Goal: Task Accomplishment & Management: Complete application form

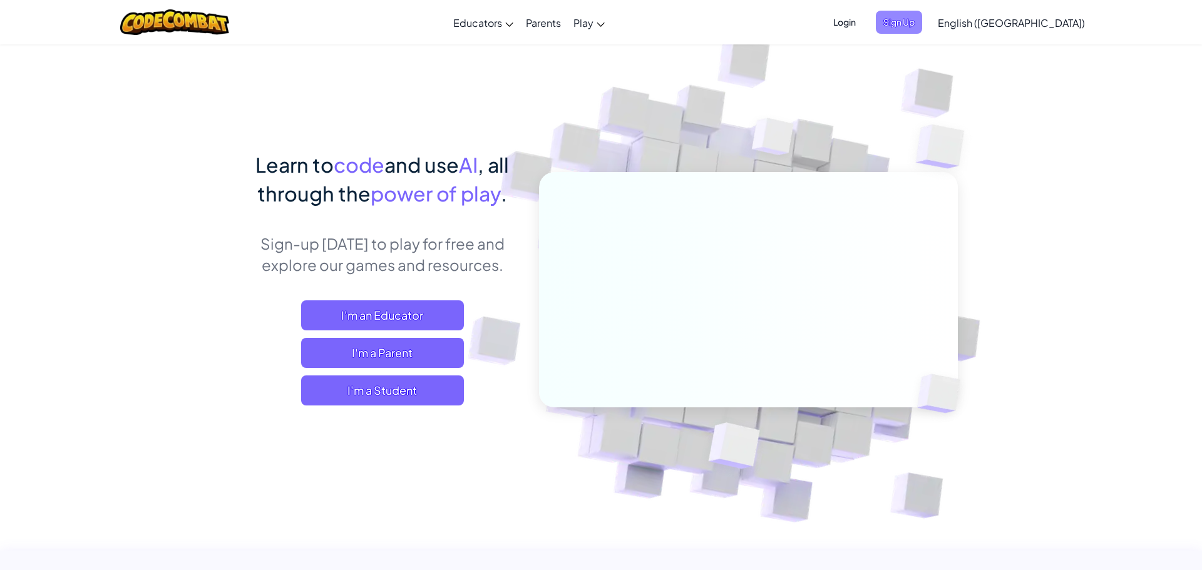
click at [922, 21] on span "Sign Up" at bounding box center [899, 22] width 46 height 23
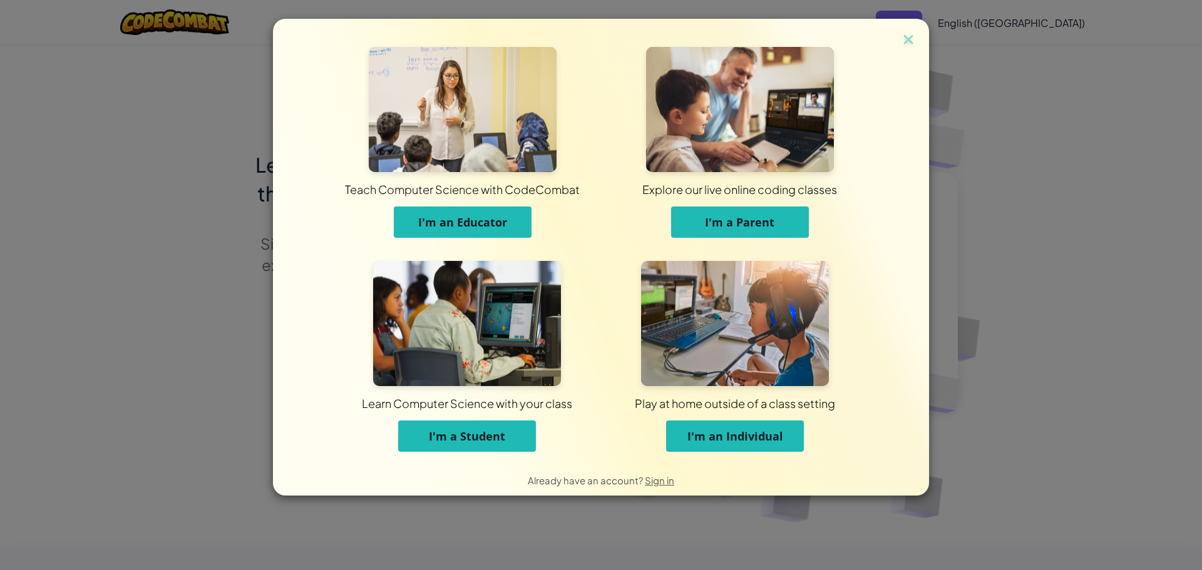
click at [741, 437] on span "I'm an Individual" at bounding box center [735, 436] width 96 height 15
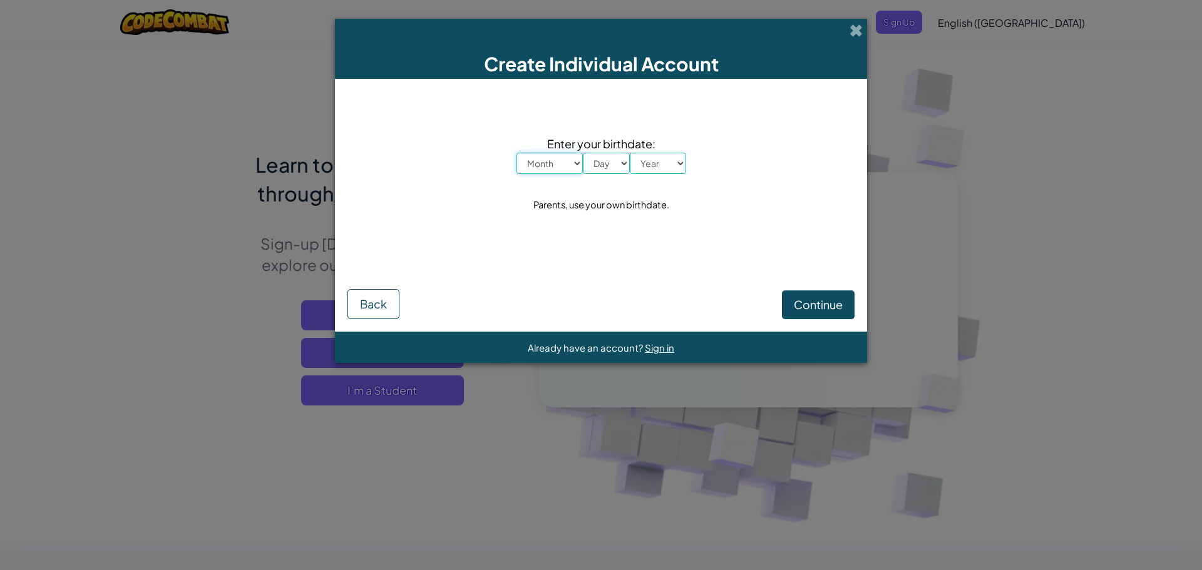
click at [568, 158] on select "Month January February March April May June July August September October Novem…" at bounding box center [550, 163] width 66 height 21
select select "4"
click at [517, 153] on select "Month January February March April May June July August September October Novem…" at bounding box center [550, 163] width 66 height 21
drag, startPoint x: 605, startPoint y: 173, endPoint x: 607, endPoint y: 164, distance: 9.0
click at [607, 166] on select "Day 1 2 3 4 5 6 7 8 9 10 11 12 13 14 15 16 17 18 19 20 21 22 23 24 25 26 27 28 …" at bounding box center [606, 163] width 47 height 21
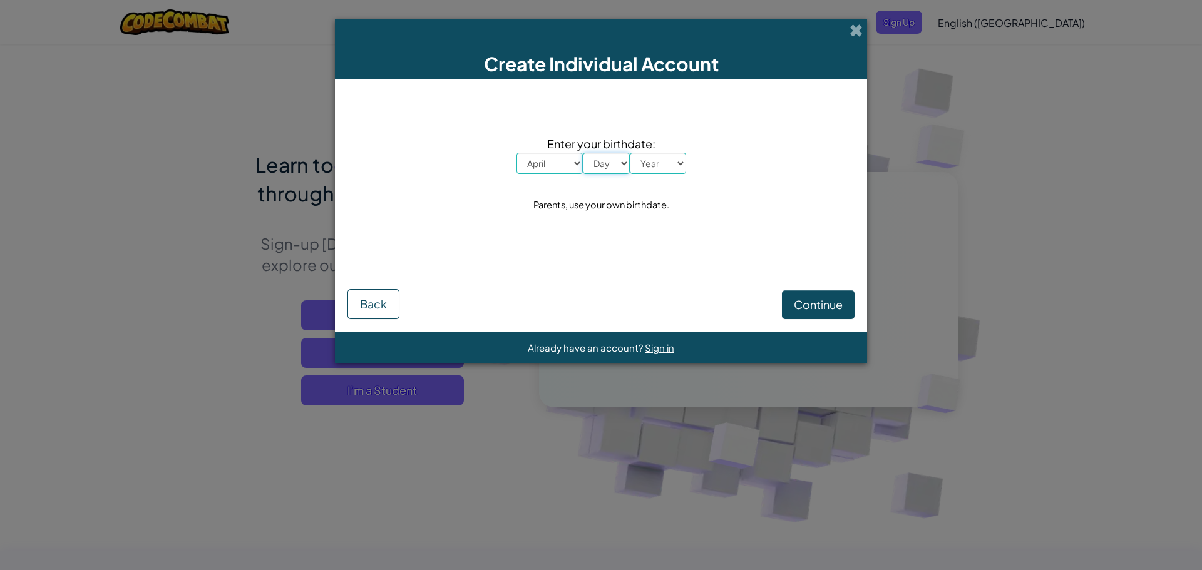
select select "1"
click at [583, 153] on select "Day 1 2 3 4 5 6 7 8 9 10 11 12 13 14 15 16 17 18 19 20 21 22 23 24 25 26 27 28 …" at bounding box center [606, 163] width 47 height 21
click at [640, 158] on select "Year 2025 2024 2023 2022 2021 2020 2019 2018 2017 2016 2015 2014 2013 2012 2011…" at bounding box center [658, 163] width 56 height 21
select select "2007"
click at [630, 153] on select "Year 2025 2024 2023 2022 2021 2020 2019 2018 2017 2016 2015 2014 2013 2012 2011…" at bounding box center [658, 163] width 56 height 21
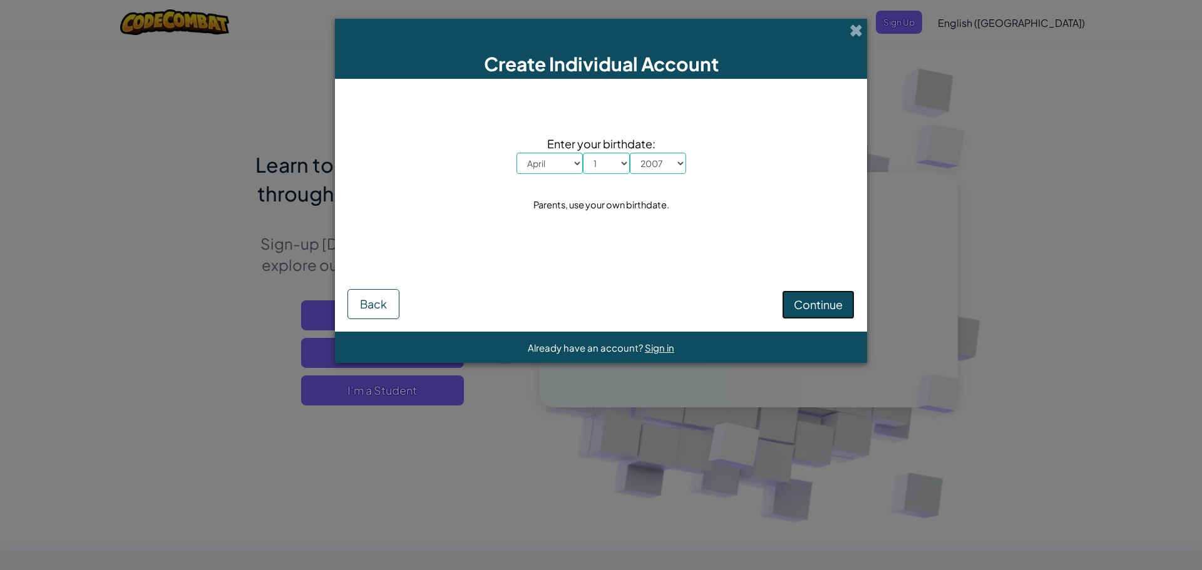
click at [828, 312] on button "Continue" at bounding box center [818, 305] width 73 height 29
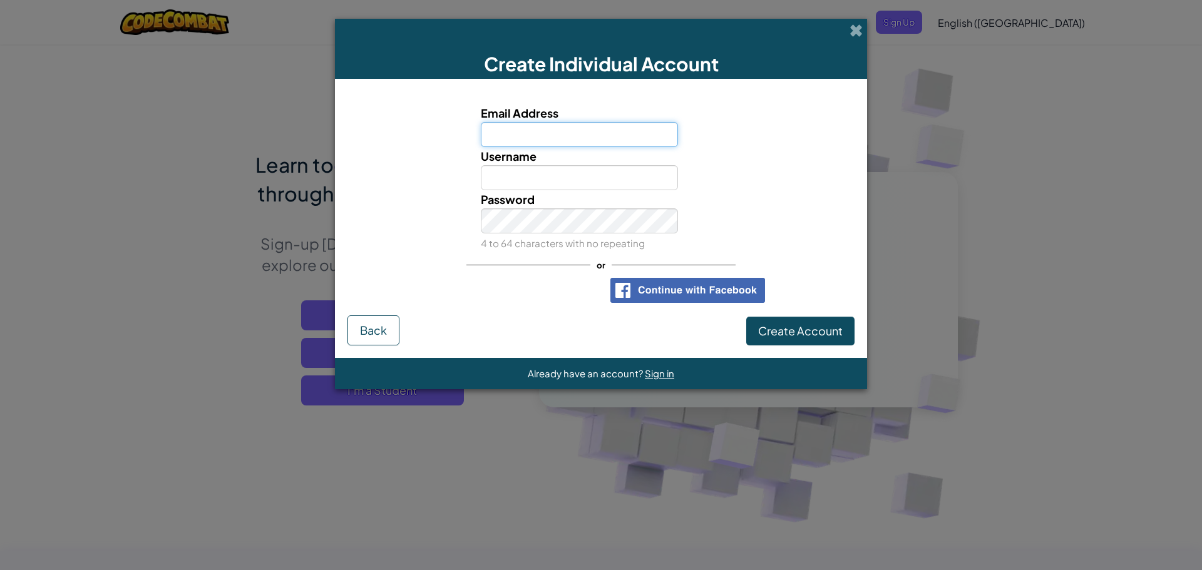
click at [543, 135] on input "Email Address" at bounding box center [580, 134] width 198 height 25
click at [528, 178] on input "Username" at bounding box center [580, 177] width 198 height 25
click at [542, 141] on input "mclean+" at bounding box center [580, 134] width 198 height 25
type input "mclean+akibru@thecoderschool.com"
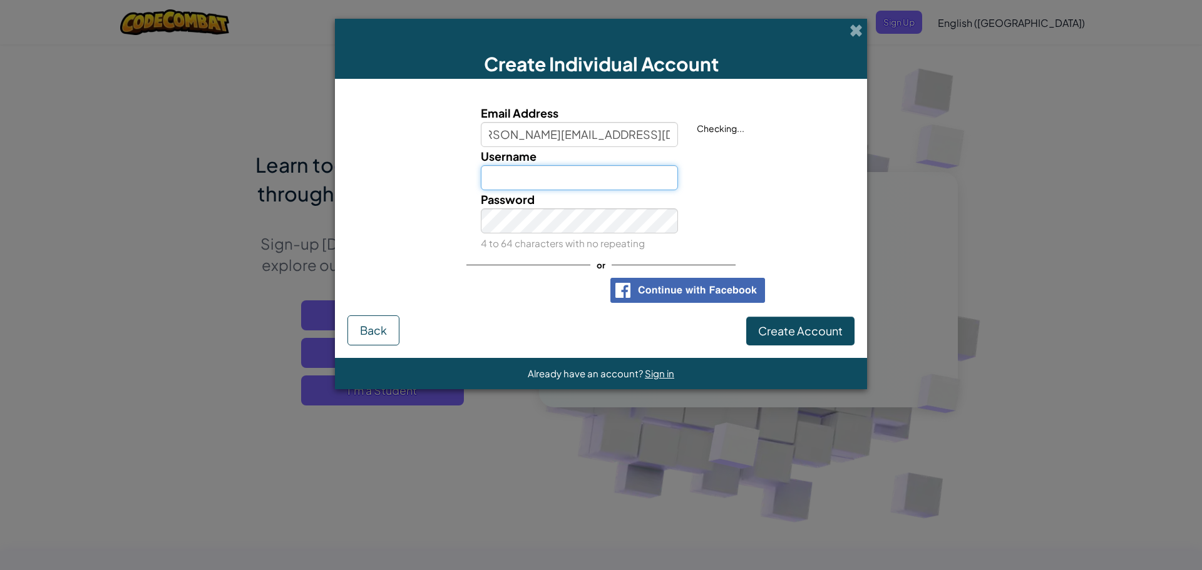
scroll to position [0, 0]
click at [527, 175] on input "Username" at bounding box center [580, 177] width 198 height 25
type input "akibru"
click at [796, 334] on span "Create Account" at bounding box center [800, 331] width 85 height 14
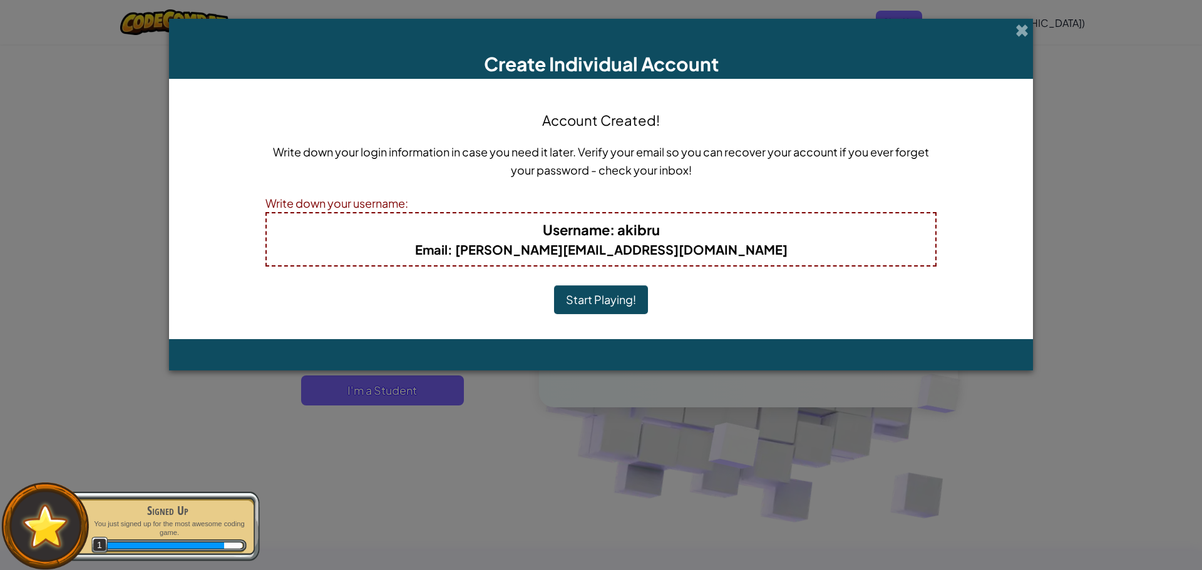
click at [637, 299] on button "Start Playing!" at bounding box center [601, 299] width 94 height 29
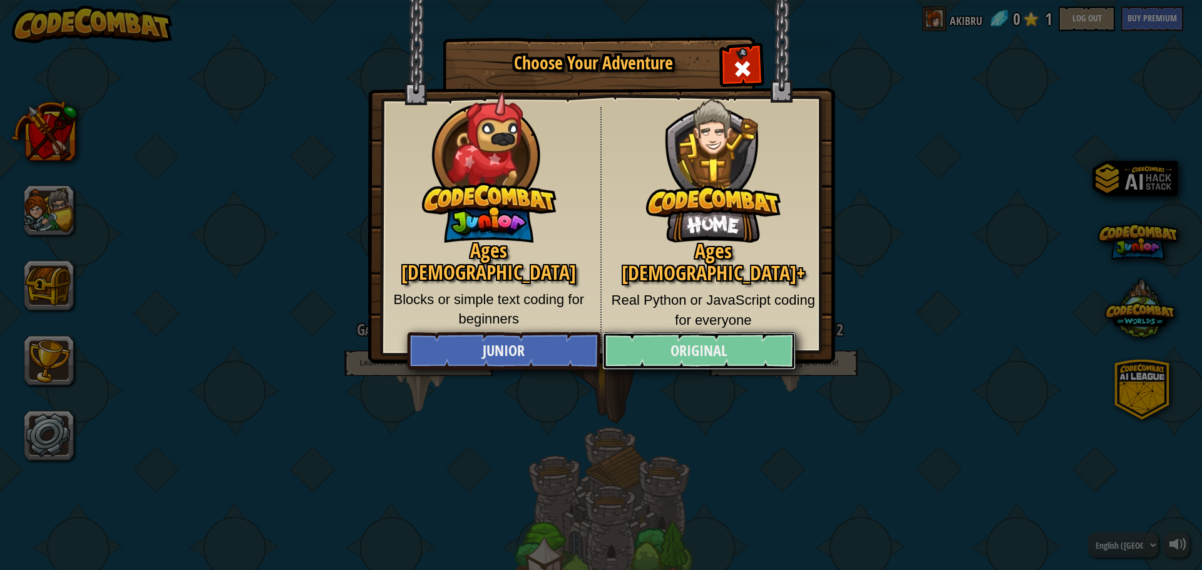
click at [696, 350] on link "Original" at bounding box center [698, 351] width 193 height 38
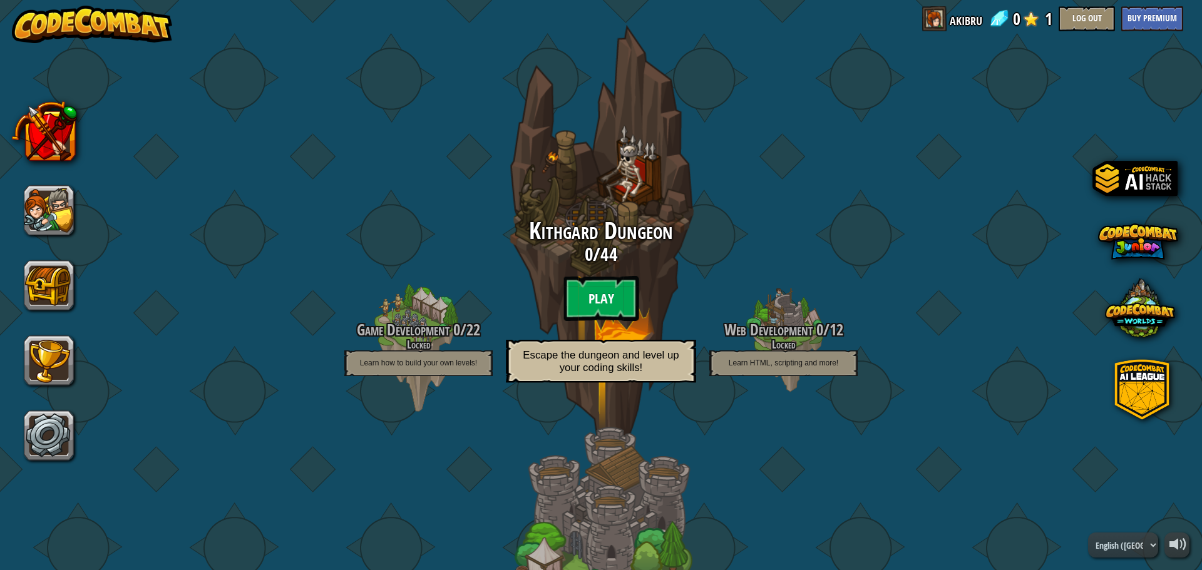
click at [582, 299] on btn "Play" at bounding box center [600, 298] width 75 height 45
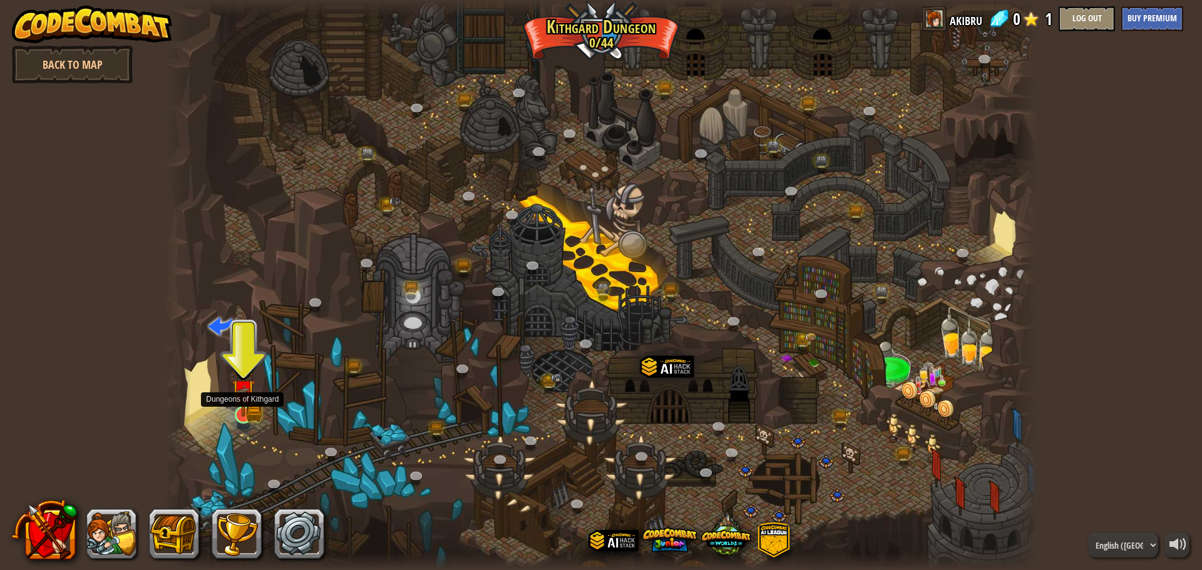
click at [246, 413] on img at bounding box center [243, 391] width 23 height 51
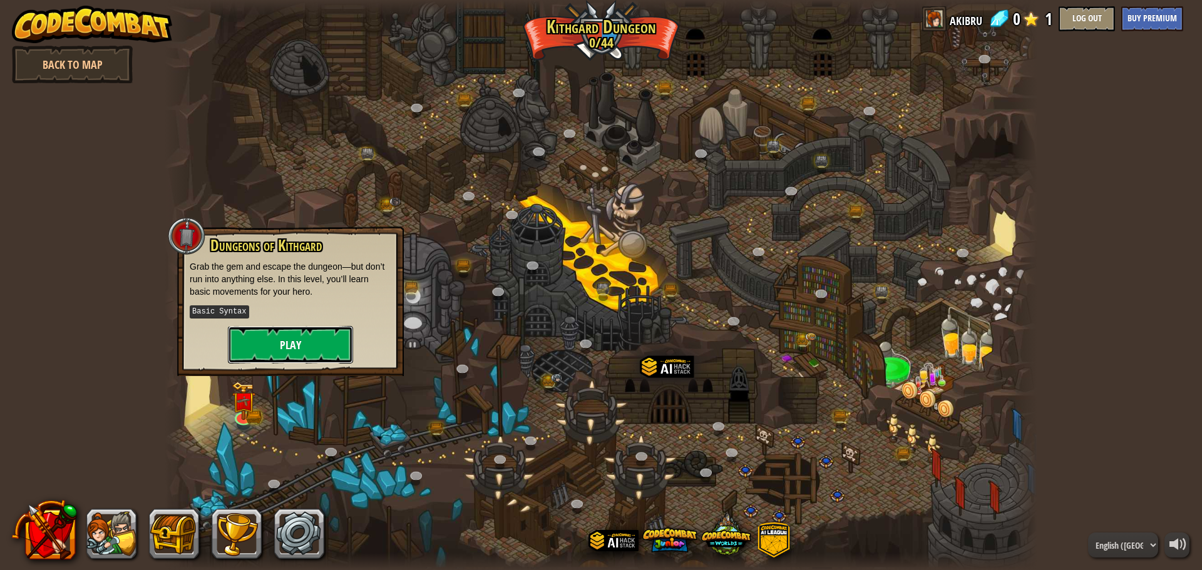
click at [284, 341] on button "Play" at bounding box center [290, 345] width 125 height 38
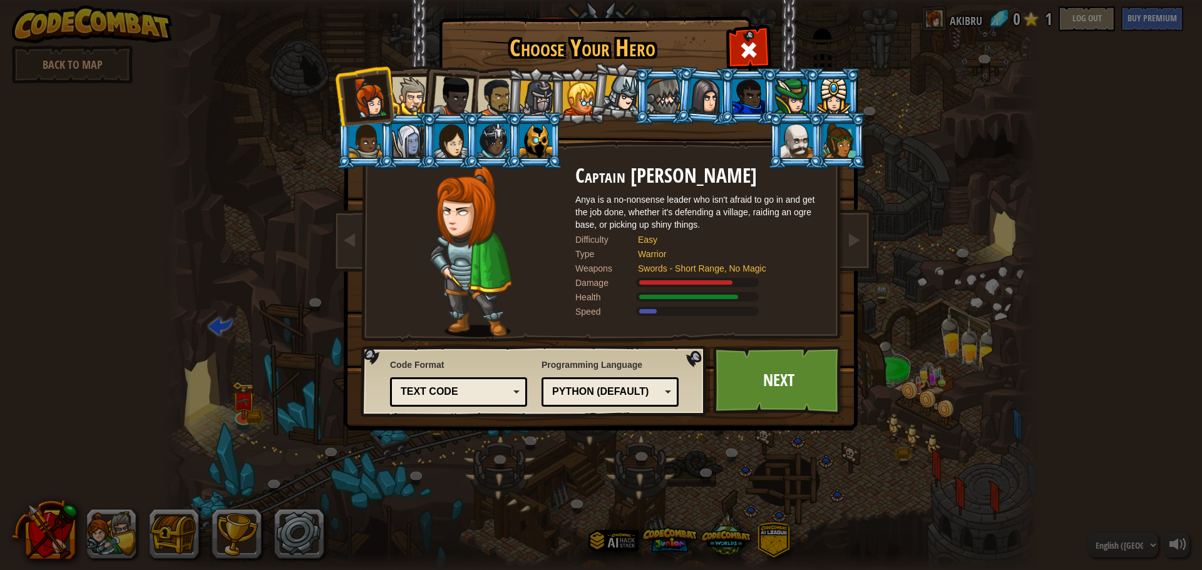
click at [411, 92] on div at bounding box center [411, 96] width 38 height 38
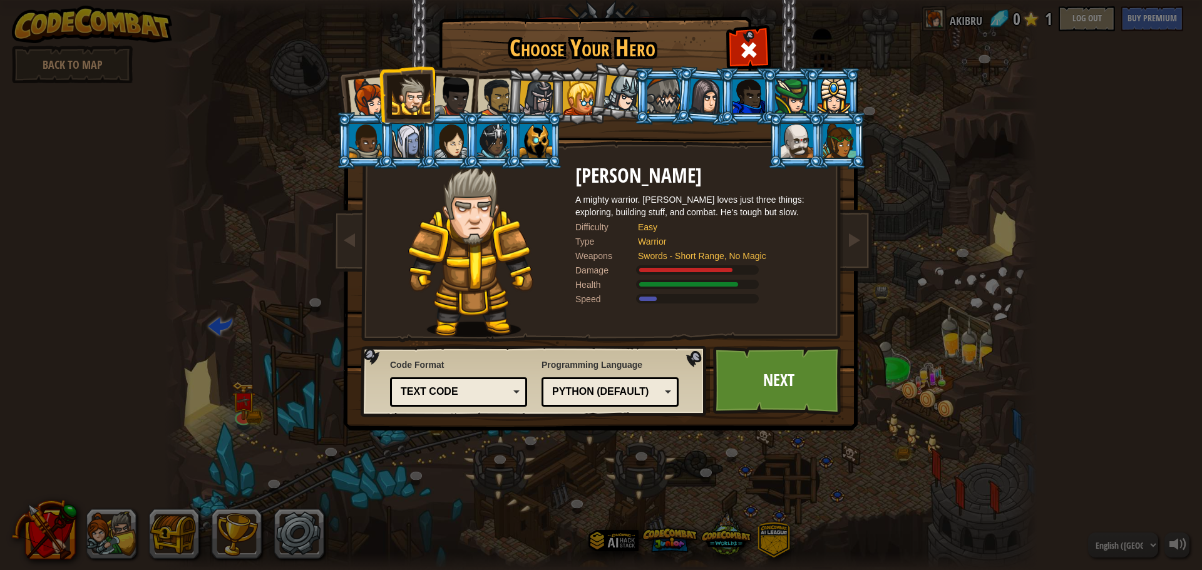
click at [624, 383] on div "Python (Default)" at bounding box center [610, 392] width 121 height 19
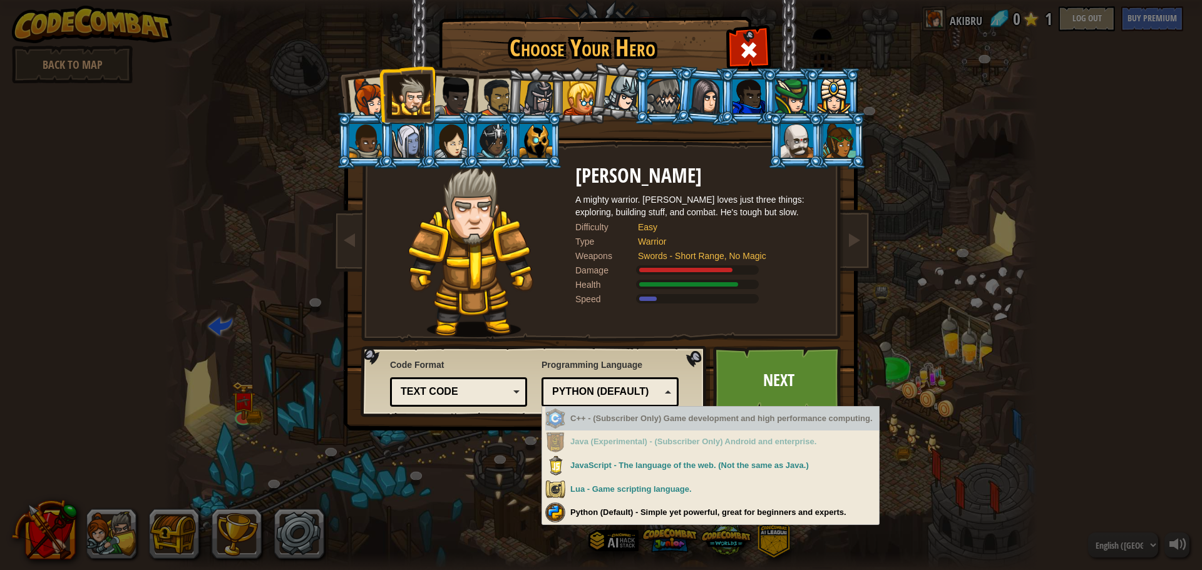
click at [507, 390] on div "Text code" at bounding box center [455, 392] width 108 height 14
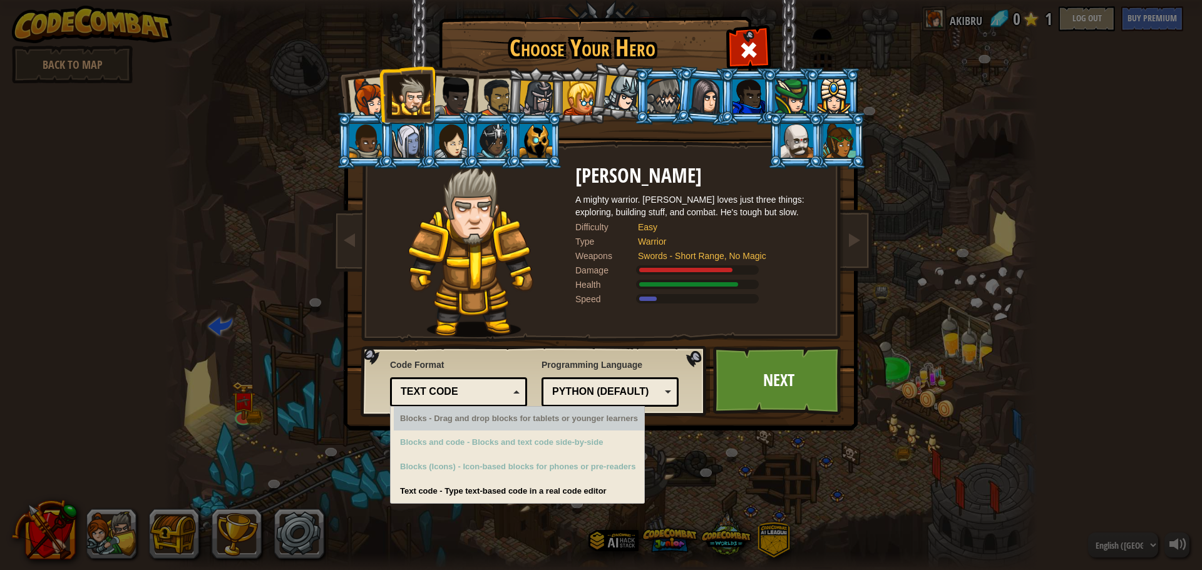
click at [403, 383] on div "Text code" at bounding box center [458, 392] width 121 height 19
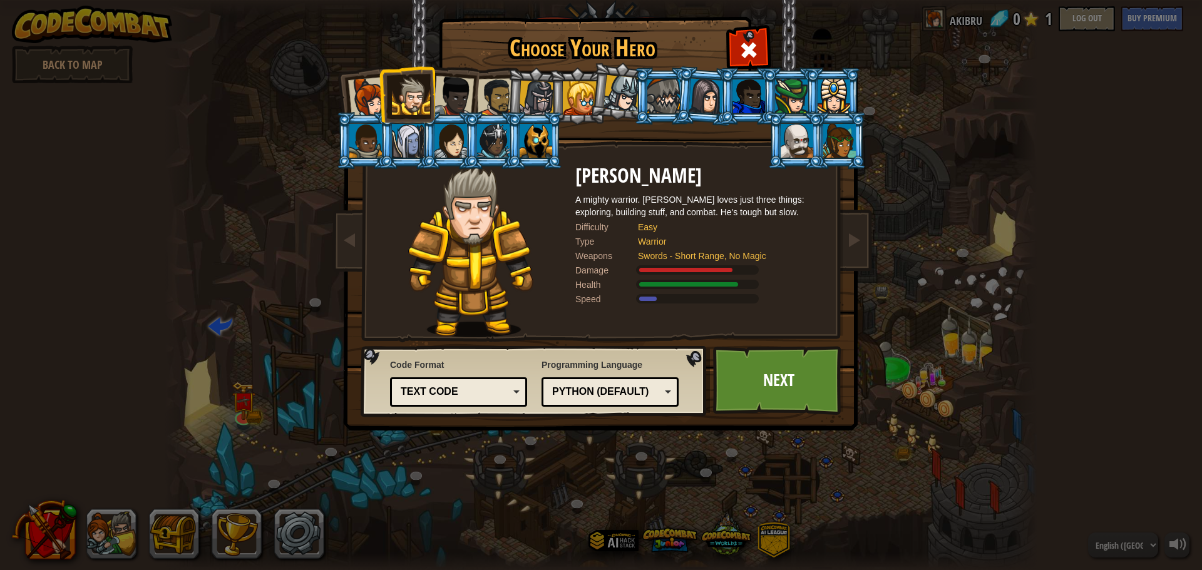
drag, startPoint x: 364, startPoint y: 100, endPoint x: 374, endPoint y: 90, distance: 15.1
click at [367, 98] on div at bounding box center [368, 97] width 41 height 41
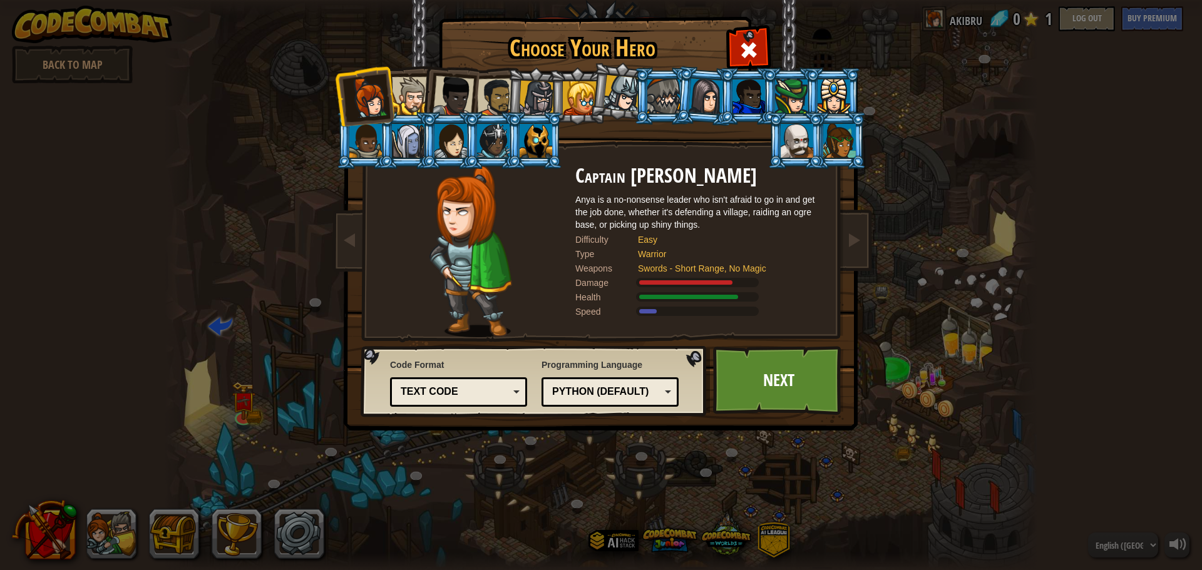
click at [550, 88] on li at bounding box center [577, 96] width 56 height 57
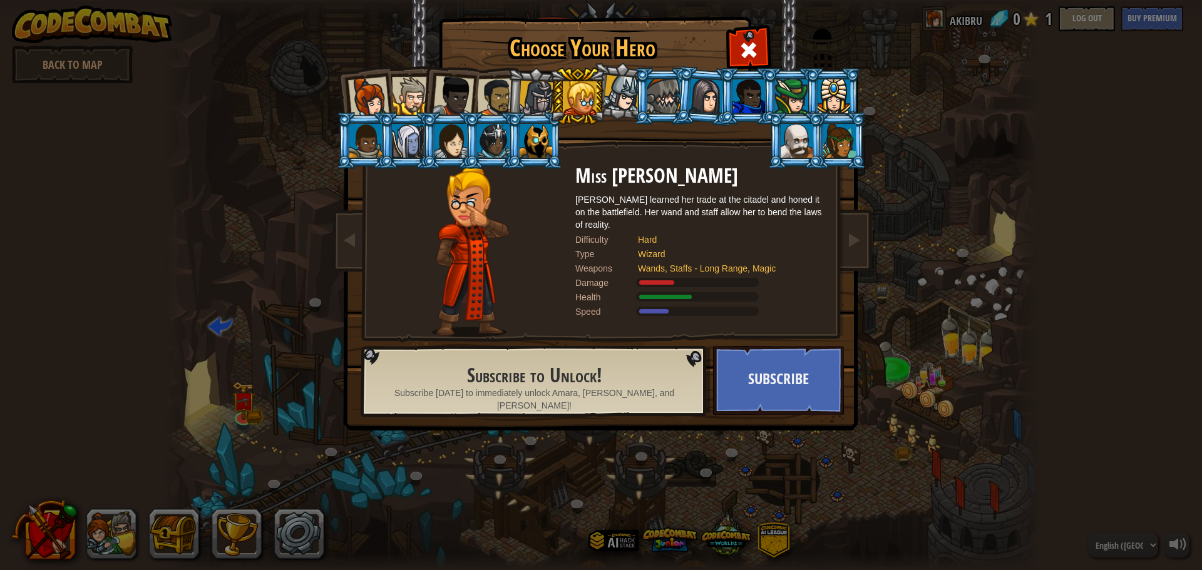
click at [609, 93] on div at bounding box center [622, 93] width 37 height 37
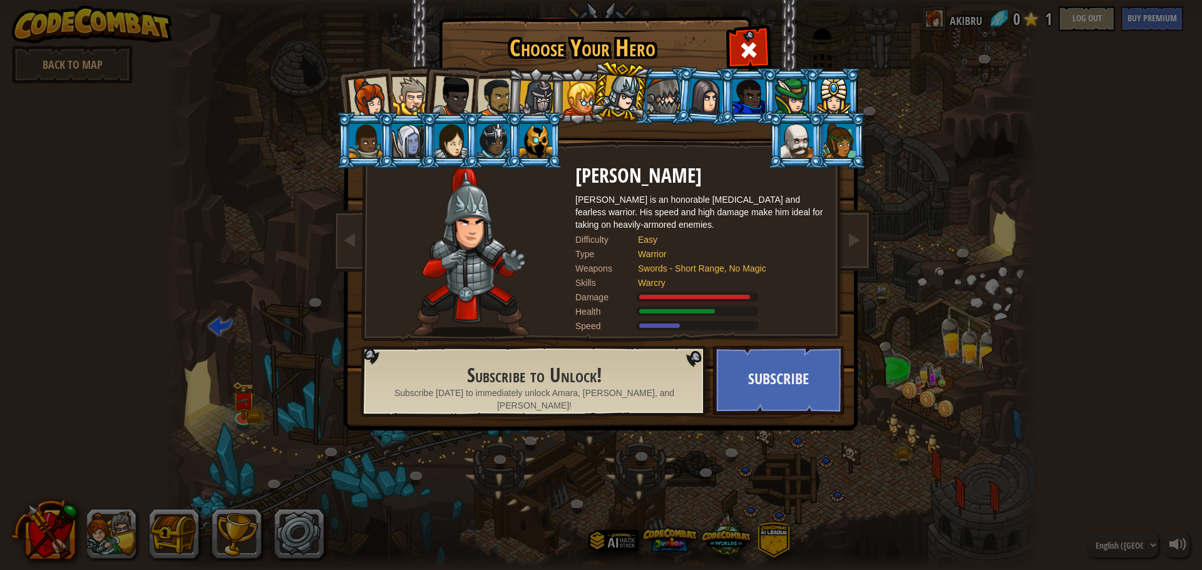
click at [546, 129] on div at bounding box center [536, 141] width 33 height 34
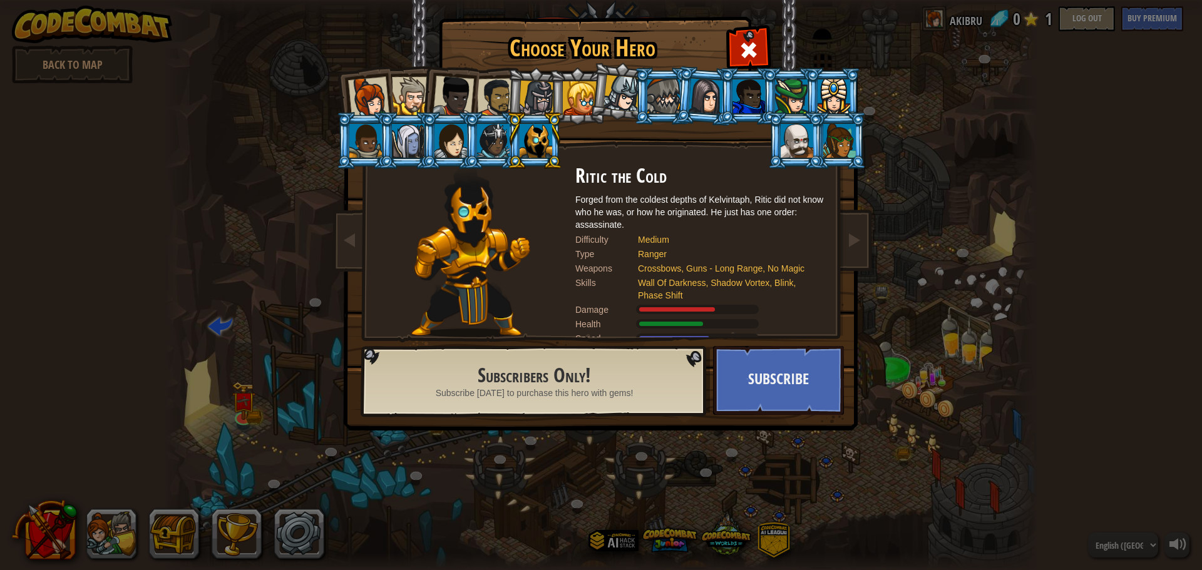
click at [645, 93] on li at bounding box center [662, 96] width 56 height 57
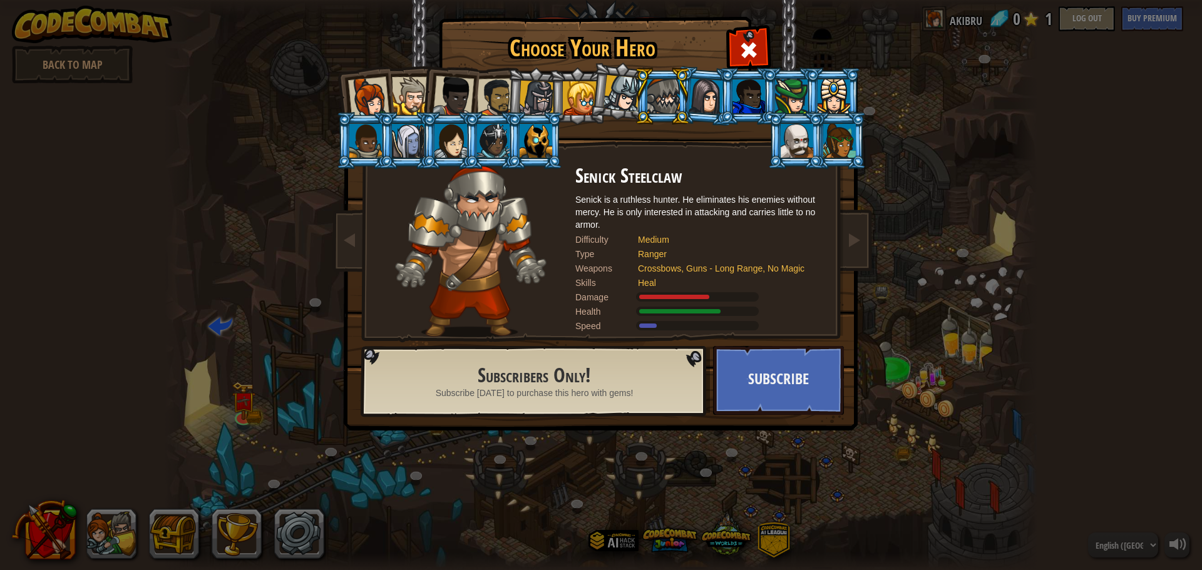
click at [610, 88] on div at bounding box center [622, 93] width 37 height 37
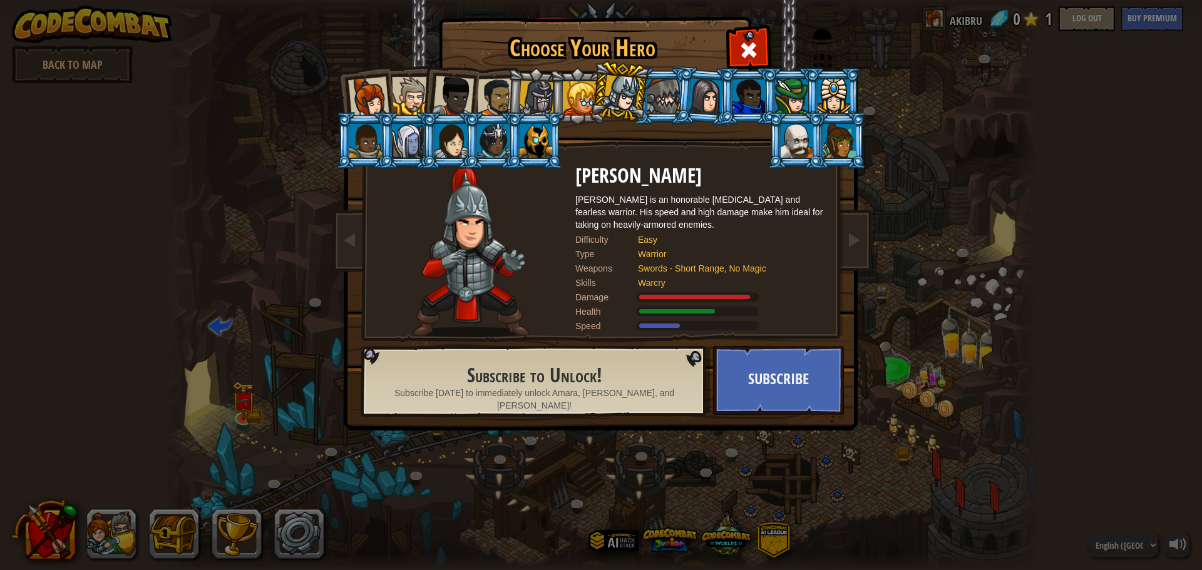
click at [575, 83] on div at bounding box center [580, 98] width 34 height 34
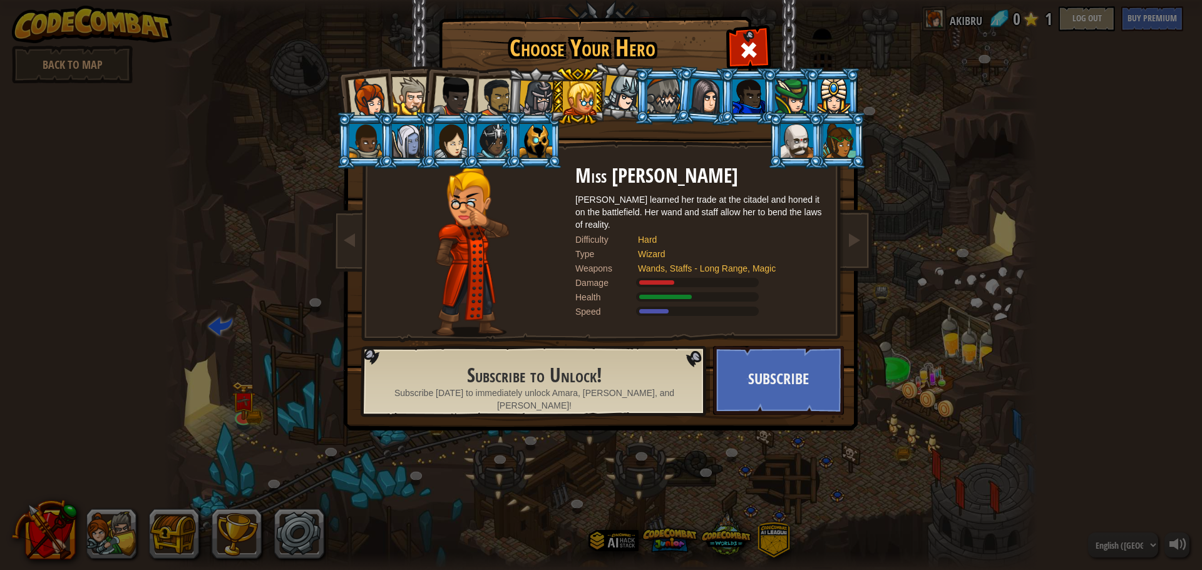
click at [455, 99] on div at bounding box center [453, 96] width 41 height 41
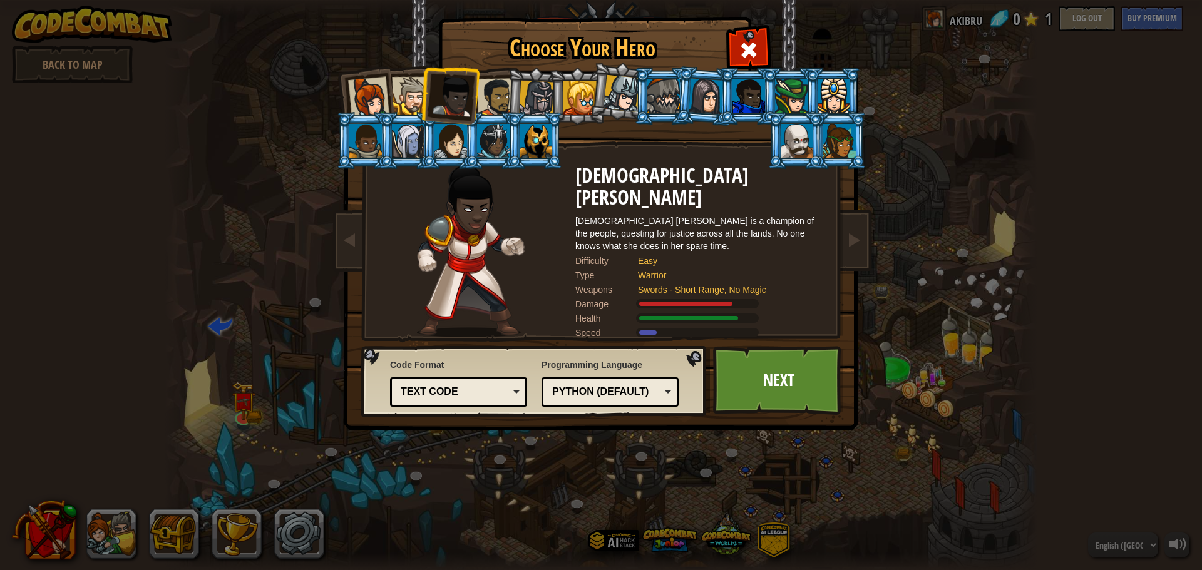
drag, startPoint x: 337, startPoint y: 89, endPoint x: 335, endPoint y: 96, distance: 7.3
click at [336, 92] on li at bounding box center [364, 95] width 61 height 61
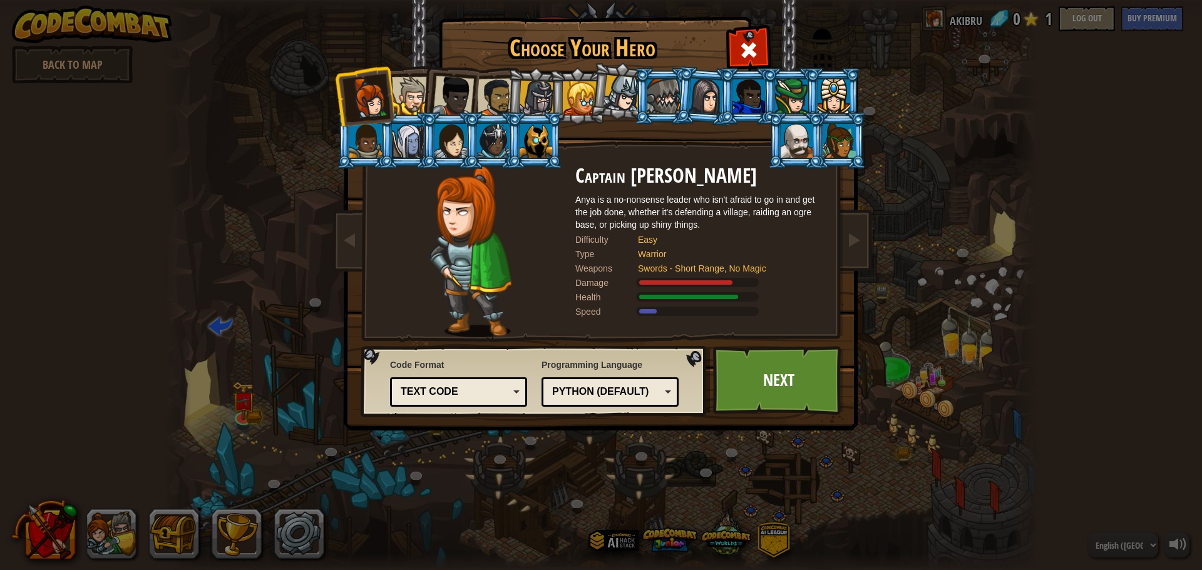
click at [510, 85] on li at bounding box center [534, 96] width 59 height 60
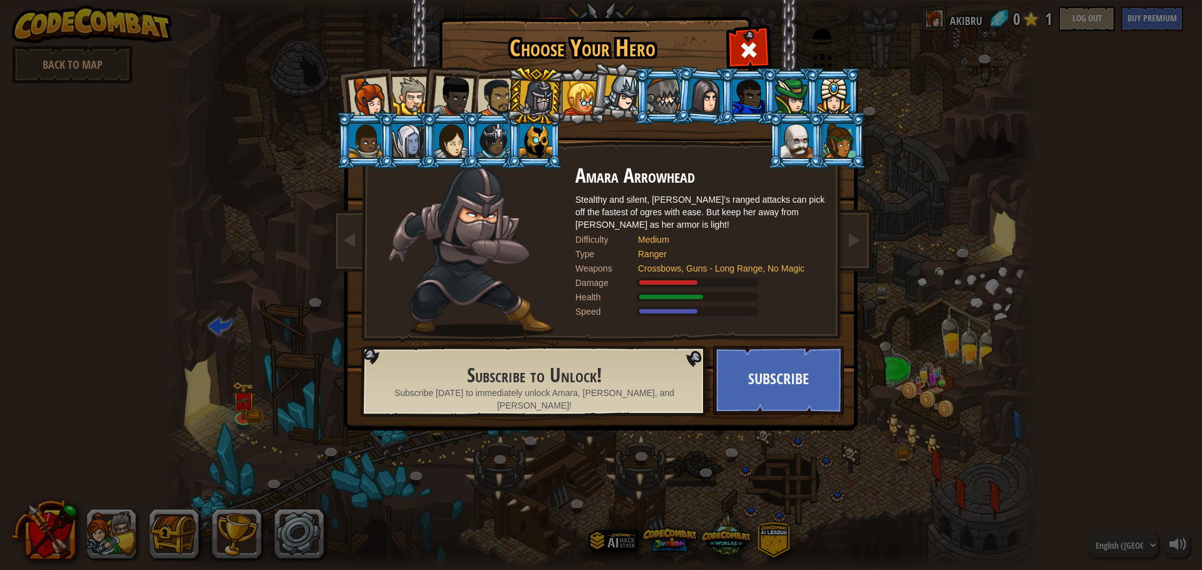
click at [456, 91] on div at bounding box center [453, 96] width 41 height 41
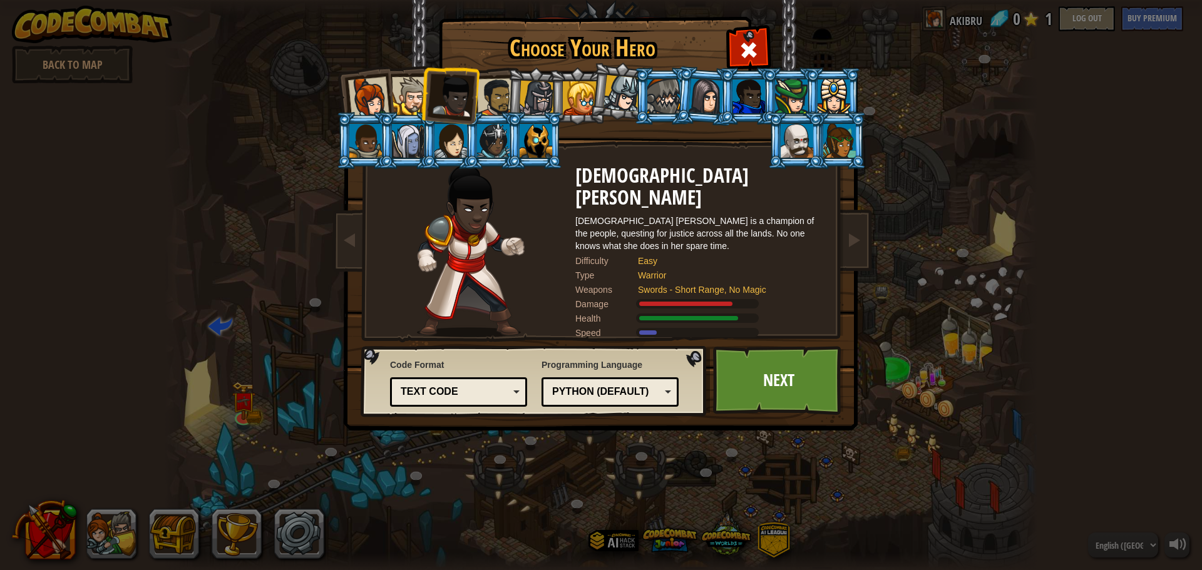
click at [402, 92] on div at bounding box center [411, 96] width 38 height 38
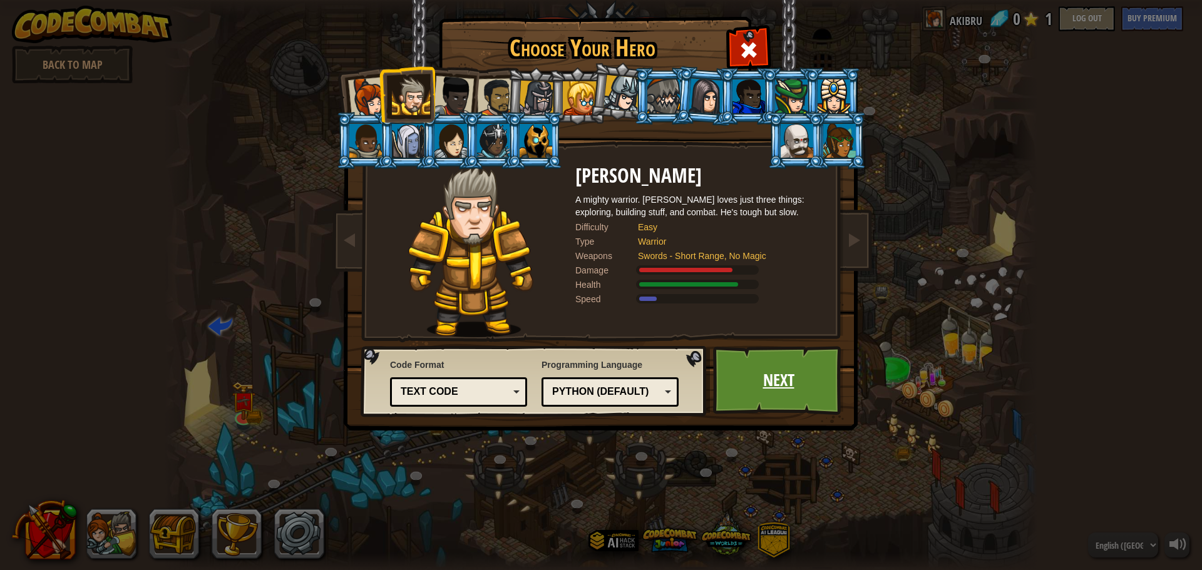
click at [743, 357] on link "Next" at bounding box center [778, 380] width 131 height 69
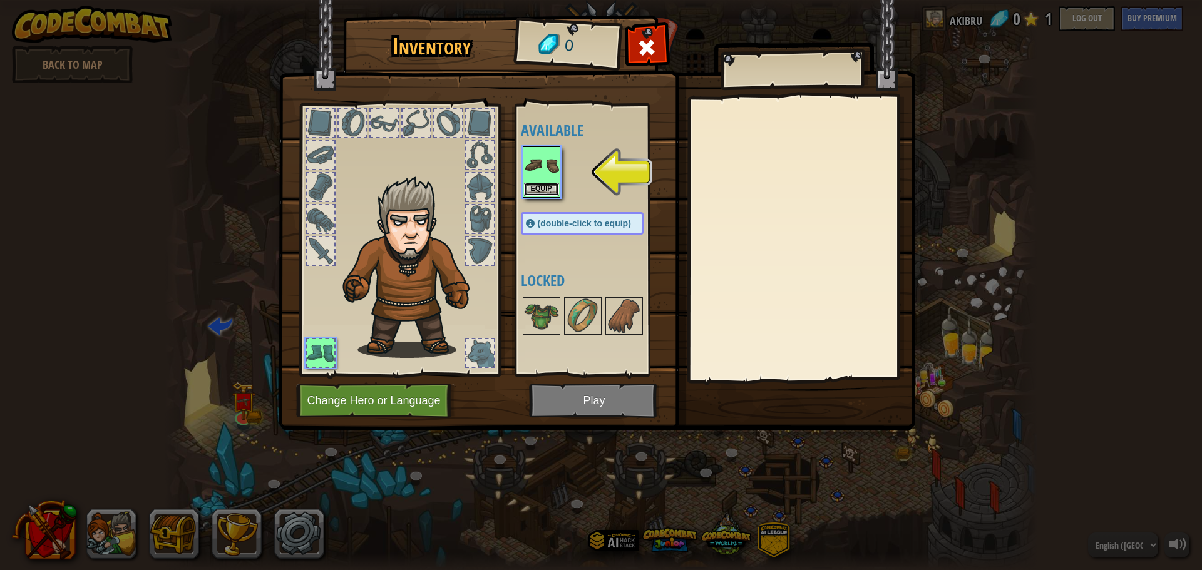
click at [537, 186] on button "Equip" at bounding box center [541, 189] width 35 height 13
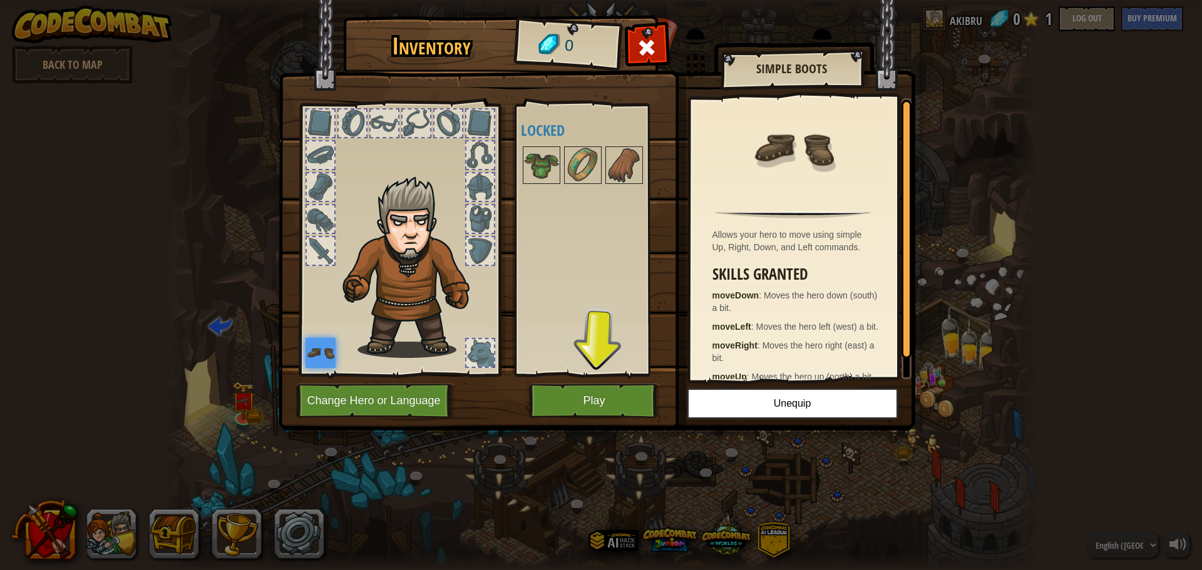
click at [613, 376] on img at bounding box center [597, 203] width 637 height 455
click at [613, 404] on button "Play" at bounding box center [594, 401] width 131 height 34
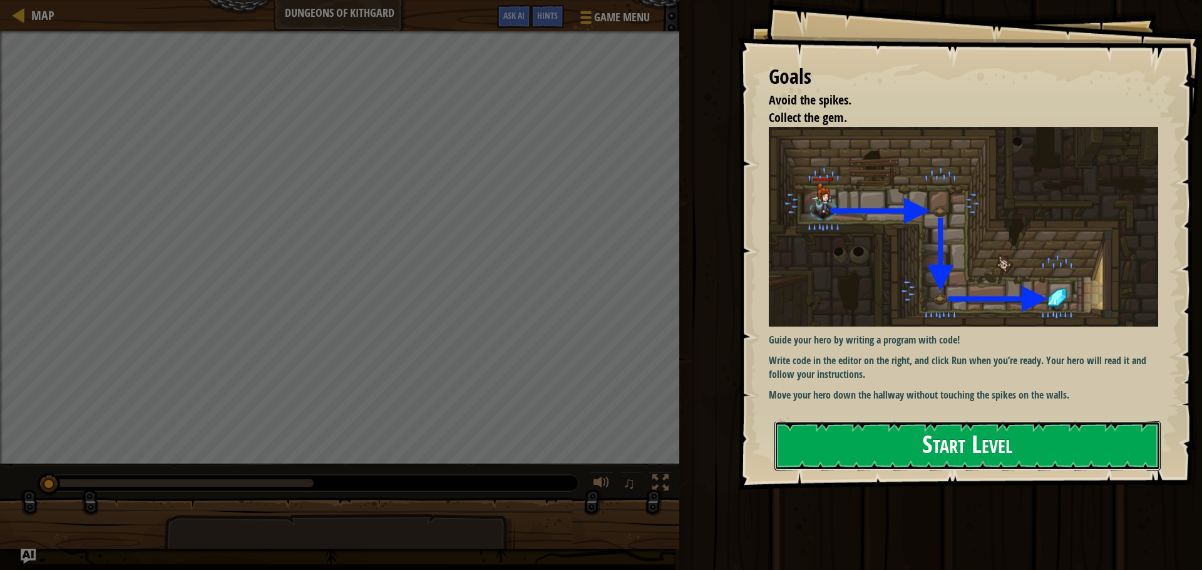
click at [882, 441] on button "Start Level" at bounding box center [967, 445] width 386 height 49
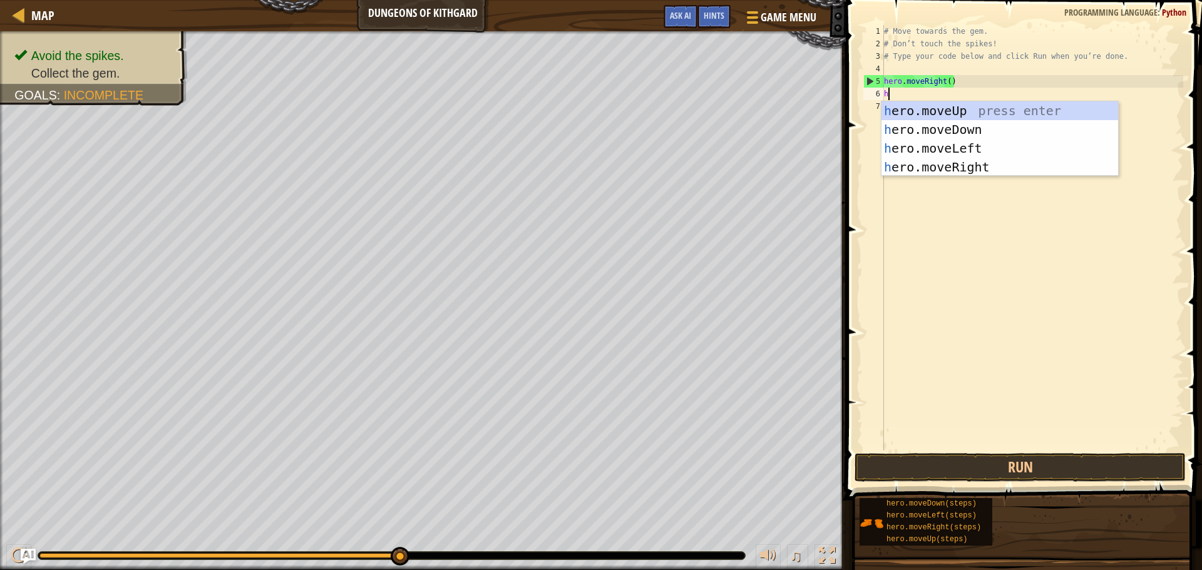
scroll to position [6, 0]
type textarea "hero"
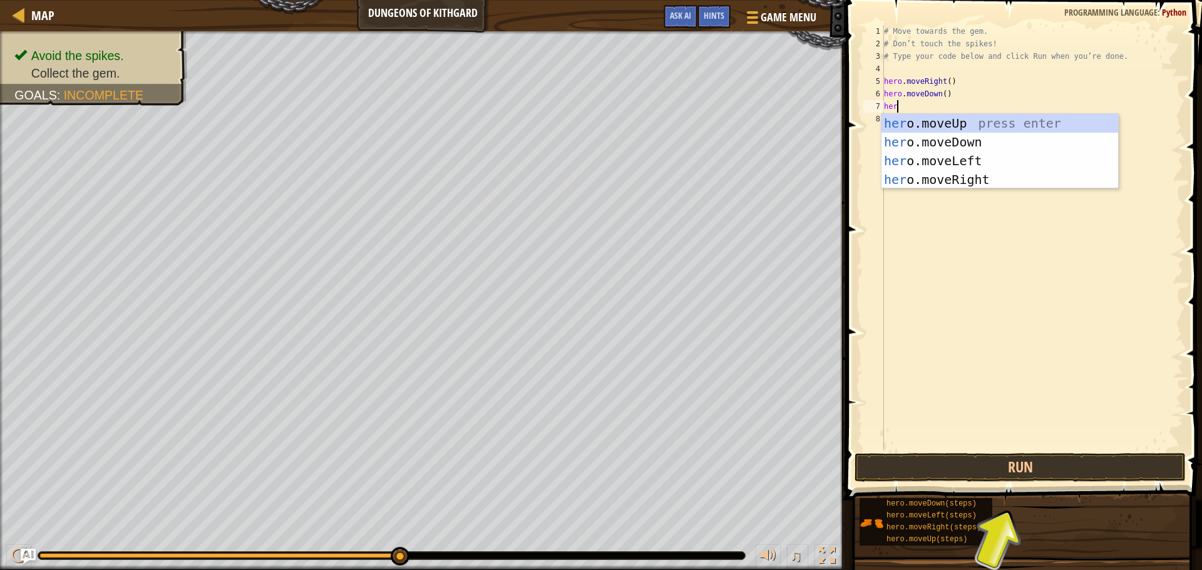
type textarea "hero"
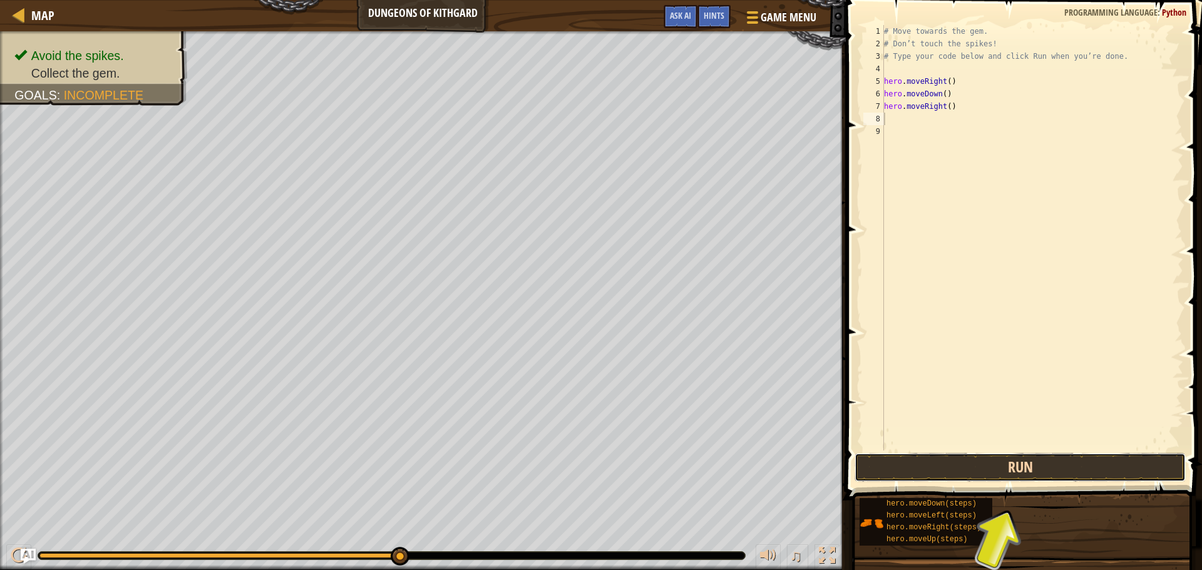
click at [998, 456] on button "Run" at bounding box center [1020, 467] width 331 height 29
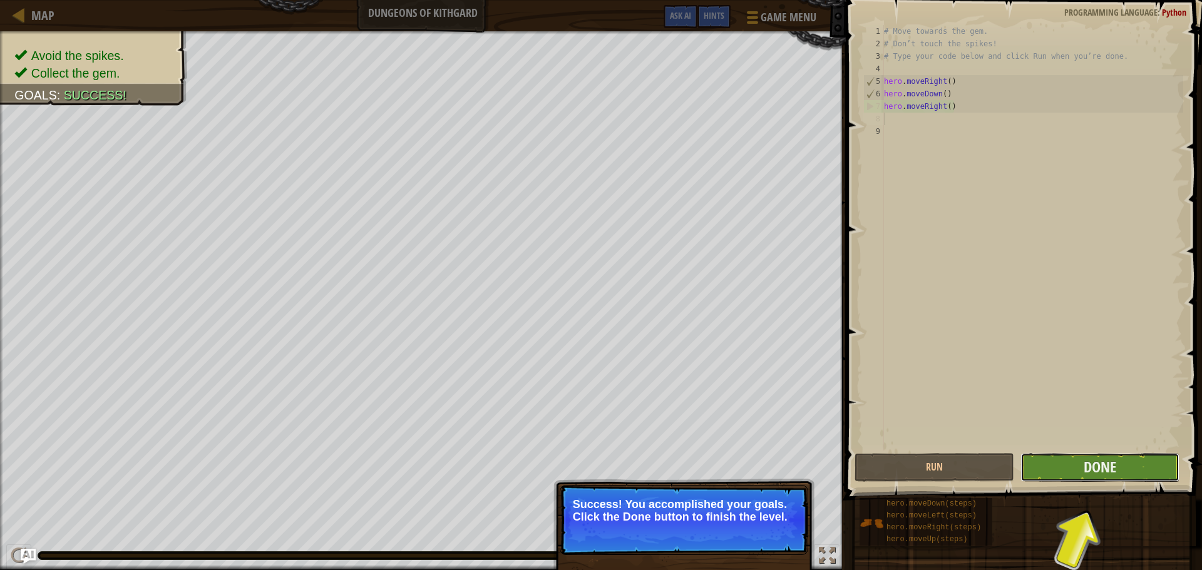
click at [1096, 456] on button "Done" at bounding box center [1100, 467] width 159 height 29
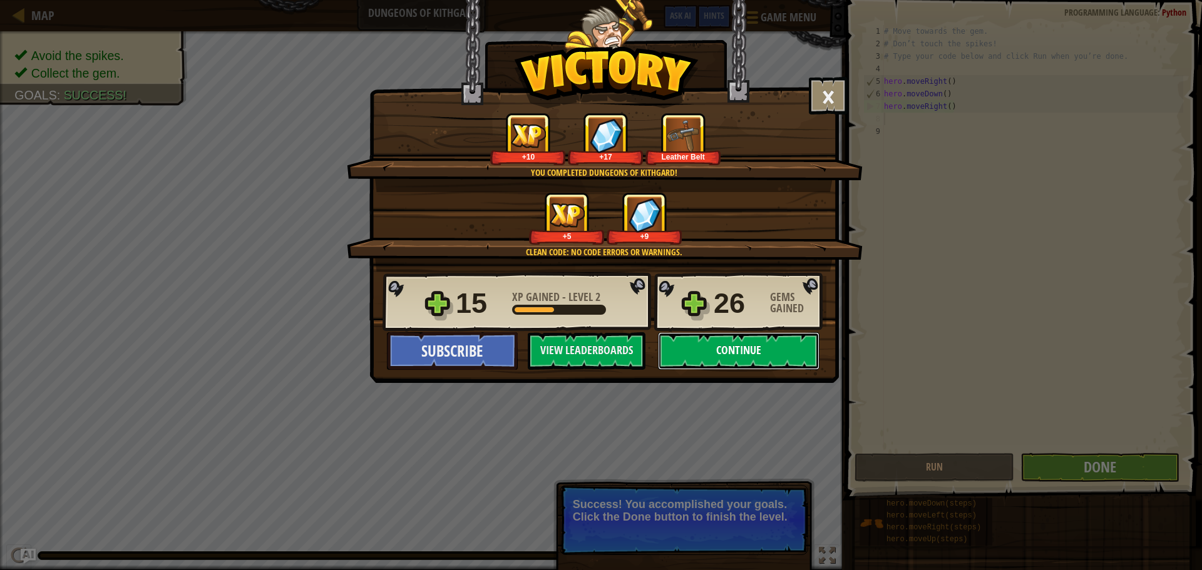
click at [711, 351] on button "Continue" at bounding box center [739, 351] width 162 height 38
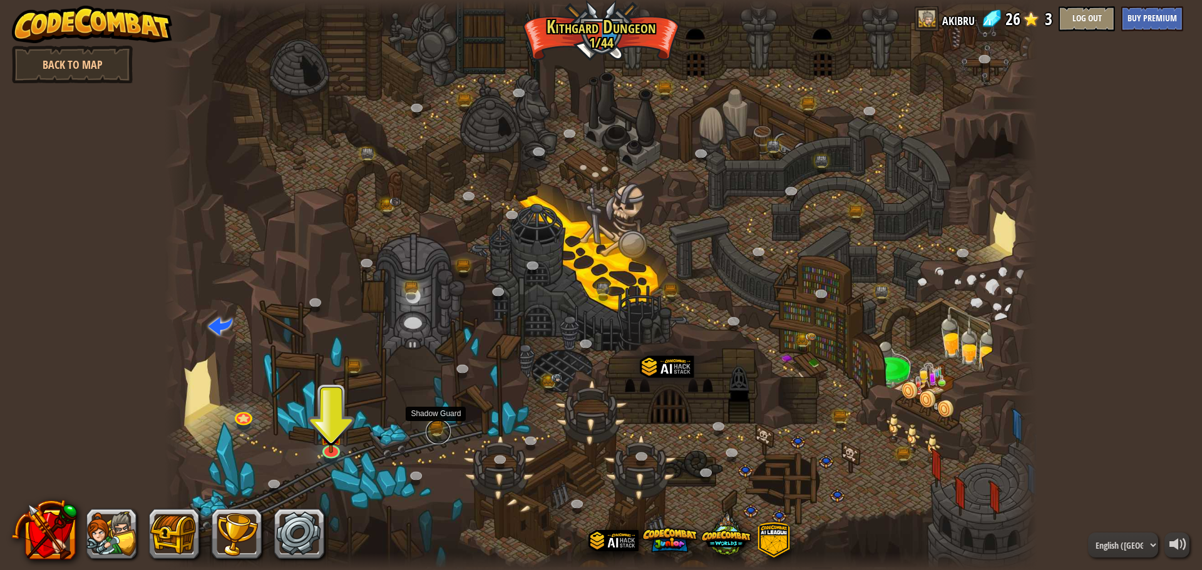
click at [436, 427] on link at bounding box center [438, 431] width 25 height 25
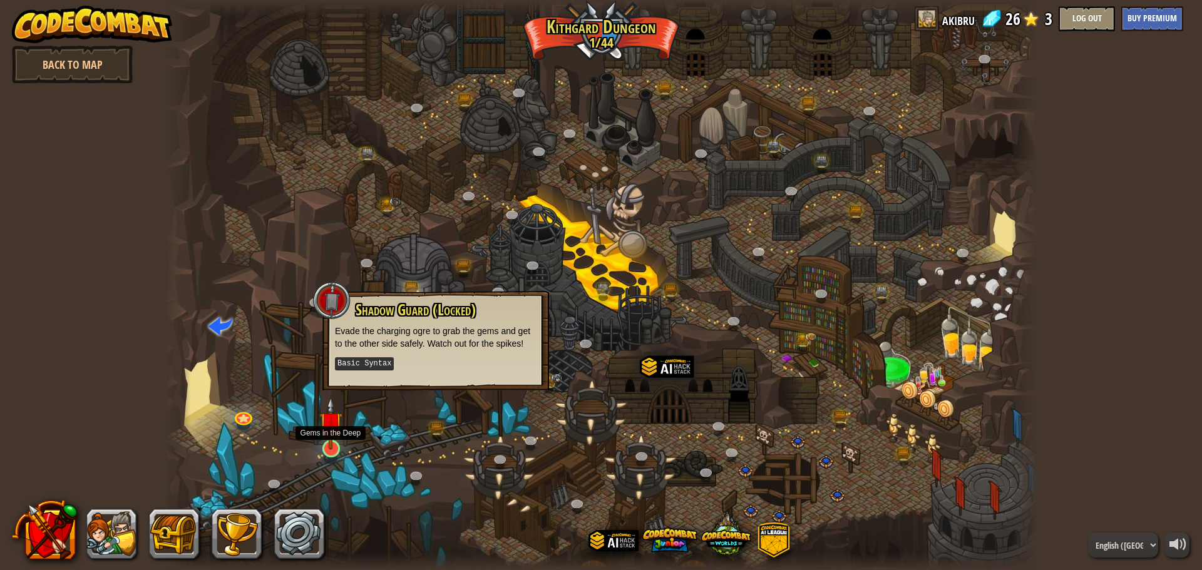
click at [341, 449] on img at bounding box center [330, 423] width 23 height 53
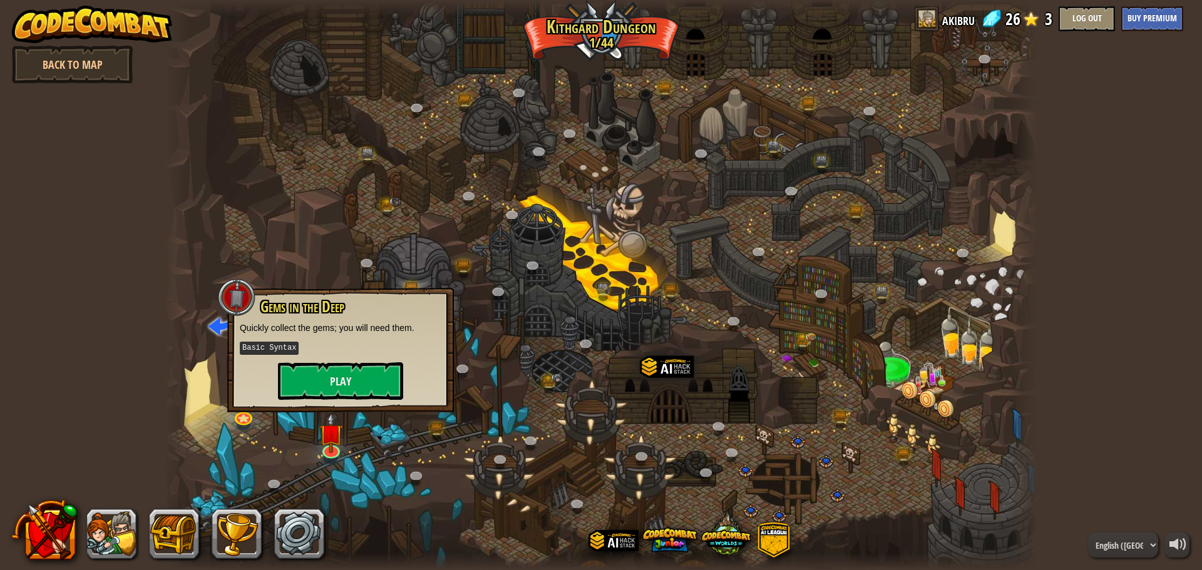
click at [347, 401] on div "Gems in the Deep Quickly collect the gems; you will need them. Basic Syntax Play" at bounding box center [340, 350] width 227 height 125
click at [347, 391] on button "Play" at bounding box center [340, 382] width 125 height 38
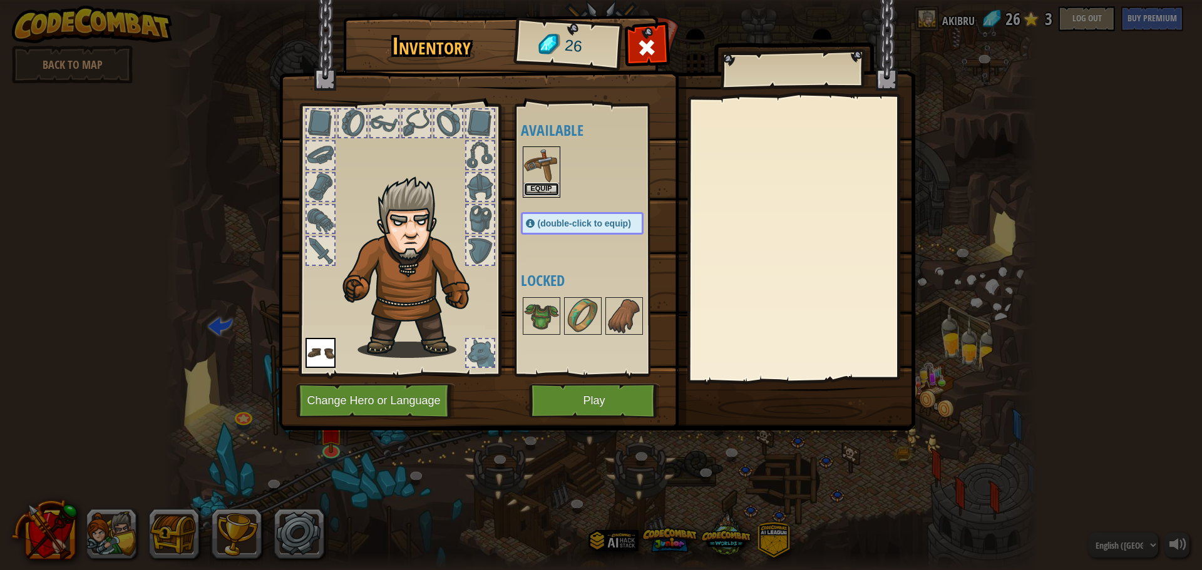
click at [545, 187] on button "Equip" at bounding box center [541, 189] width 35 height 13
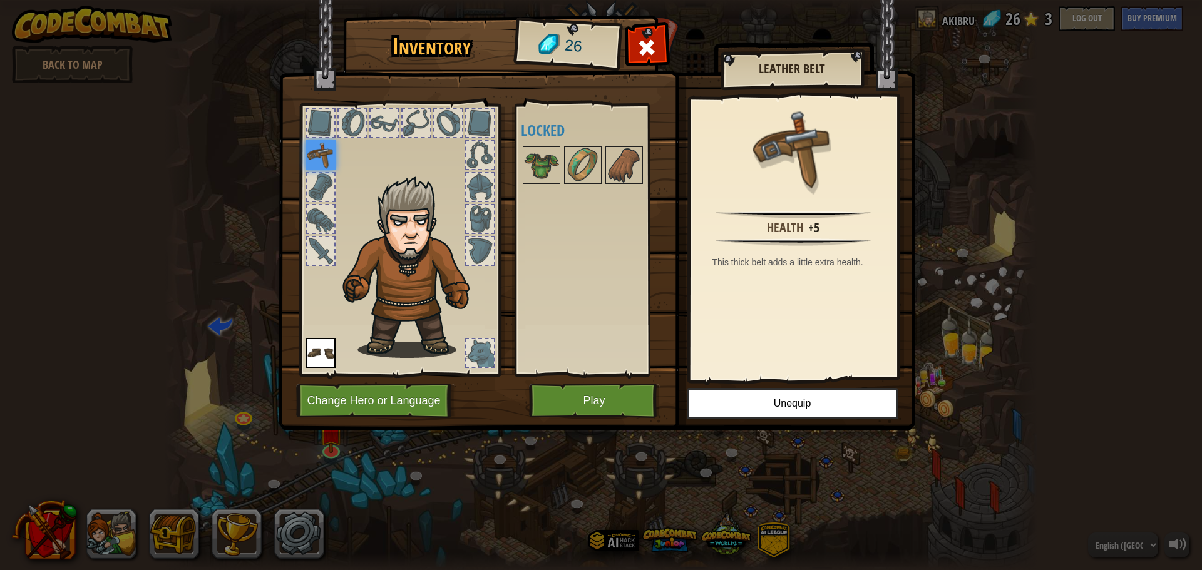
click at [478, 343] on div at bounding box center [480, 353] width 28 height 28
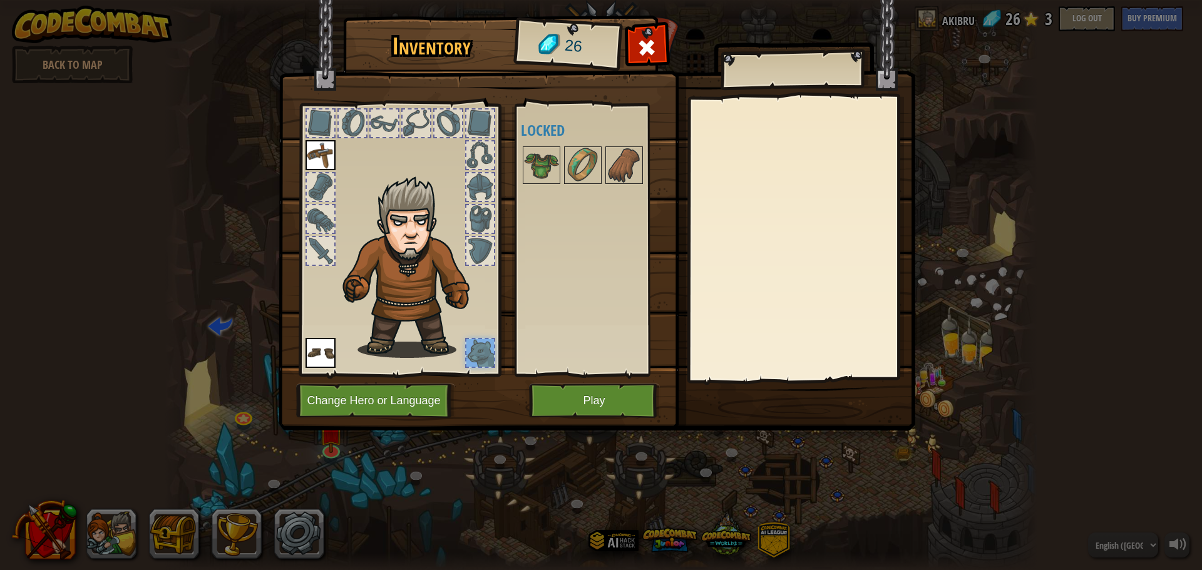
click at [321, 255] on div at bounding box center [321, 251] width 28 height 28
click at [437, 399] on button "Change Hero or Language" at bounding box center [375, 401] width 159 height 34
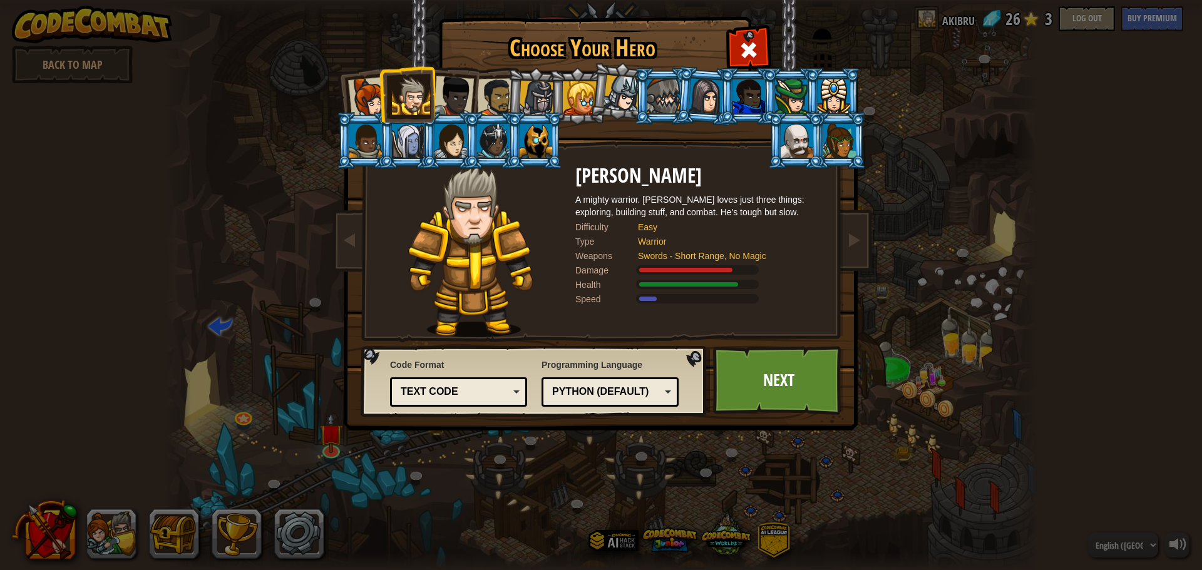
click at [362, 101] on div at bounding box center [368, 97] width 41 height 41
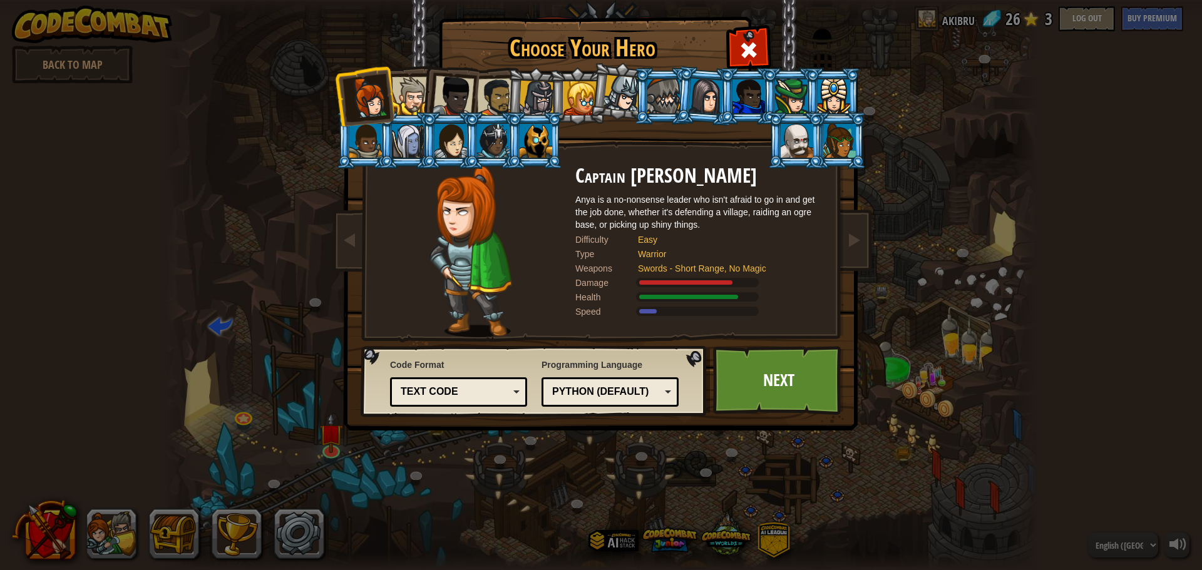
click at [461, 94] on div at bounding box center [453, 96] width 41 height 41
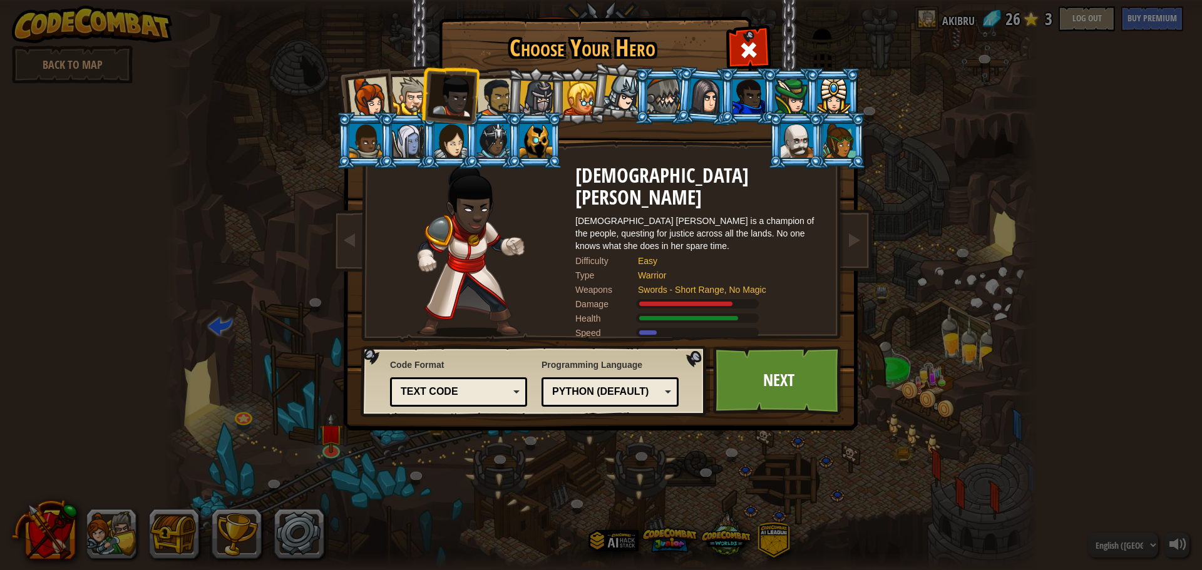
click at [354, 89] on div at bounding box center [368, 97] width 41 height 41
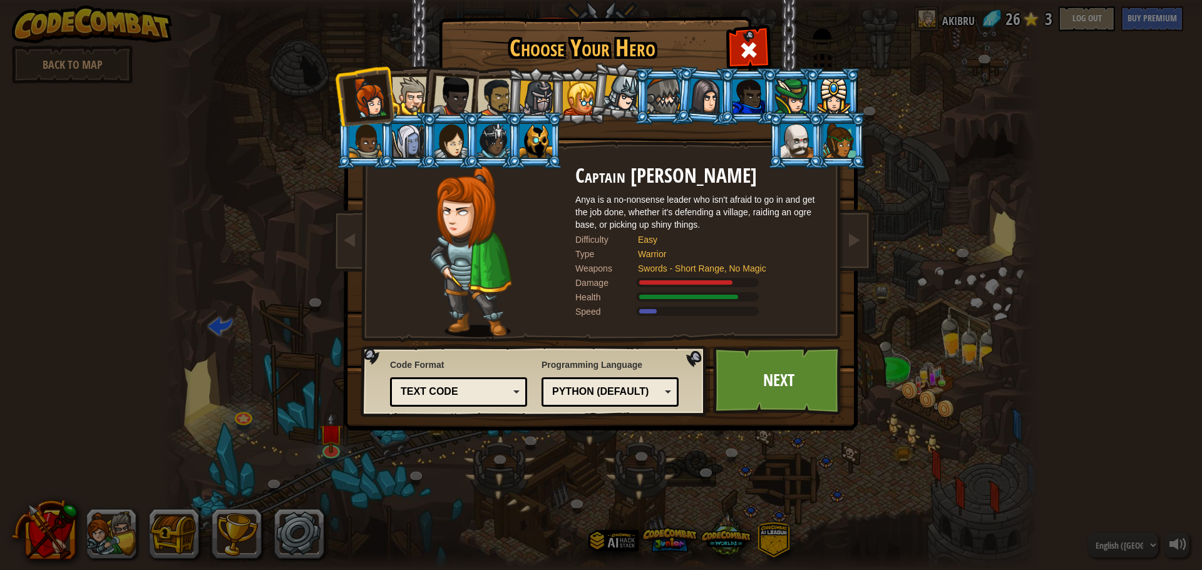
click at [419, 93] on div at bounding box center [411, 96] width 38 height 38
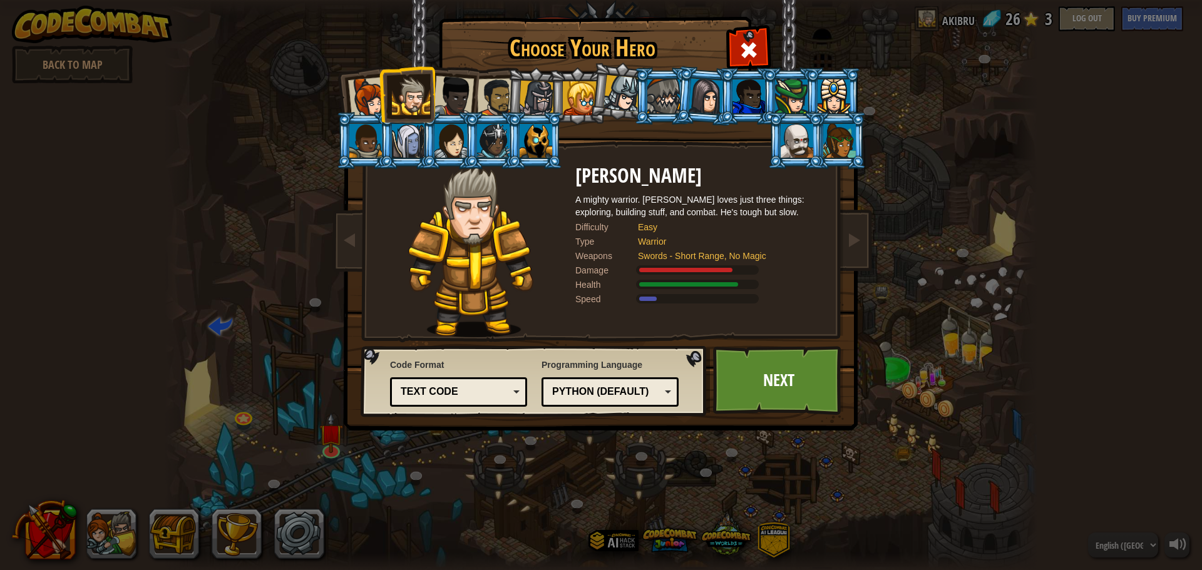
click at [354, 103] on div at bounding box center [368, 97] width 41 height 41
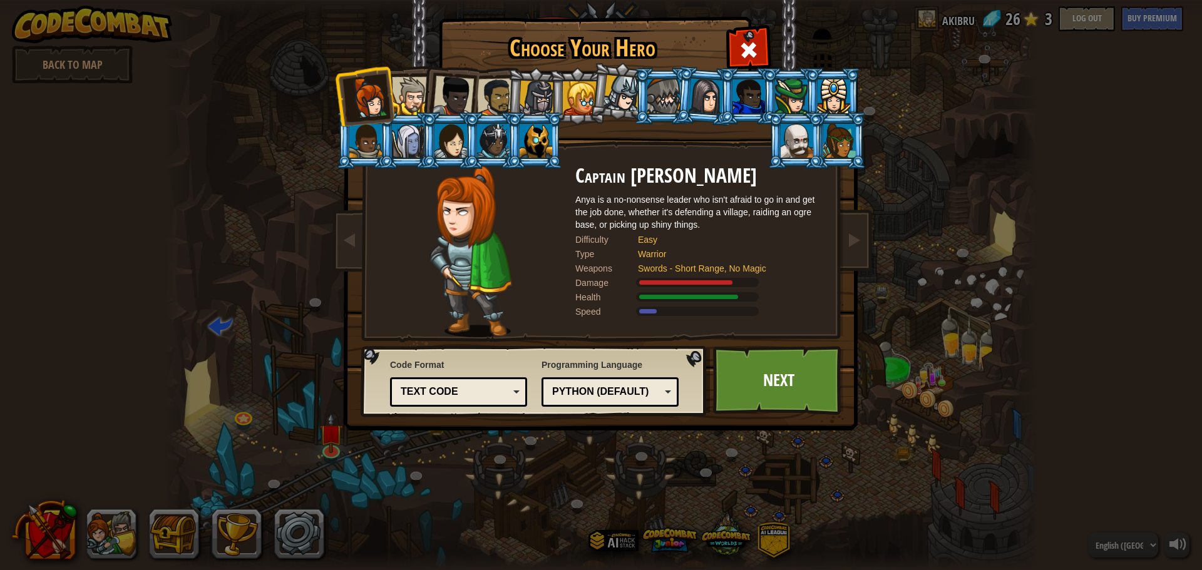
click at [415, 94] on div at bounding box center [411, 96] width 38 height 38
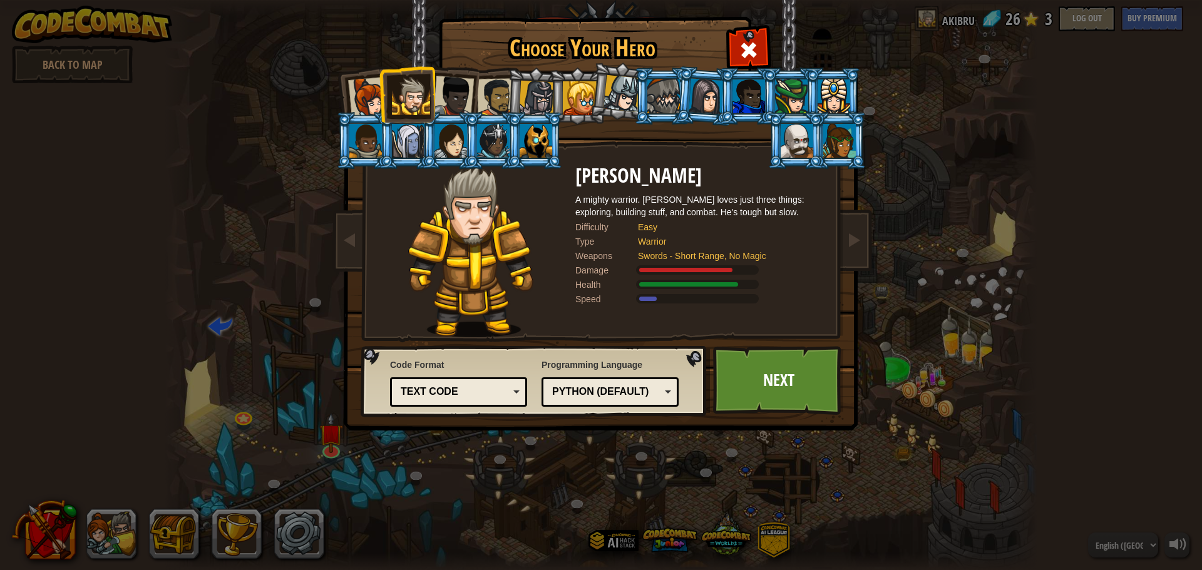
click at [371, 89] on div at bounding box center [368, 97] width 41 height 41
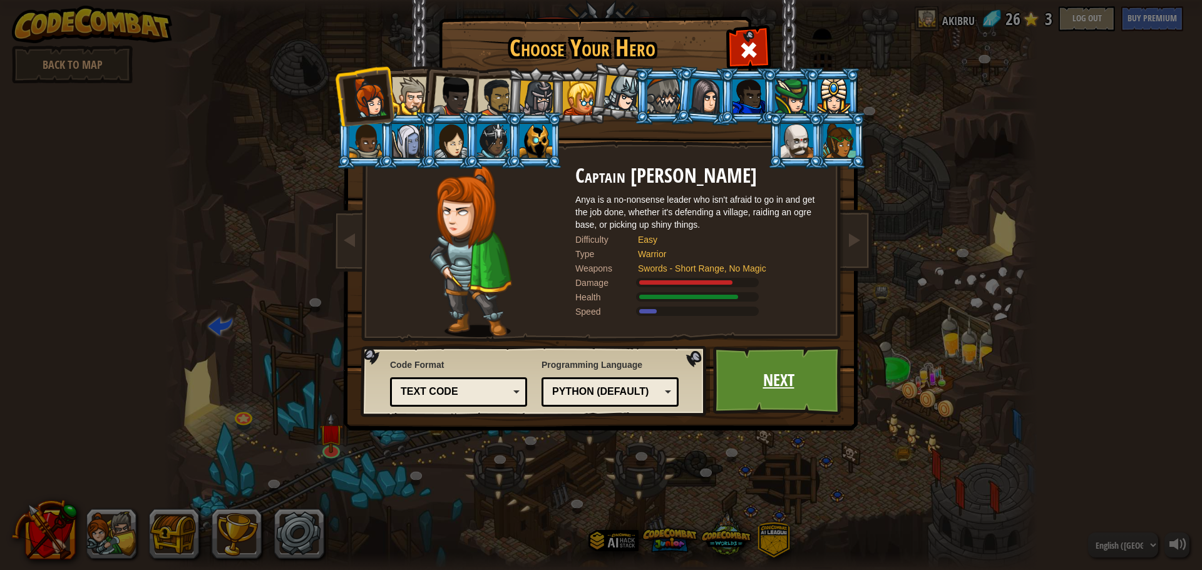
click at [811, 394] on link "Next" at bounding box center [778, 380] width 131 height 69
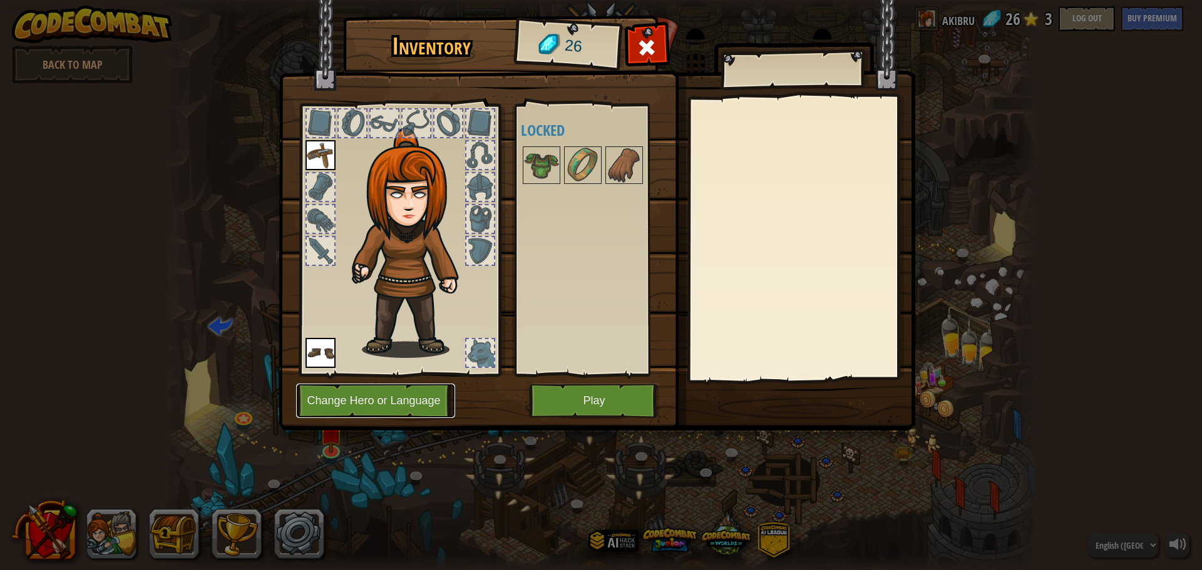
click at [382, 391] on button "Change Hero or Language" at bounding box center [375, 401] width 159 height 34
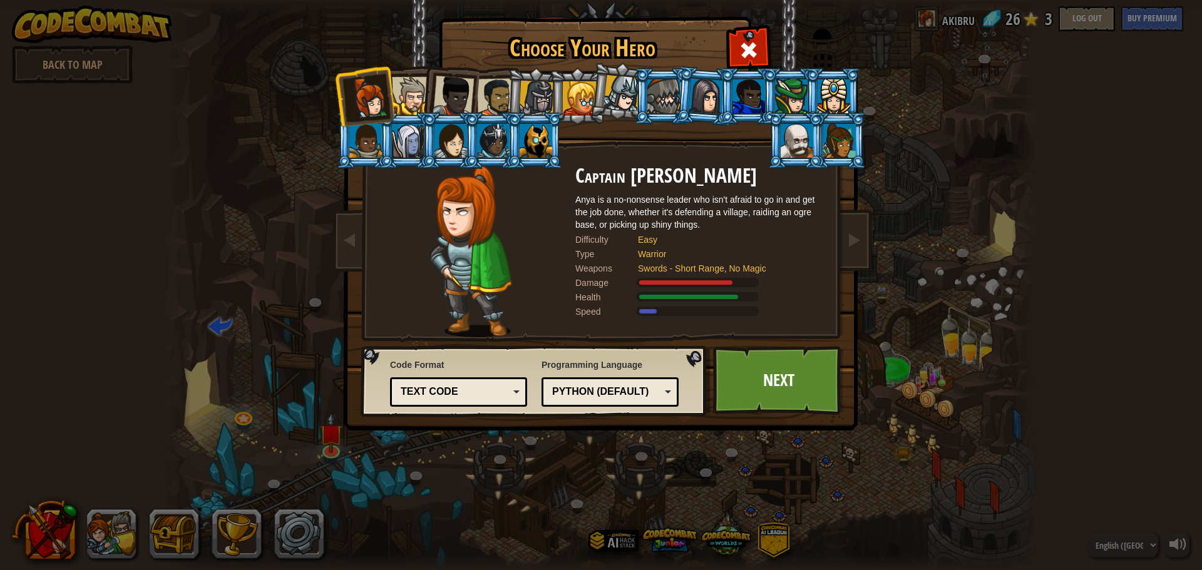
click at [422, 96] on li at bounding box center [449, 93] width 61 height 61
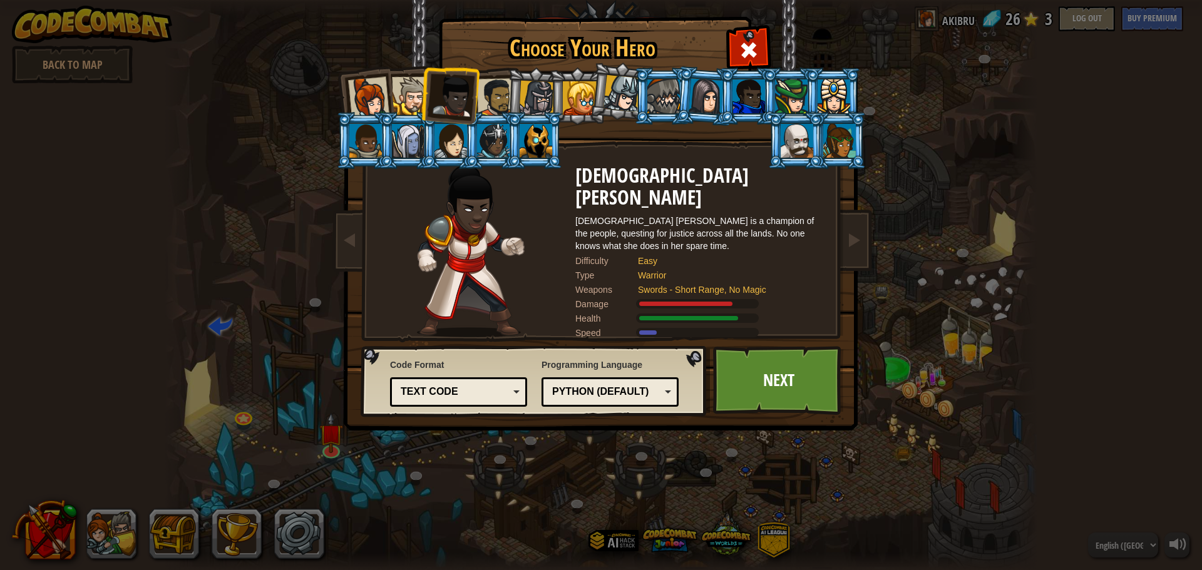
click at [408, 90] on div at bounding box center [411, 96] width 38 height 38
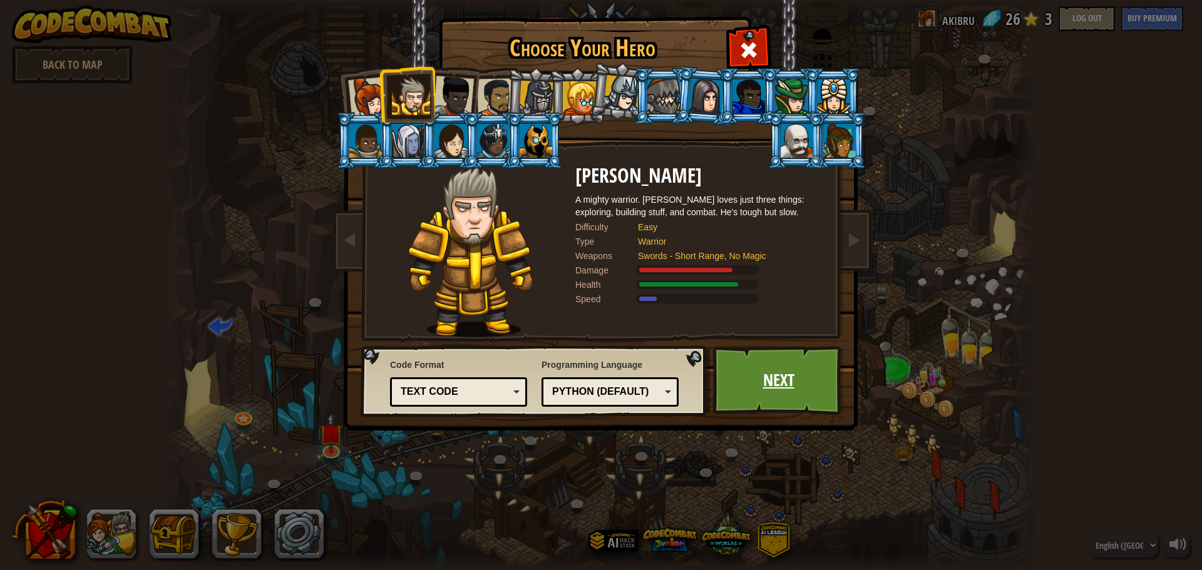
click at [749, 359] on link "Next" at bounding box center [778, 380] width 131 height 69
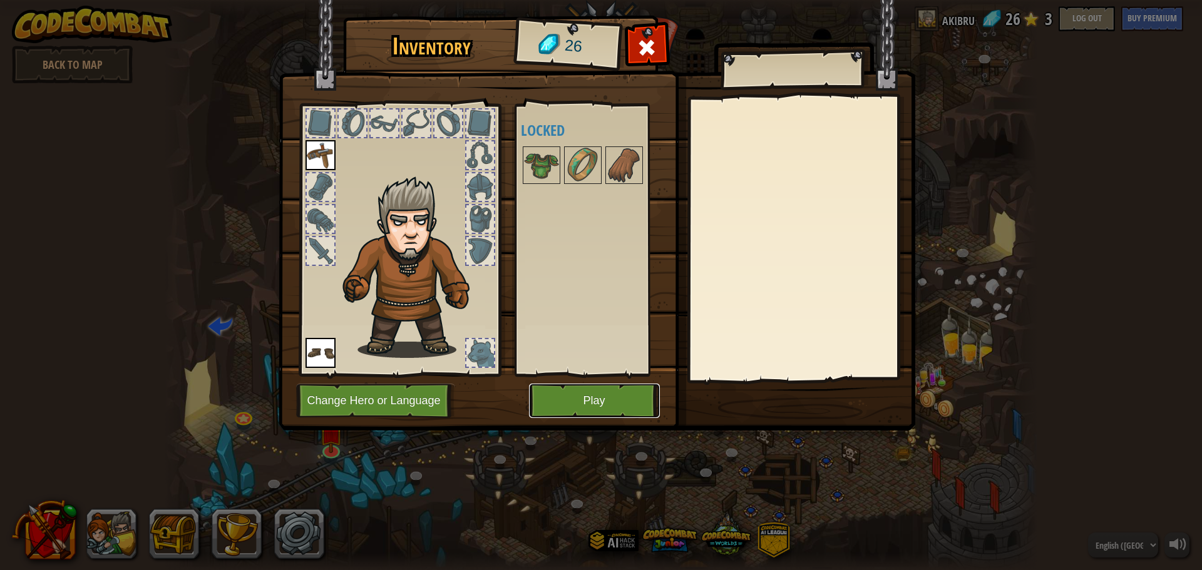
click at [584, 408] on button "Play" at bounding box center [594, 401] width 131 height 34
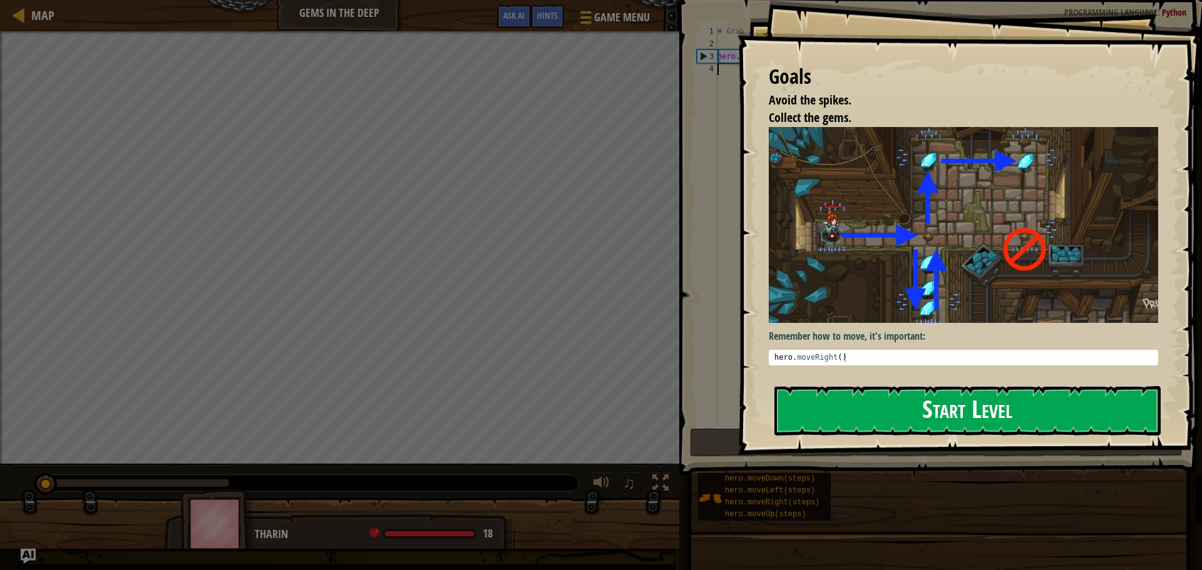
click at [954, 409] on button "Start Level" at bounding box center [967, 410] width 386 height 49
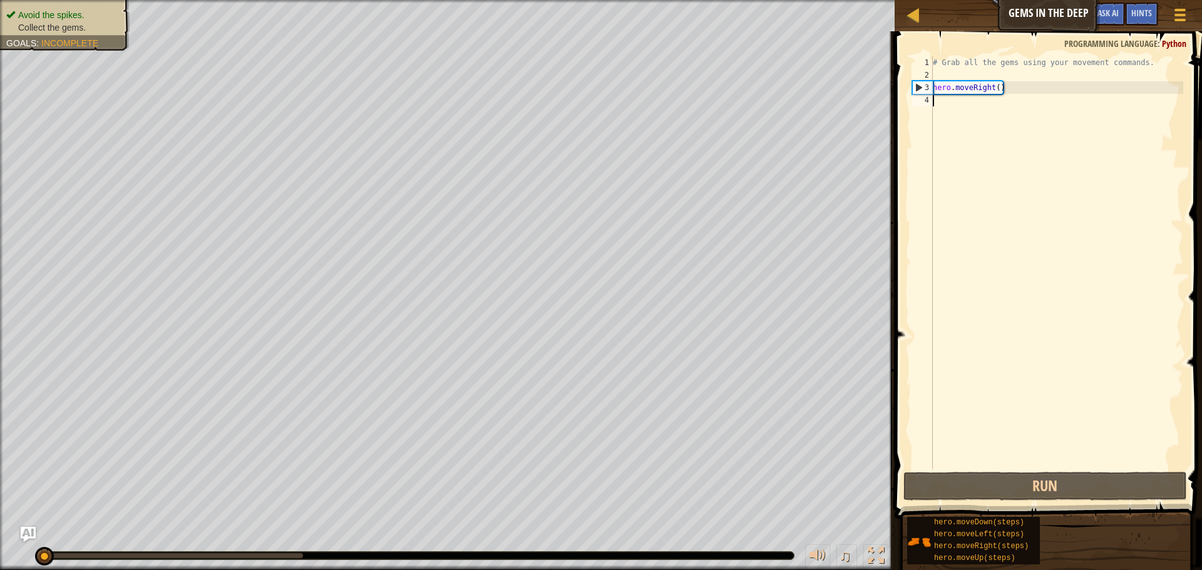
type textarea "h"
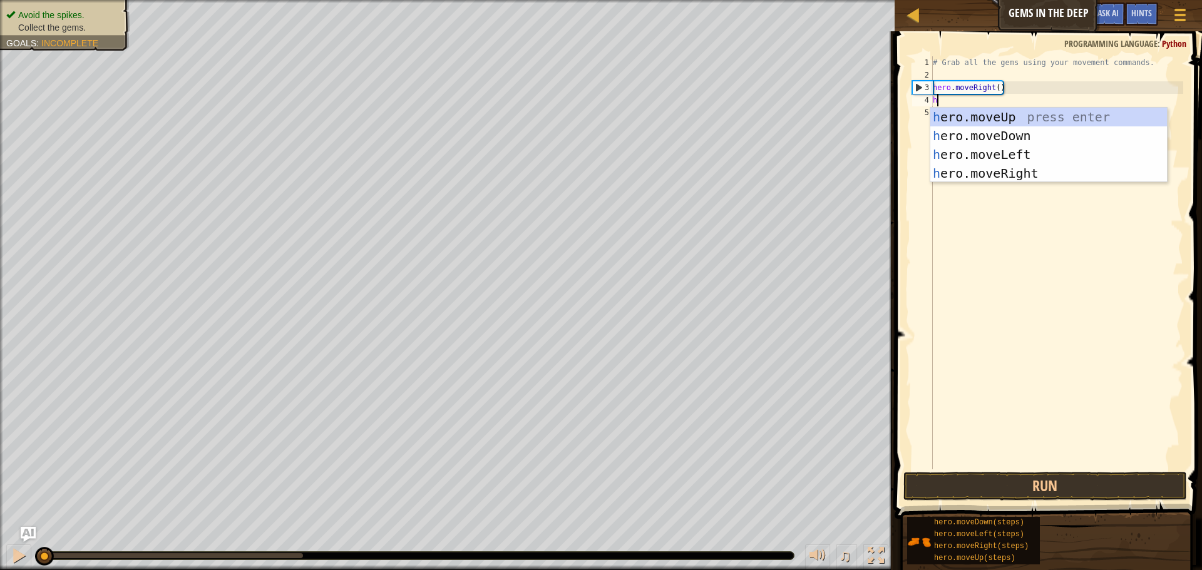
scroll to position [6, 0]
click at [966, 116] on div "h ero.moveUp press enter h ero.moveDown press enter h ero.moveLeft press enter …" at bounding box center [1048, 164] width 237 height 113
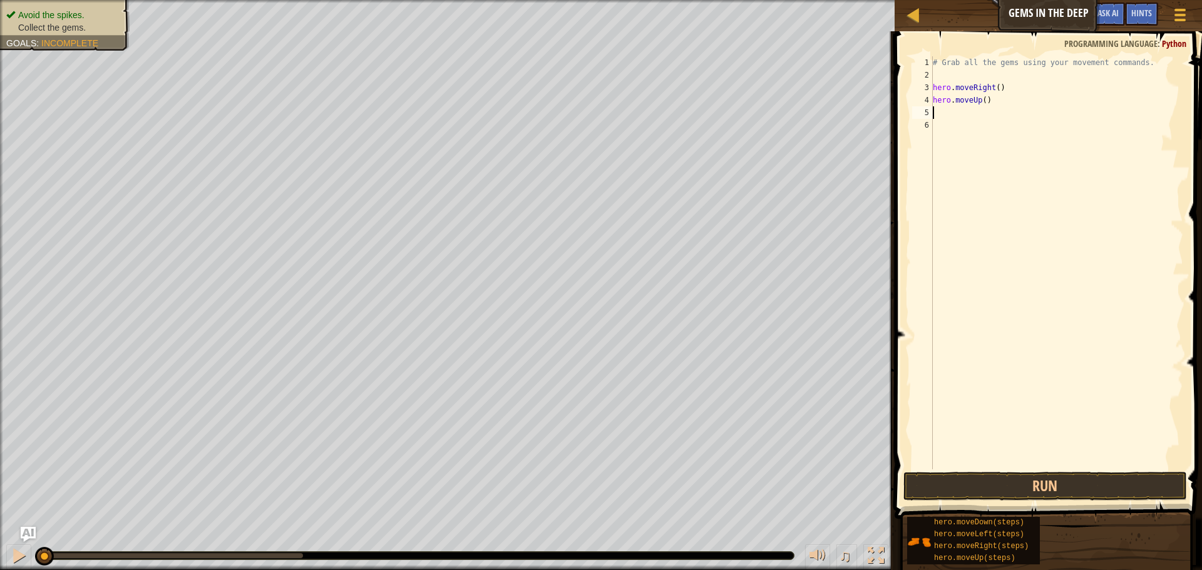
type textarea "h"
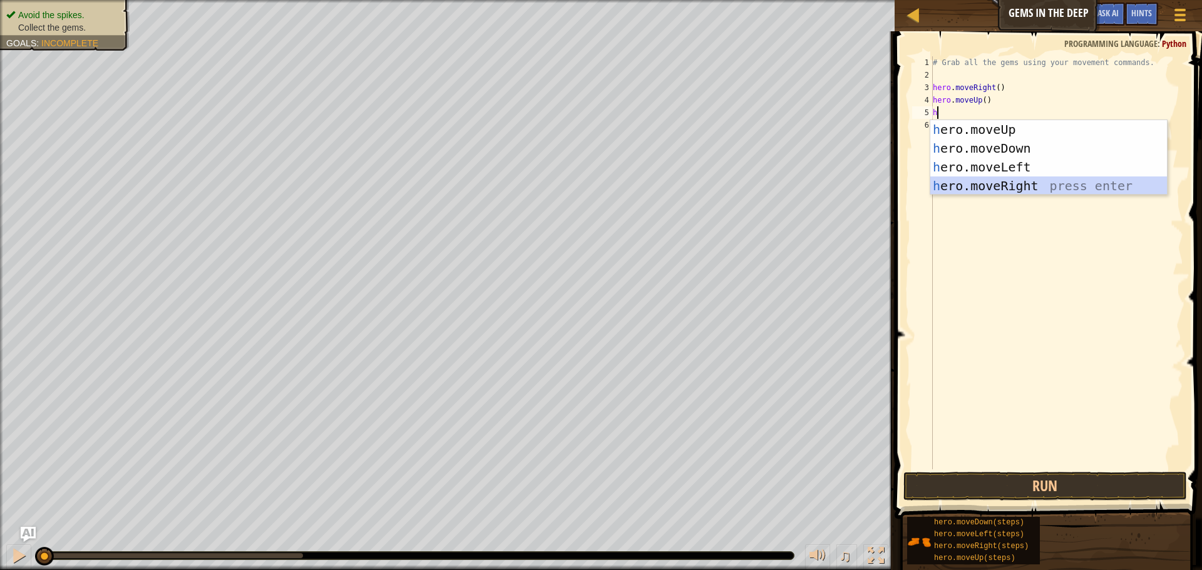
click at [992, 183] on div "h ero.moveUp press enter h ero.moveDown press enter h ero.moveLeft press enter …" at bounding box center [1048, 176] width 237 height 113
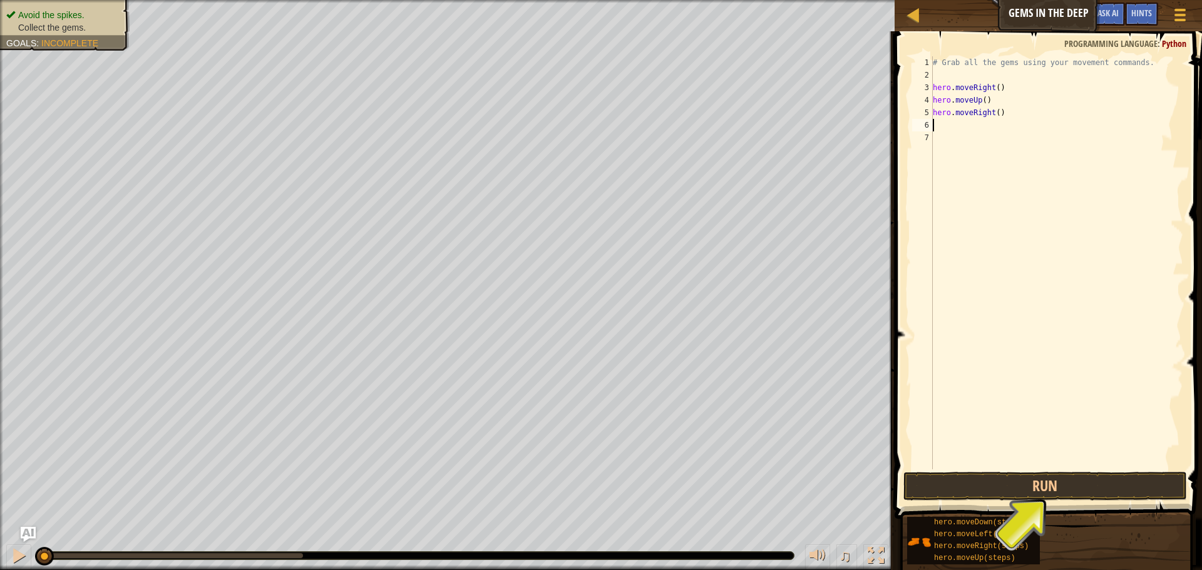
type textarea "h"
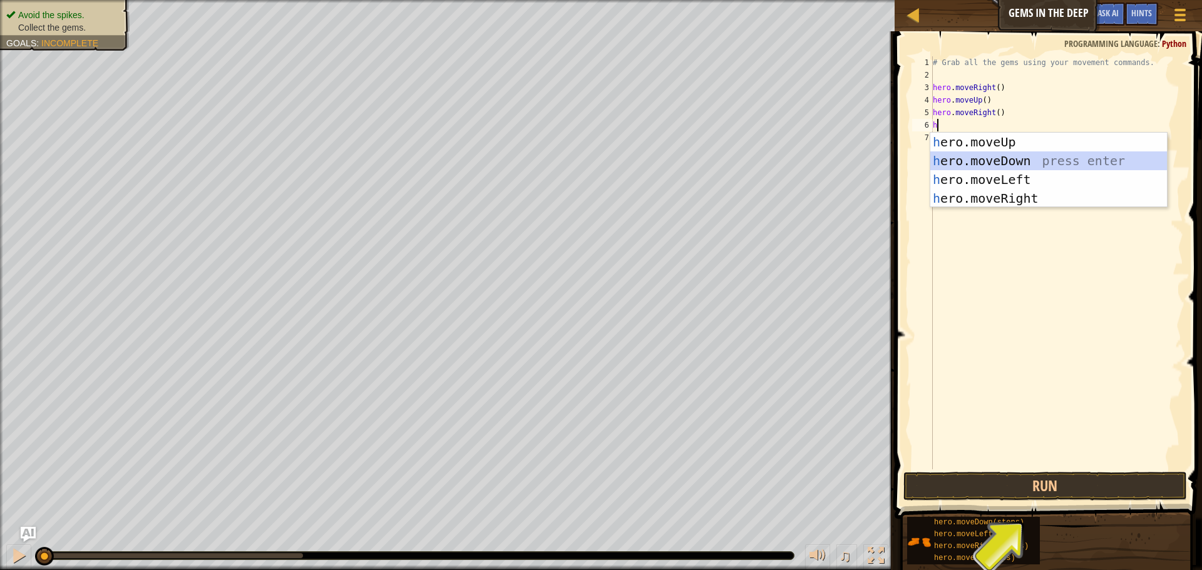
click at [990, 167] on div "h ero.moveUp press enter h ero.moveDown press enter h ero.moveLeft press enter …" at bounding box center [1048, 189] width 237 height 113
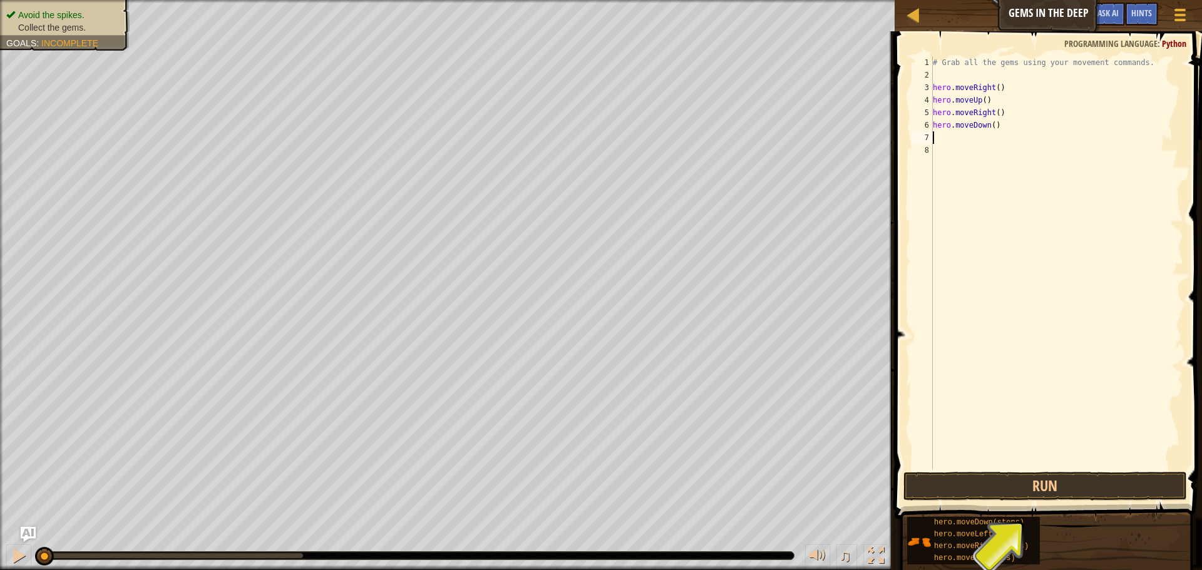
type textarea "r"
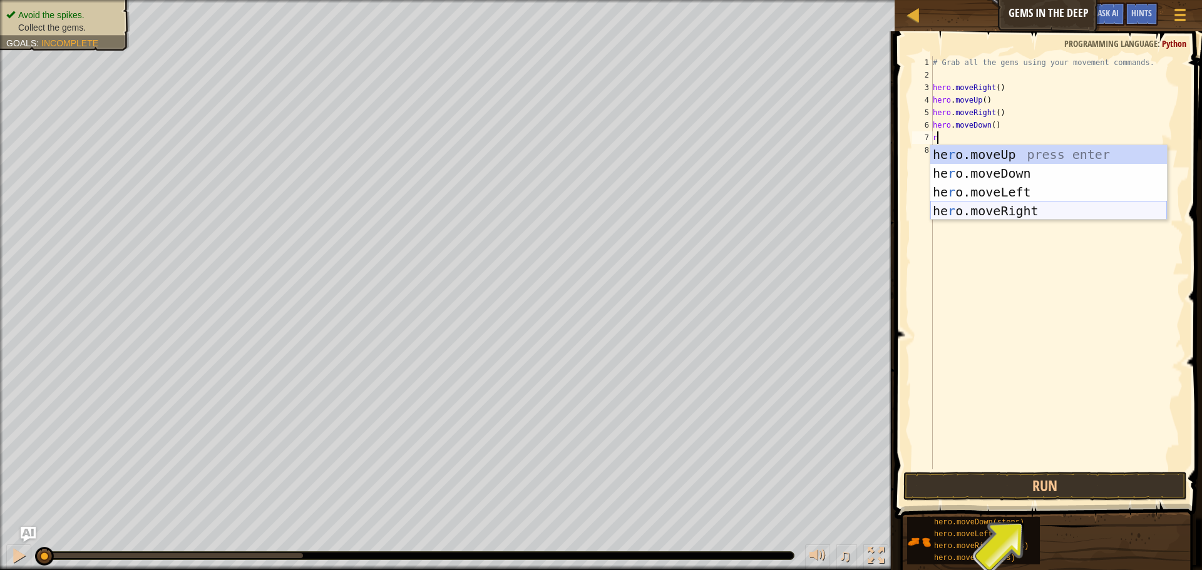
click at [990, 210] on div "he r o.moveUp press enter he r o.moveDown press enter he r o.moveLeft press ent…" at bounding box center [1048, 201] width 237 height 113
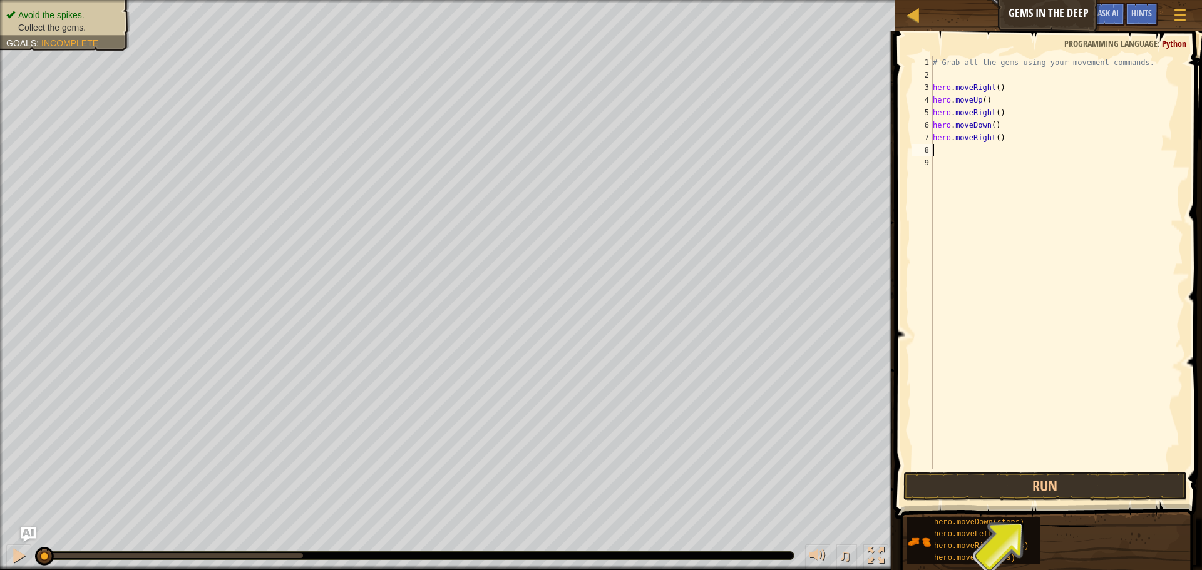
type textarea "d"
click at [979, 167] on div "hero.[PERSON_NAME] own press enter" at bounding box center [1048, 186] width 237 height 56
click at [1032, 481] on button "Run" at bounding box center [1045, 486] width 284 height 29
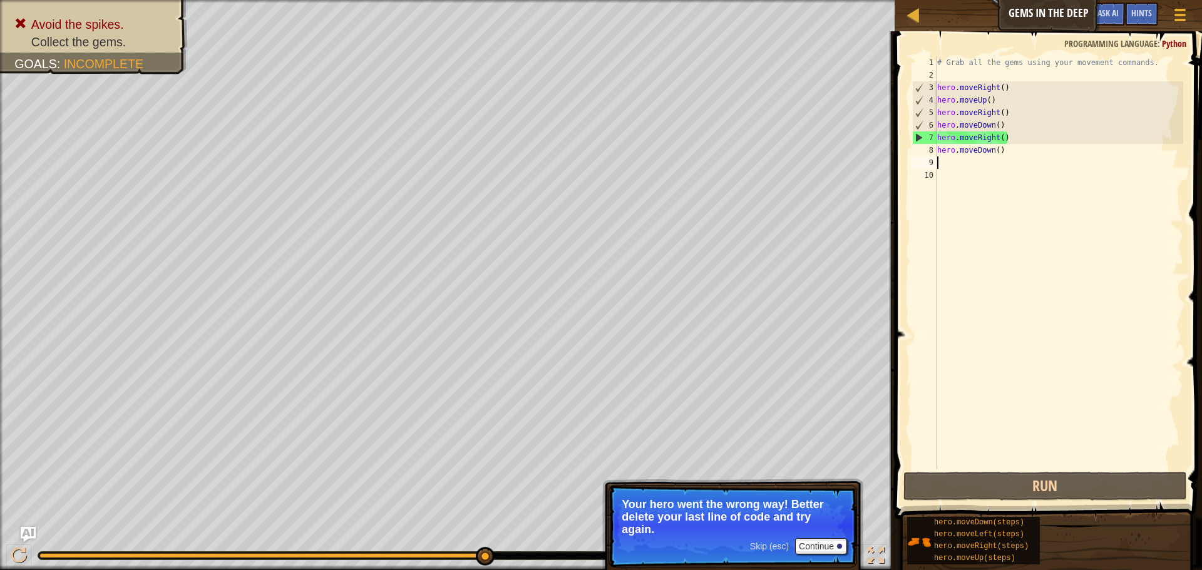
drag, startPoint x: 981, startPoint y: 139, endPoint x: 984, endPoint y: 133, distance: 7.0
click at [982, 136] on div "# Grab all the gems using your movement commands. hero . moveRight ( ) hero . m…" at bounding box center [1059, 275] width 249 height 438
click at [1004, 135] on div "# Grab all the gems using your movement commands. hero . moveRight ( ) hero . m…" at bounding box center [1059, 275] width 249 height 438
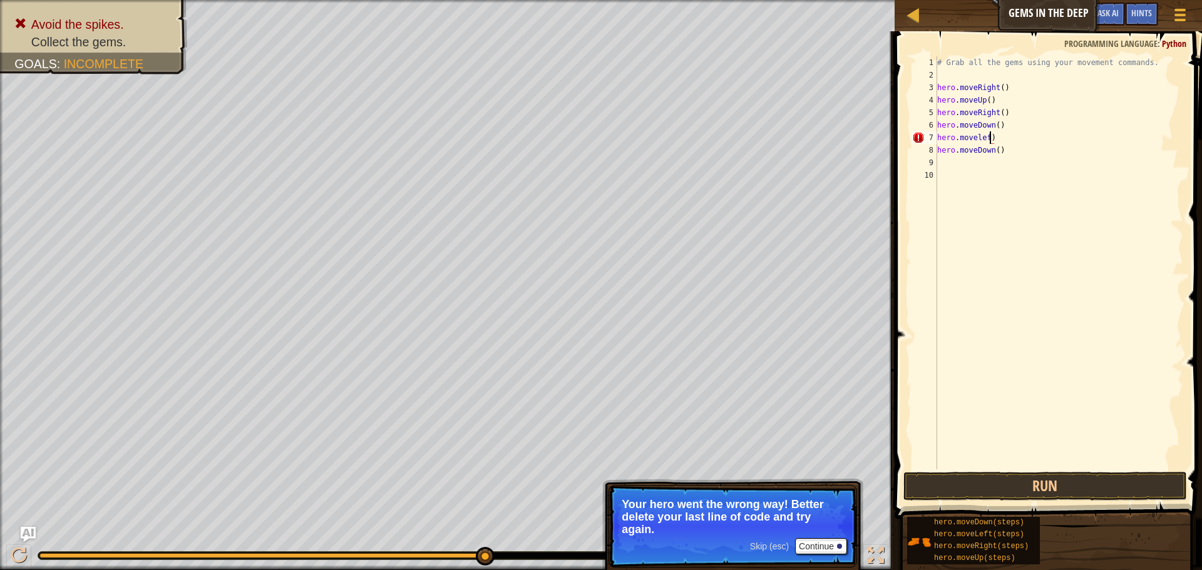
scroll to position [6, 8]
click at [939, 98] on div "# Grab all the gems using your movement commands. hero . moveRight ( ) hero . m…" at bounding box center [1059, 275] width 249 height 438
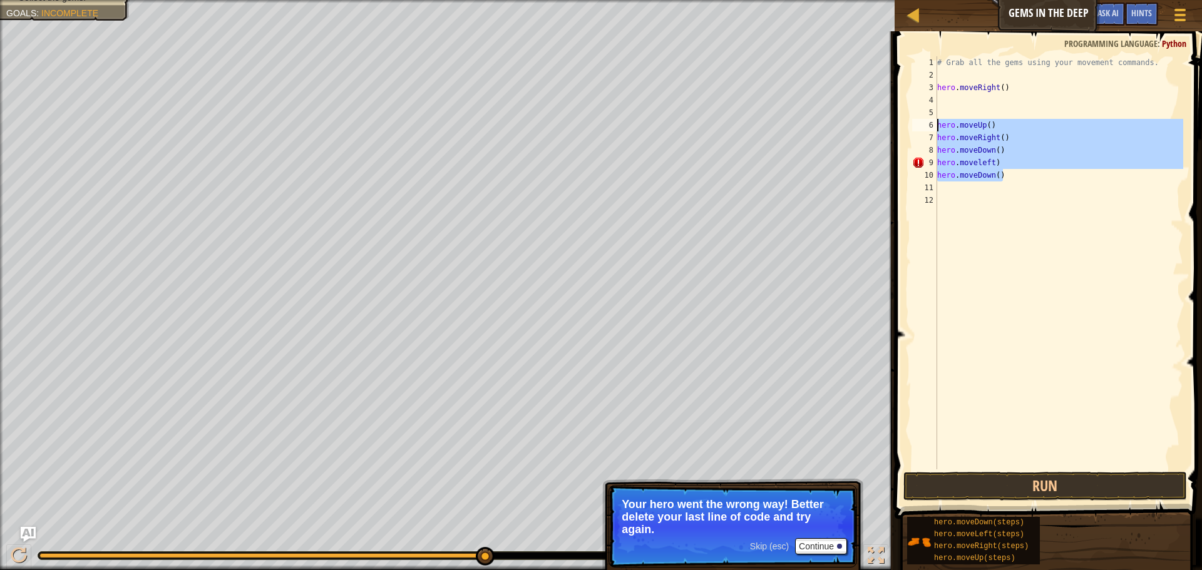
drag, startPoint x: 1017, startPoint y: 180, endPoint x: 925, endPoint y: 123, distance: 107.9
click at [925, 123] on div "hero.moveUp() 1 2 3 4 5 6 7 8 9 10 11 12 # Grab all the gems using your movemen…" at bounding box center [1047, 262] width 274 height 413
type textarea "hero.moveUp() hero.moveRight()"
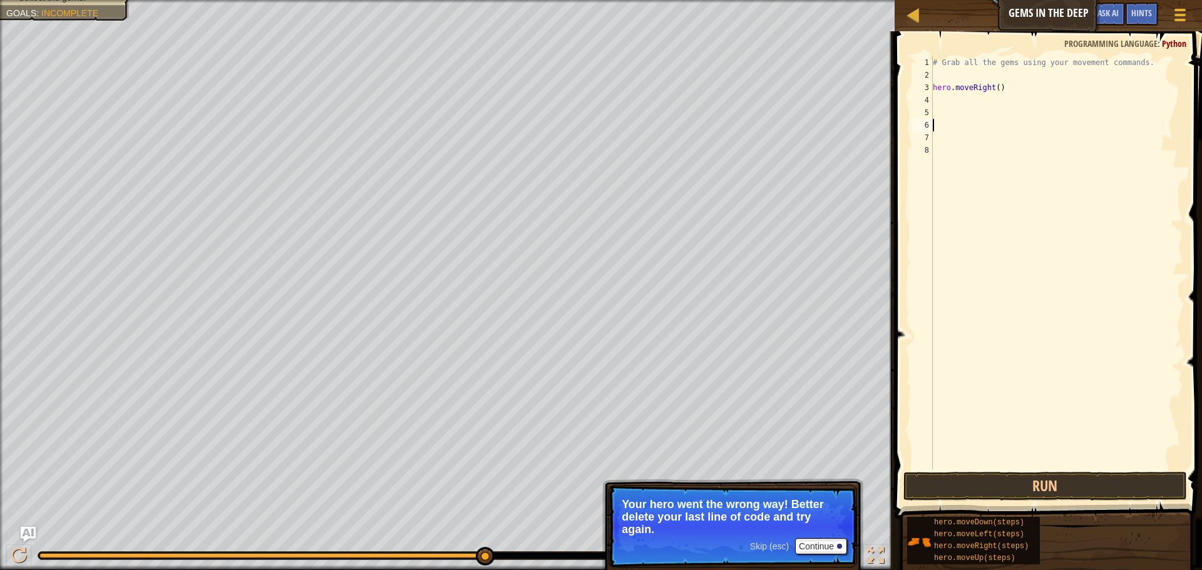
scroll to position [6, 0]
type textarea "d"
click at [982, 121] on div "hero.[PERSON_NAME] own press enter" at bounding box center [1048, 136] width 237 height 56
type textarea "u"
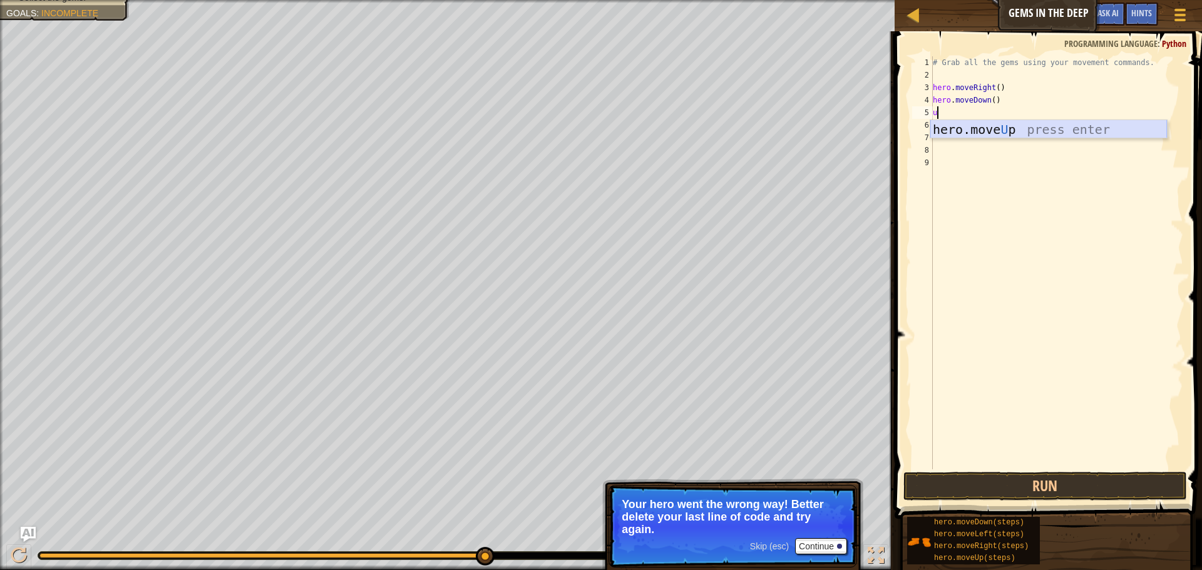
click at [1010, 136] on div "hero.move U p press enter" at bounding box center [1048, 148] width 237 height 56
click at [992, 116] on div "# Grab all the gems using your movement commands. hero . moveRight ( ) hero . m…" at bounding box center [1059, 275] width 249 height 438
type textarea "hero.moveUp(2)"
click at [947, 128] on div "# Grab all the gems using your movement commands. hero . moveRight ( ) hero . m…" at bounding box center [1059, 275] width 249 height 438
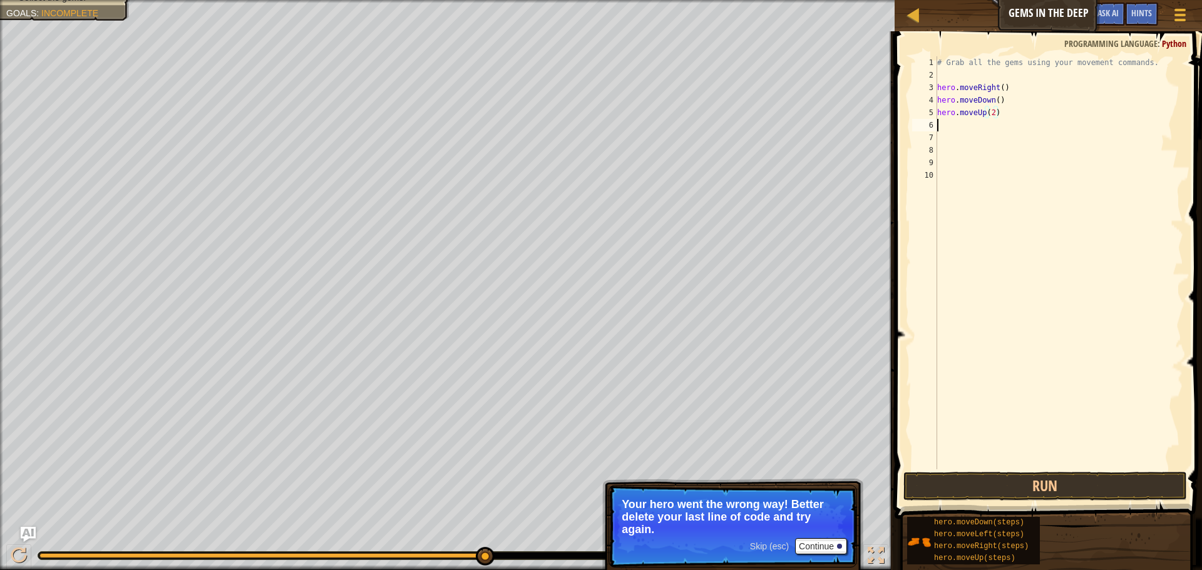
scroll to position [6, 0]
type textarea "rr"
click at [1004, 143] on div "he r o.move R ight press enter" at bounding box center [1053, 161] width 237 height 56
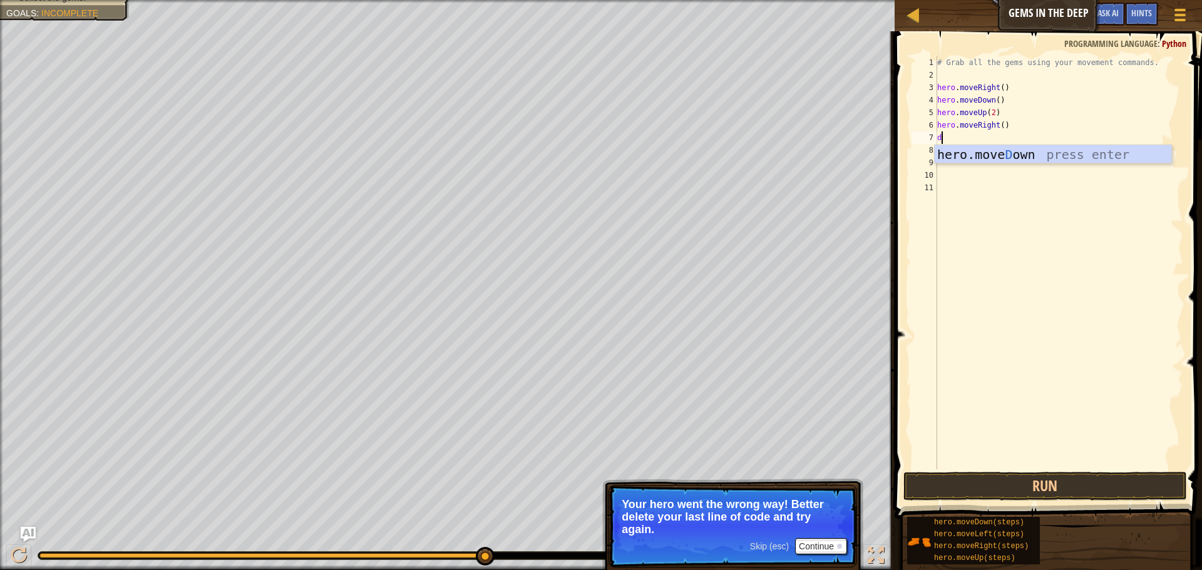
type textarea "do"
click at [987, 167] on div "# Grab all the gems using your movement commands. hero . moveRight ( ) hero . m…" at bounding box center [1059, 275] width 249 height 438
click at [952, 140] on div "# Grab all the gems using your movement commands. hero . moveRight ( ) hero . m…" at bounding box center [1059, 275] width 249 height 438
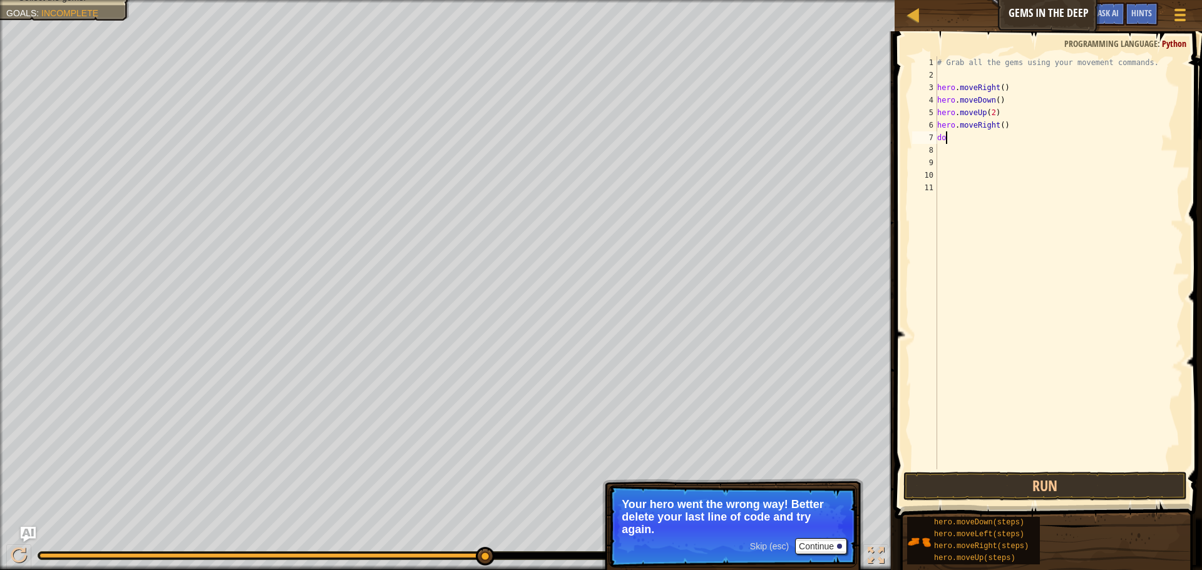
type textarea "d"
click at [1005, 125] on div "# Grab all the gems using your movement commands. hero . moveRight ( ) hero . m…" at bounding box center [1059, 275] width 249 height 438
type textarea "hero.moveRight(2)"
click at [1035, 479] on button "Run" at bounding box center [1045, 486] width 284 height 29
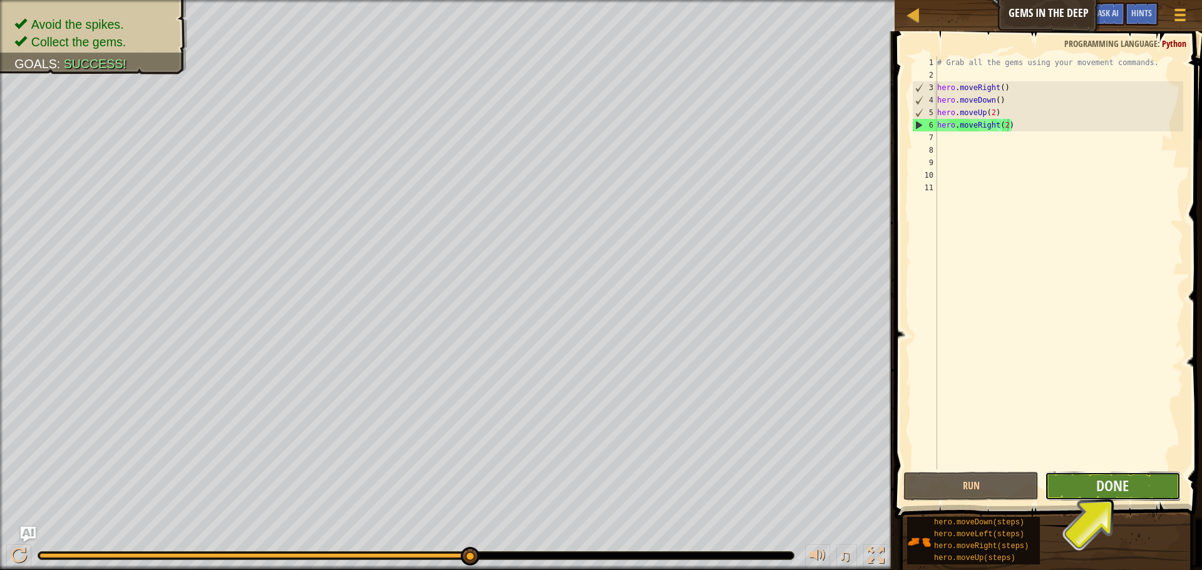
click at [1077, 491] on button "Done" at bounding box center [1112, 486] width 135 height 29
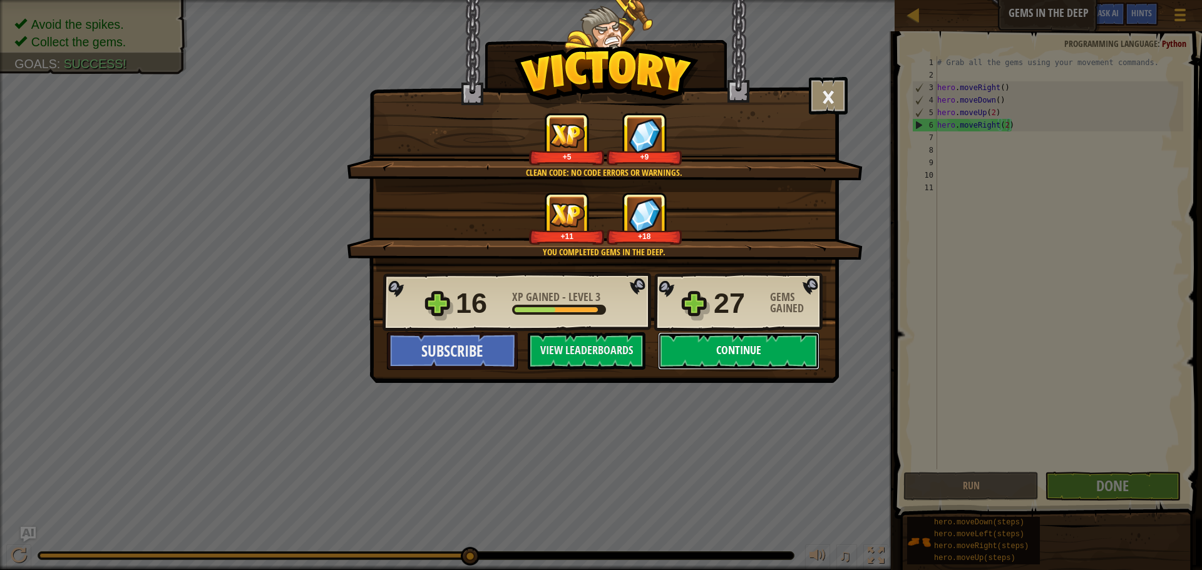
click at [790, 357] on button "Continue" at bounding box center [739, 351] width 162 height 38
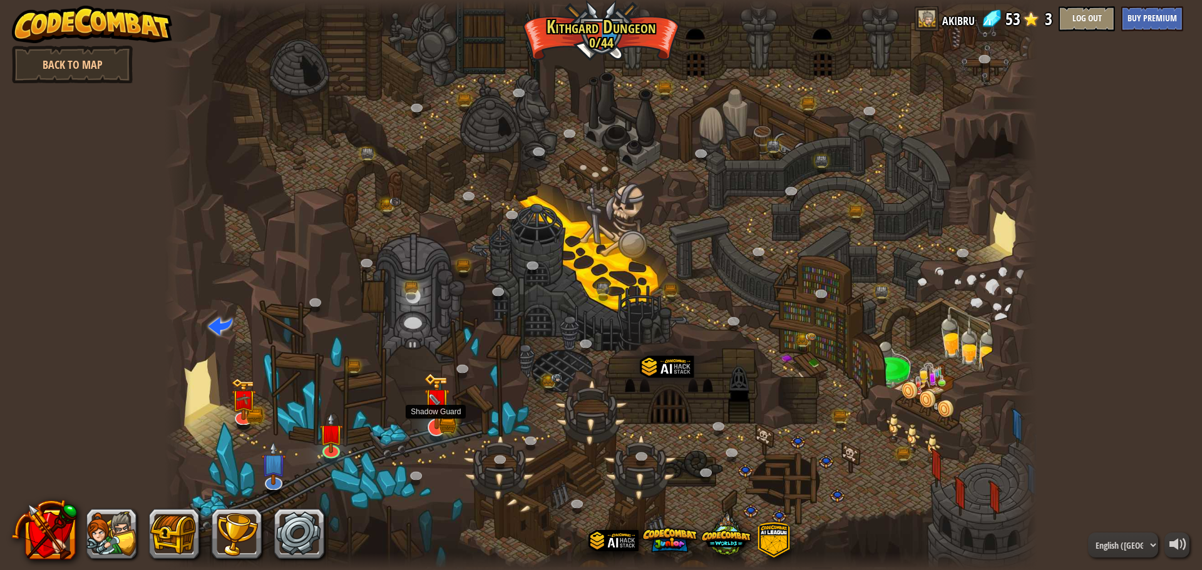
click at [436, 415] on img at bounding box center [437, 401] width 26 height 56
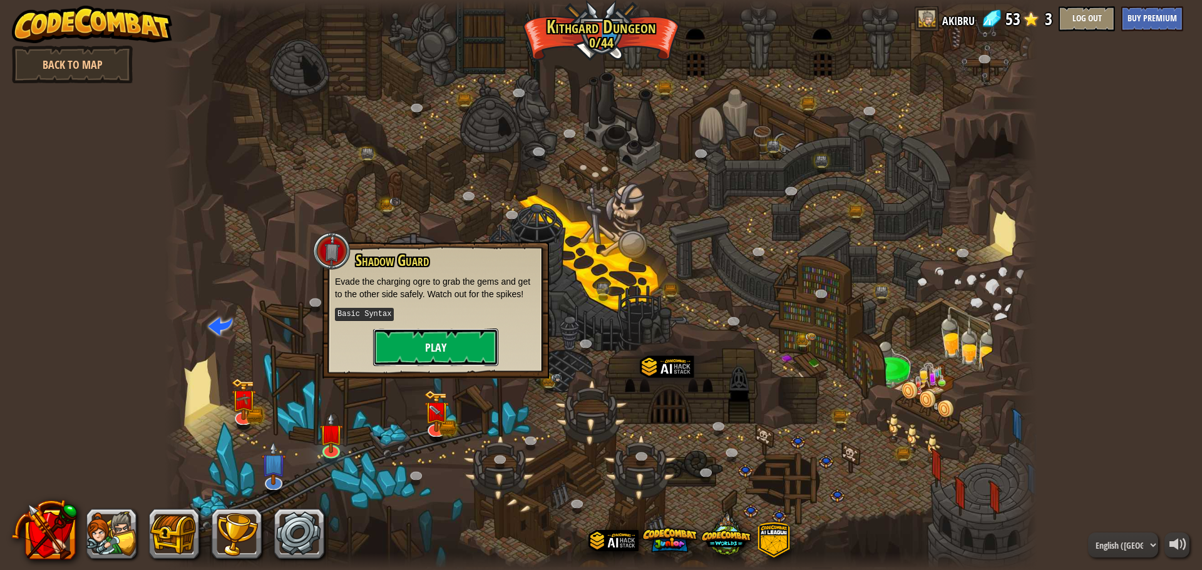
click at [438, 355] on button "Play" at bounding box center [435, 348] width 125 height 38
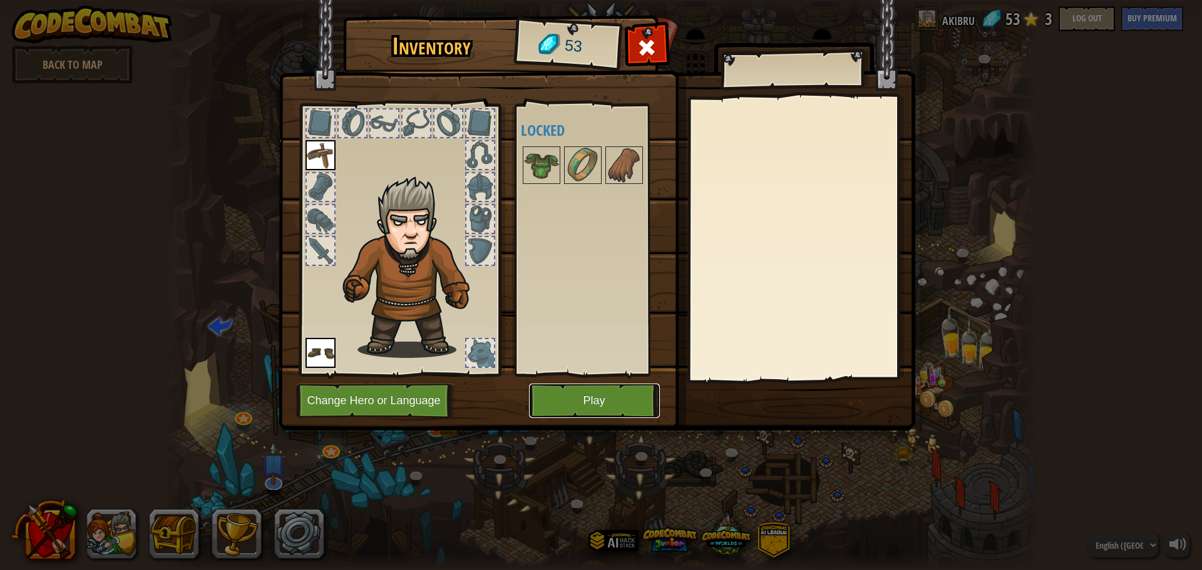
click at [585, 403] on button "Play" at bounding box center [594, 401] width 131 height 34
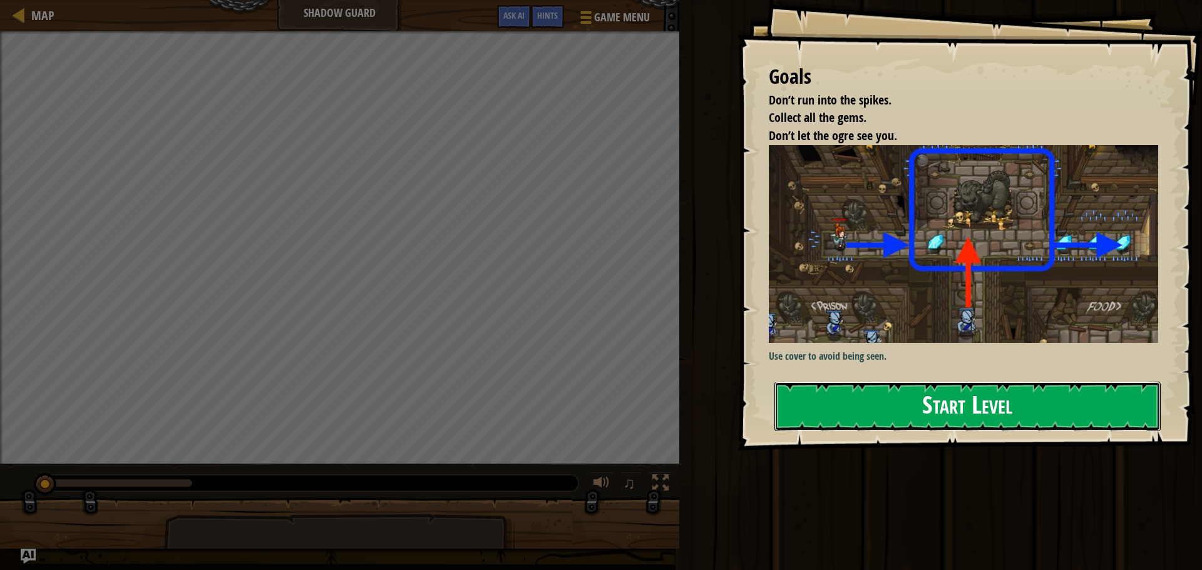
click at [918, 419] on button "Start Level" at bounding box center [967, 406] width 386 height 49
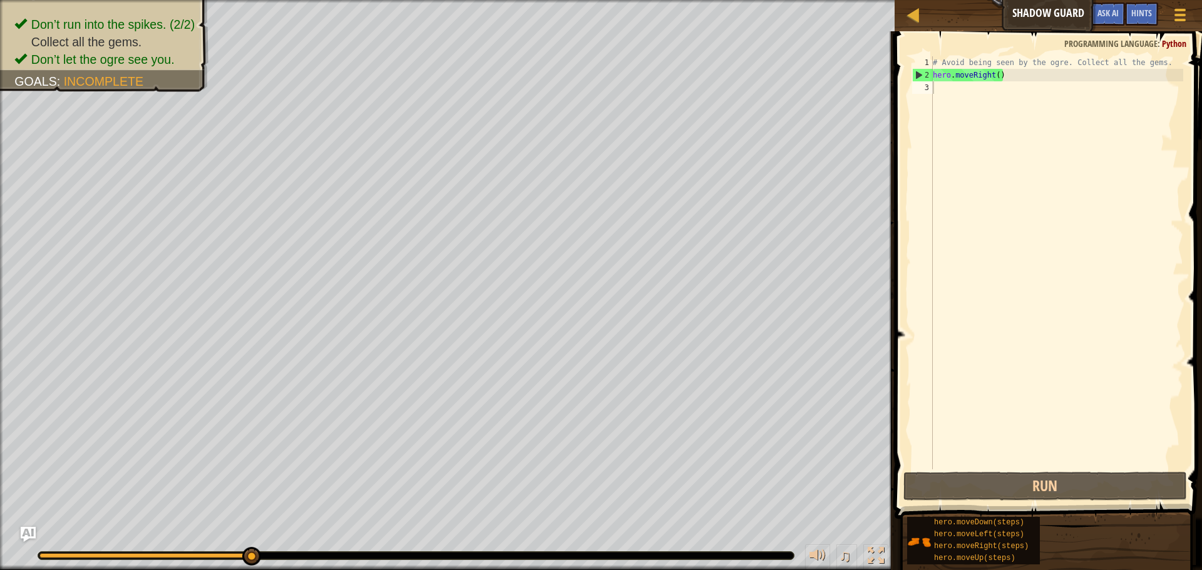
click at [105, 162] on div "Don’t run into the spikes. (2/2) Collect all the gems. Don’t let the ogre see y…" at bounding box center [447, 285] width 895 height 570
click at [1000, 76] on div "# Avoid being seen by the ogre. Collect all the gems. hero . moveRight ( )" at bounding box center [1056, 275] width 253 height 438
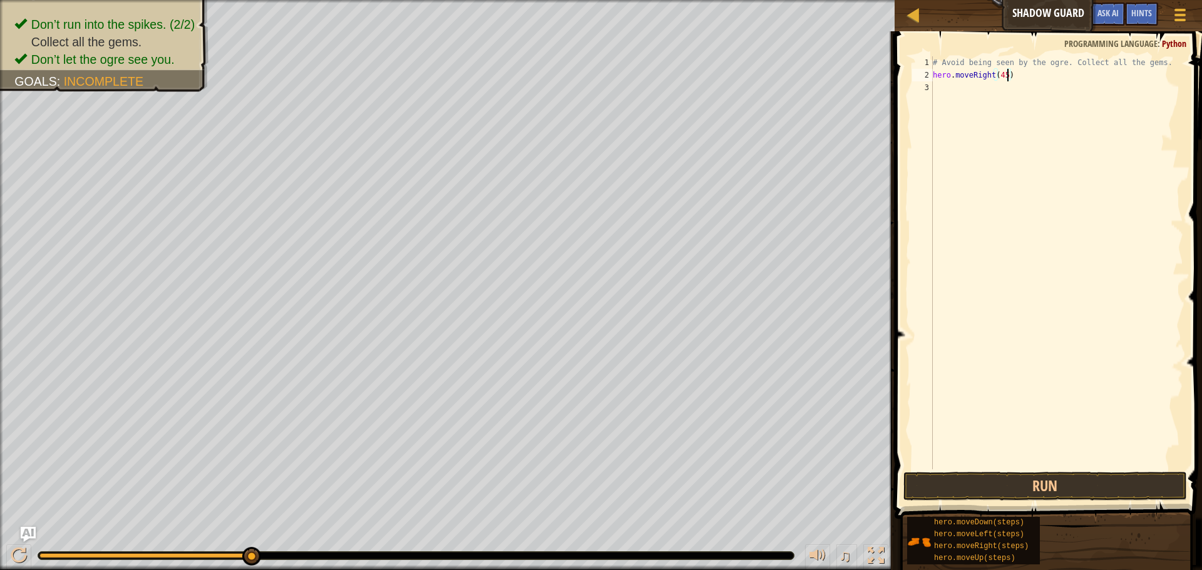
scroll to position [6, 10]
click at [1049, 475] on button "Run" at bounding box center [1045, 486] width 284 height 29
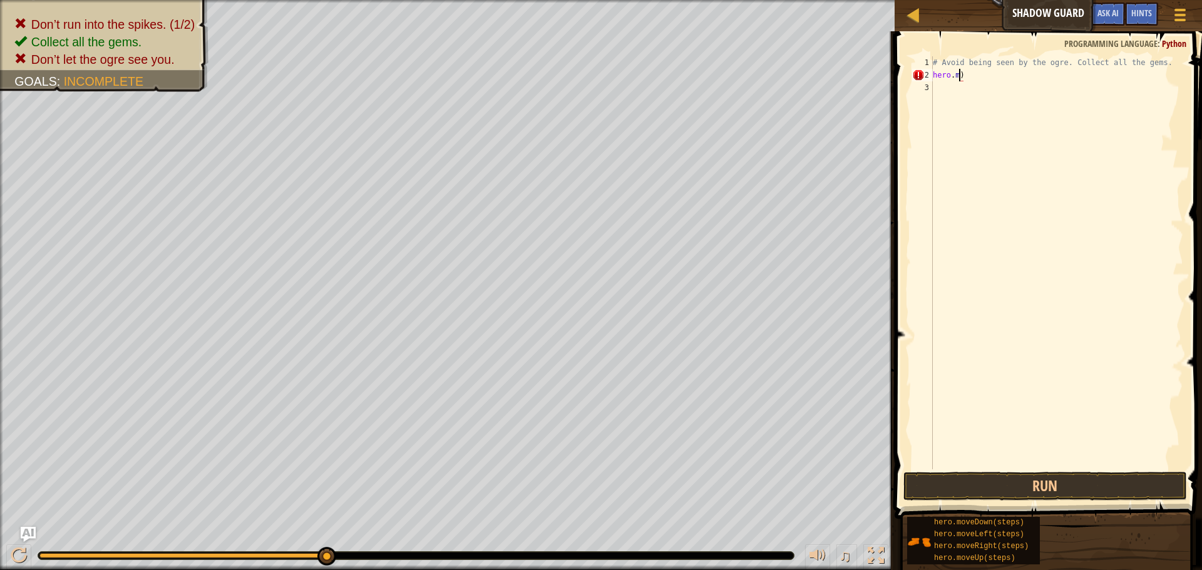
scroll to position [6, 1]
type textarea ")"
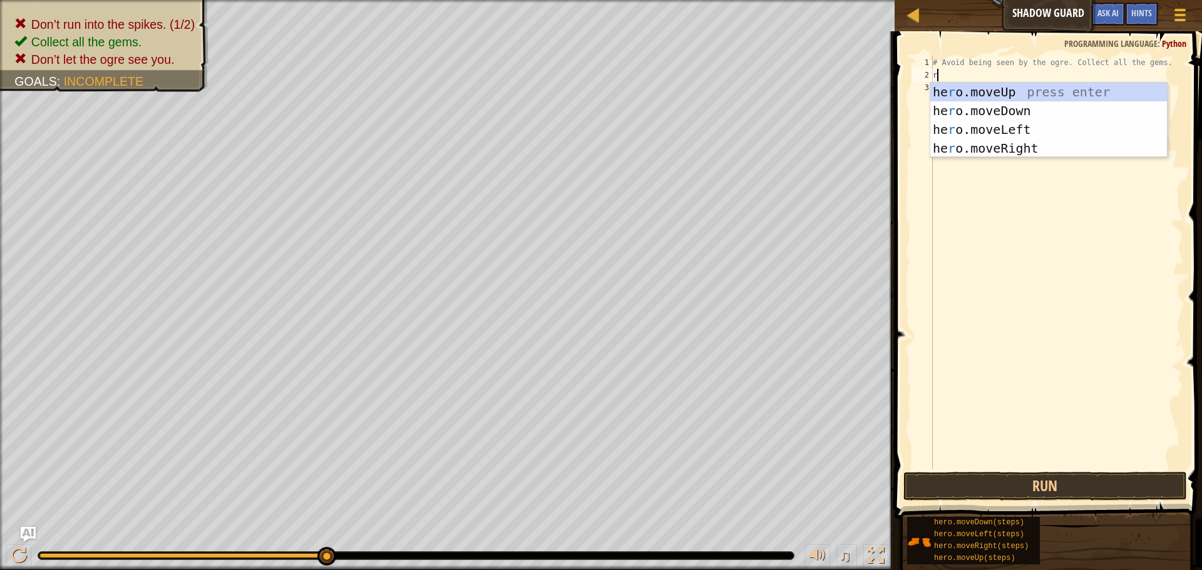
type textarea "ri"
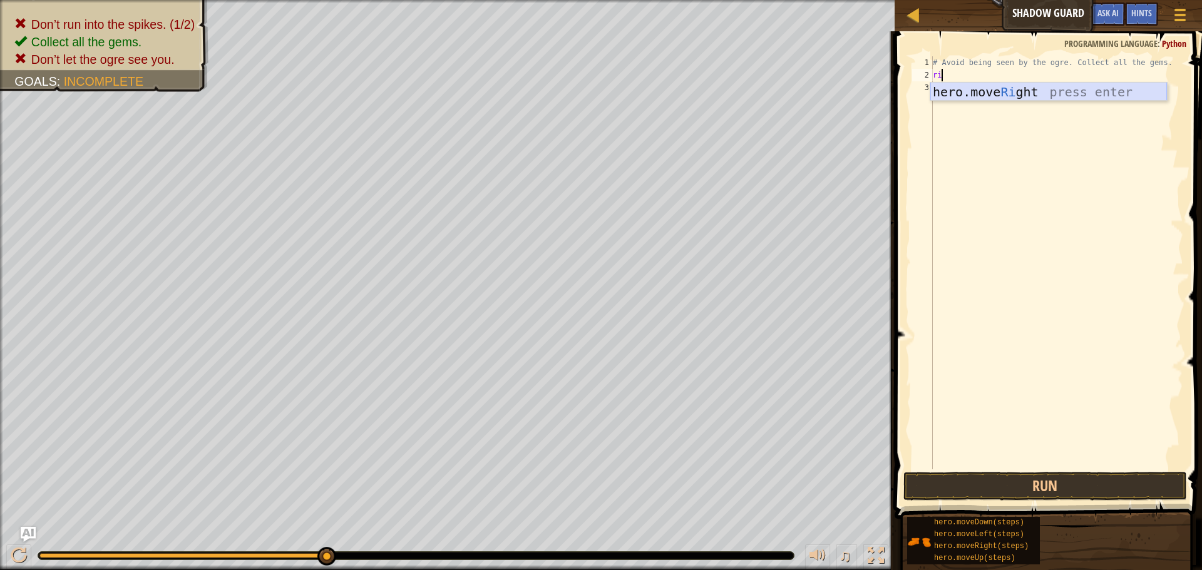
click at [1032, 91] on div "hero.move Ri ght press enter" at bounding box center [1048, 111] width 237 height 56
type textarea "u"
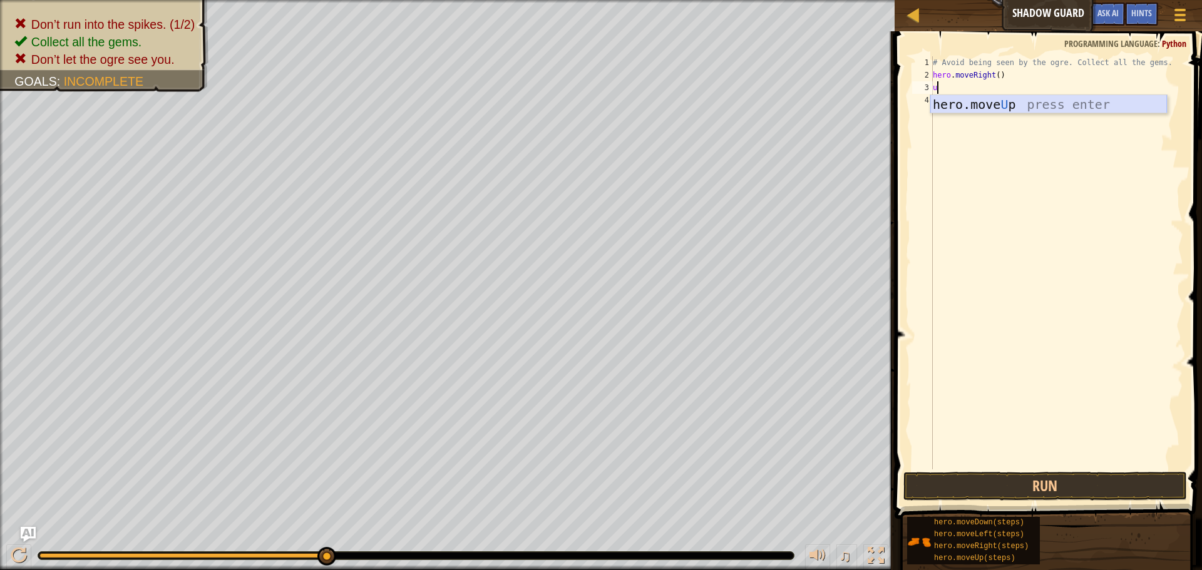
click at [1014, 97] on div "hero.move U p press enter" at bounding box center [1048, 123] width 237 height 56
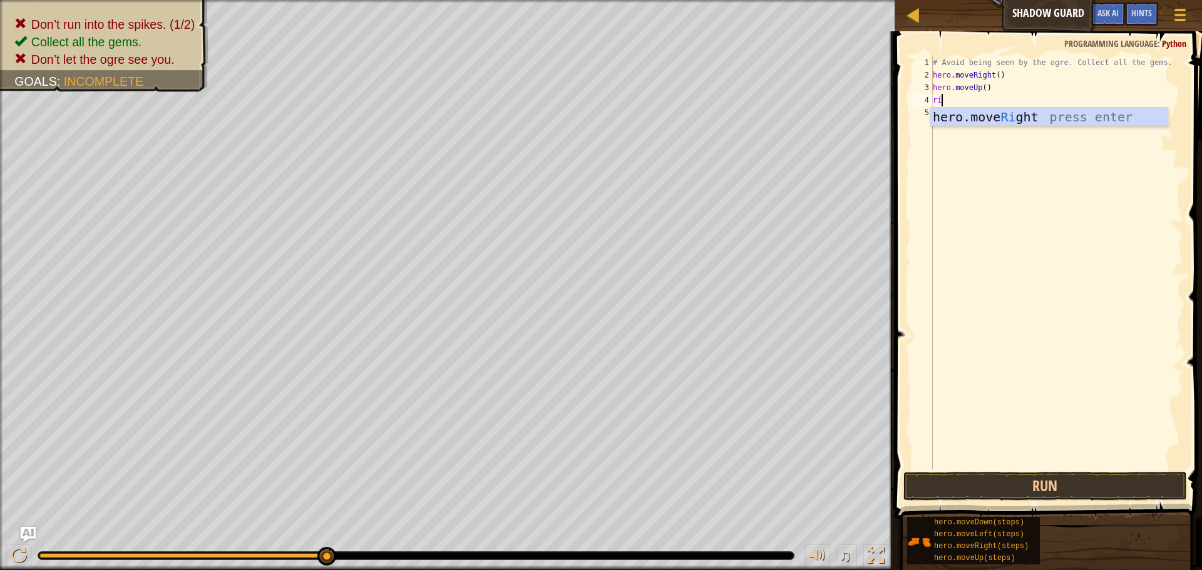
type textarea "rig"
click at [993, 121] on div "hero.move Rig ht press enter" at bounding box center [1048, 136] width 237 height 56
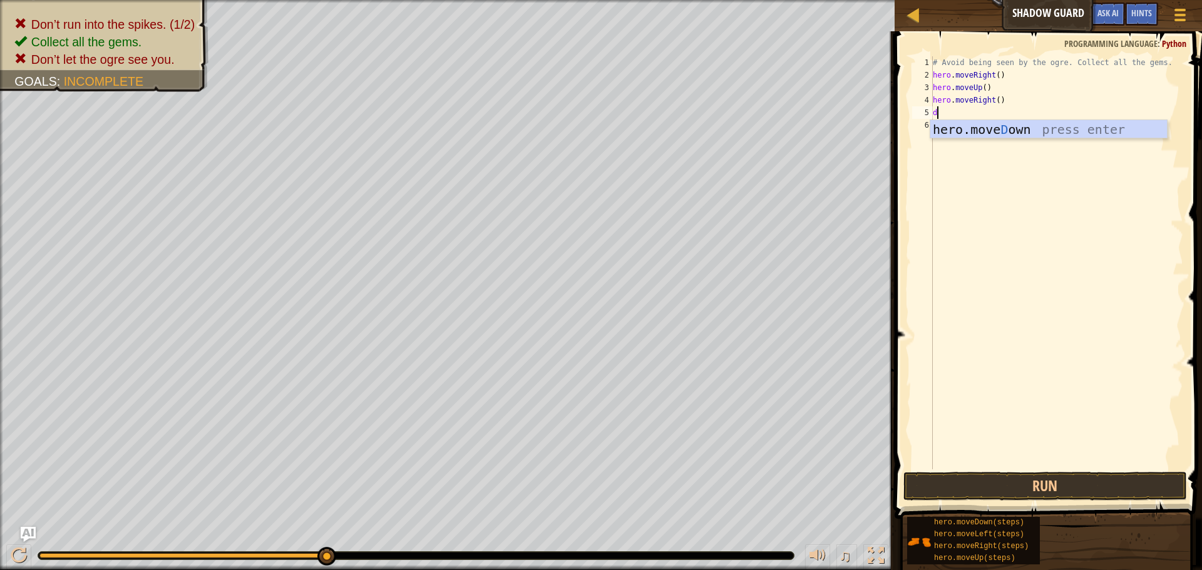
type textarea "do"
click at [979, 125] on div "hero.move Do wn press enter" at bounding box center [1048, 148] width 237 height 56
type textarea "r"
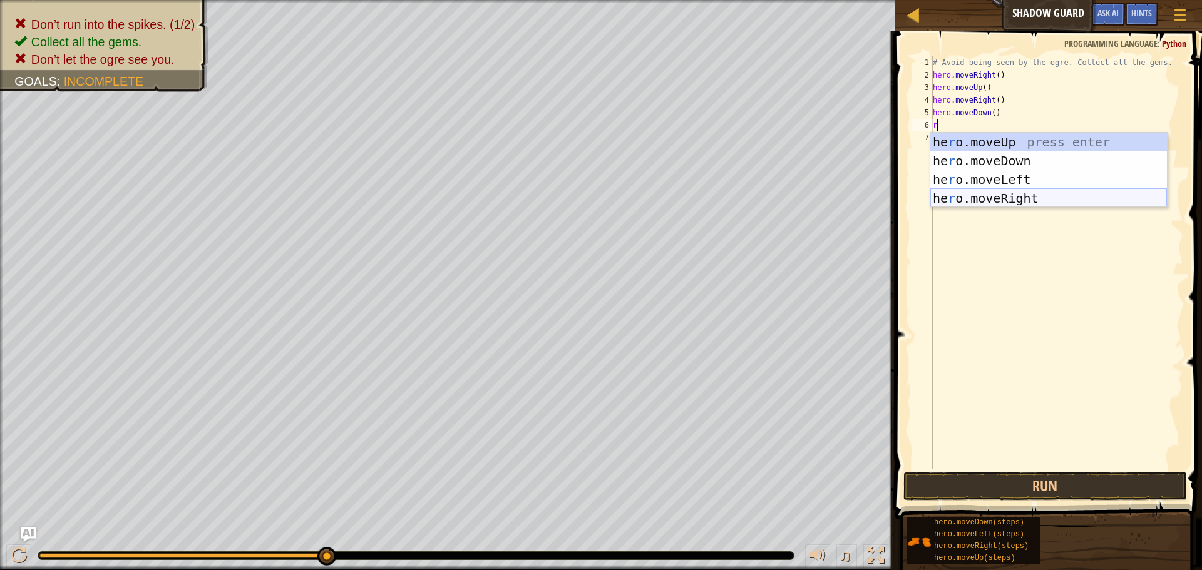
click at [1002, 198] on div "he r o.moveUp press enter he r o.moveDown press enter he r o.moveLeft press ent…" at bounding box center [1048, 189] width 237 height 113
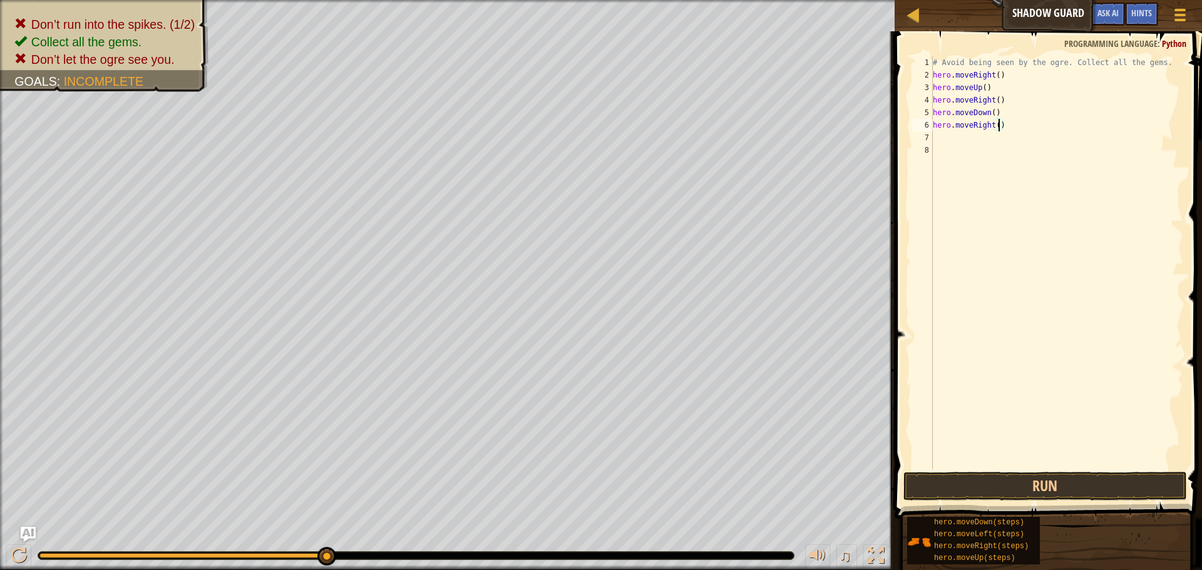
click at [997, 125] on div "# Avoid being seen by the ogre. Collect all the gems. hero . moveRight ( ) hero…" at bounding box center [1056, 275] width 253 height 438
type textarea "hero.moveRight(3)"
click at [1060, 491] on button "Run" at bounding box center [1045, 486] width 284 height 29
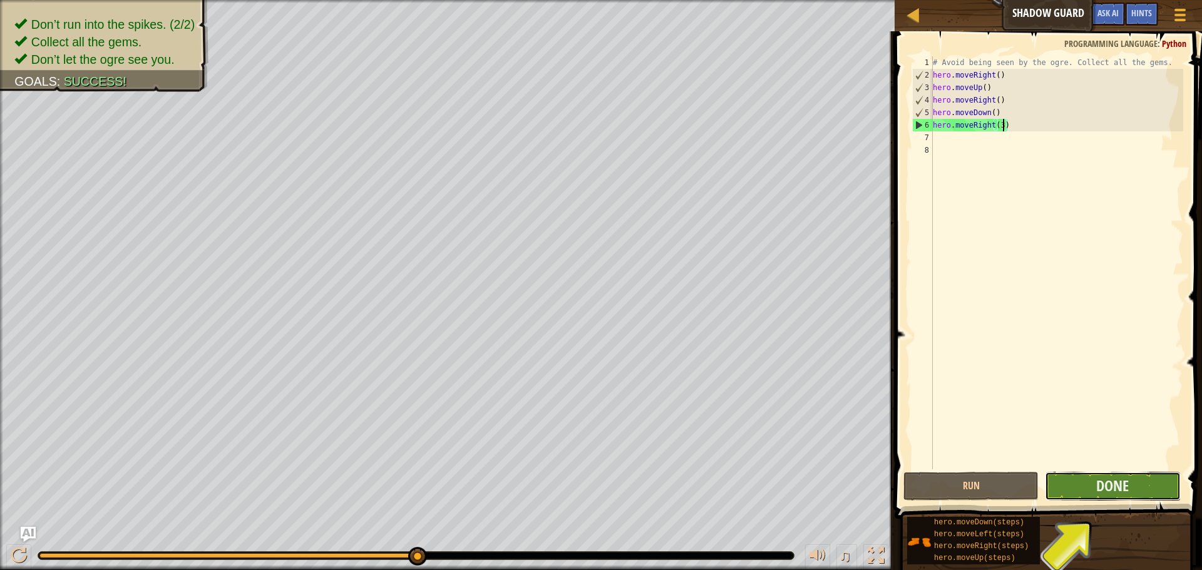
click at [1141, 491] on button "Done" at bounding box center [1112, 486] width 135 height 29
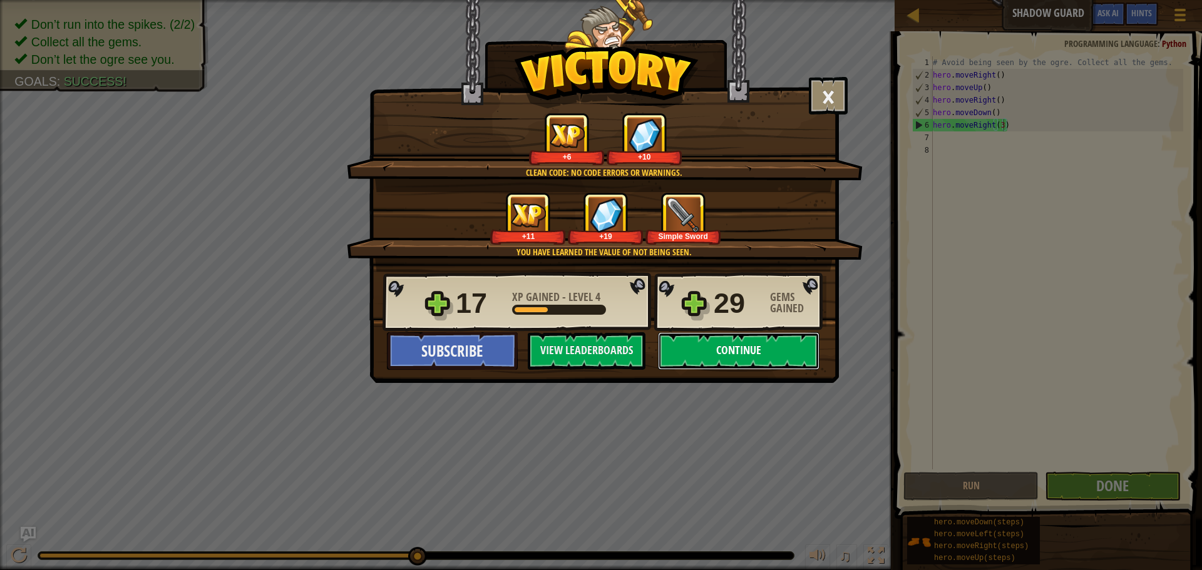
click at [729, 351] on button "Continue" at bounding box center [739, 351] width 162 height 38
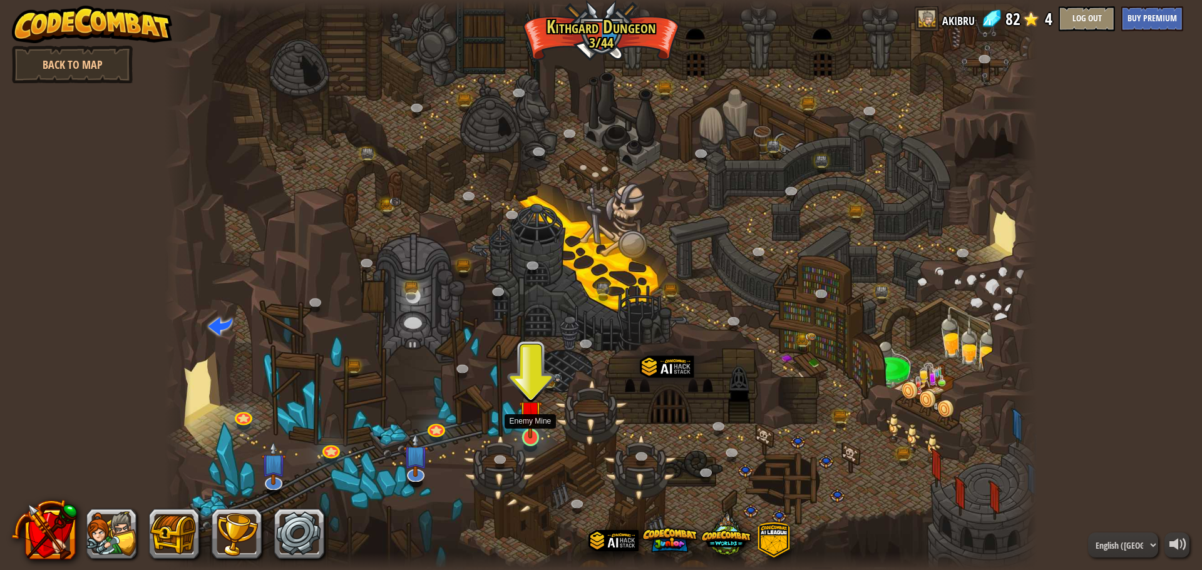
click at [528, 436] on img at bounding box center [530, 412] width 23 height 53
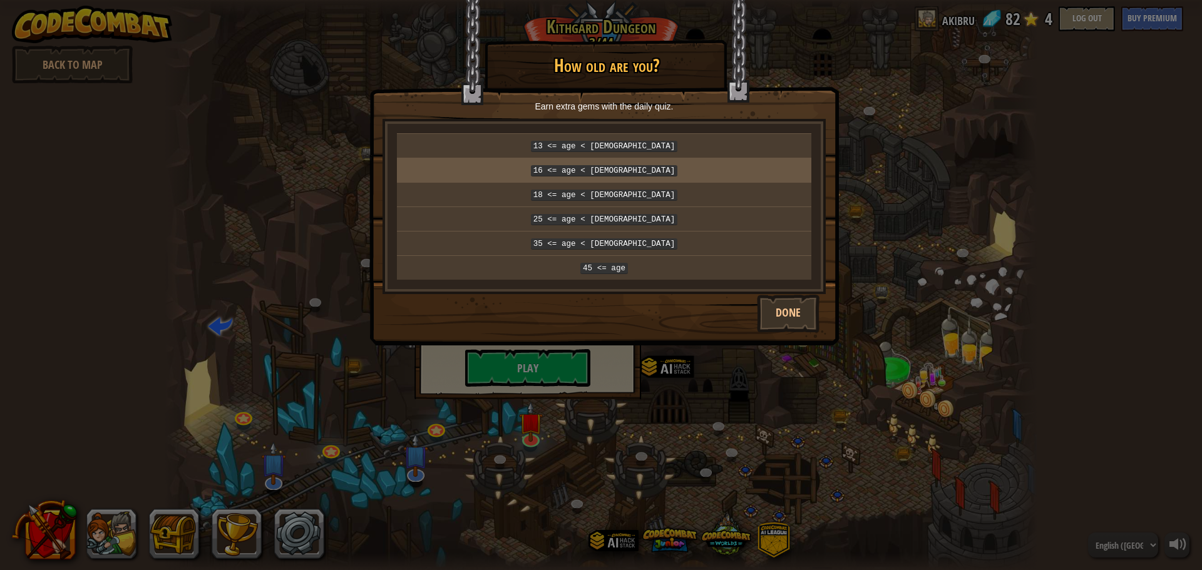
click at [671, 171] on p "16 <= age < [DEMOGRAPHIC_DATA]" at bounding box center [604, 170] width 404 height 14
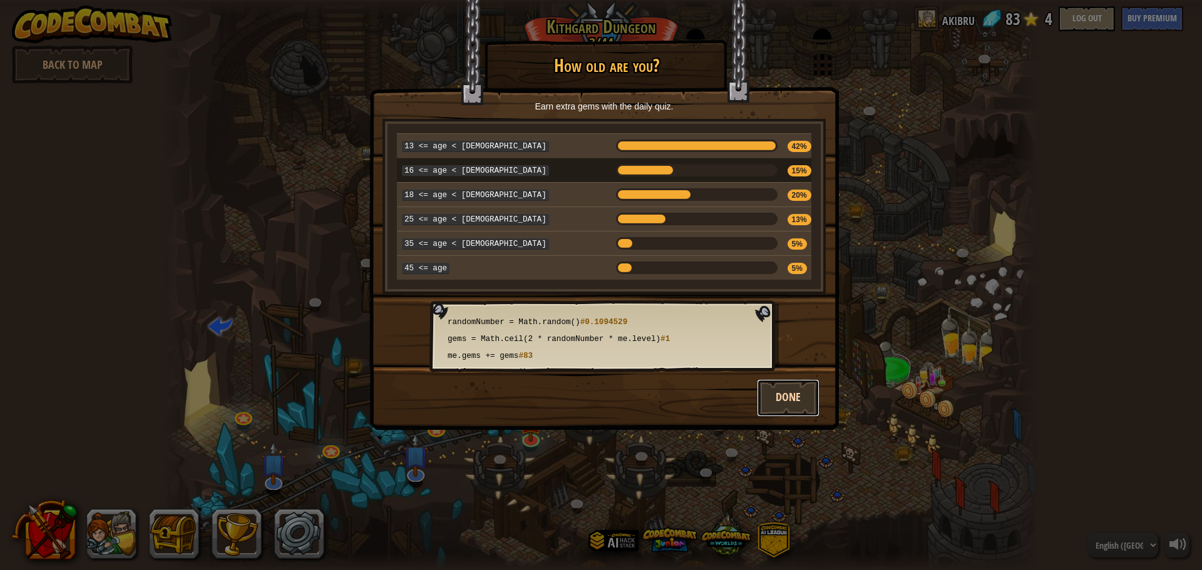
click at [783, 384] on button "Done" at bounding box center [788, 398] width 63 height 38
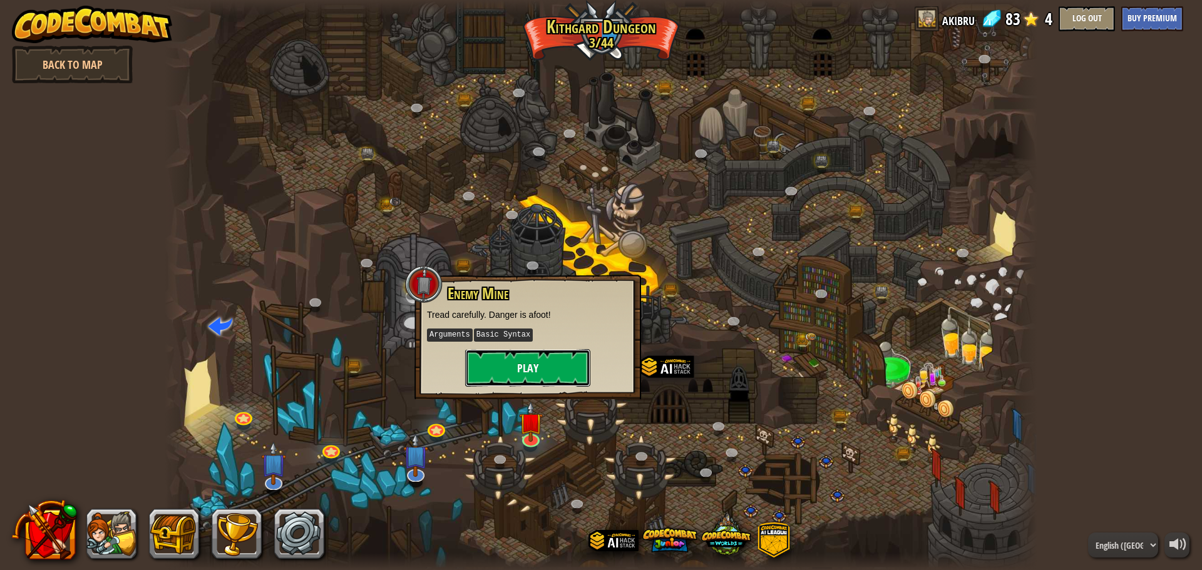
click at [495, 378] on button "Play" at bounding box center [527, 368] width 125 height 38
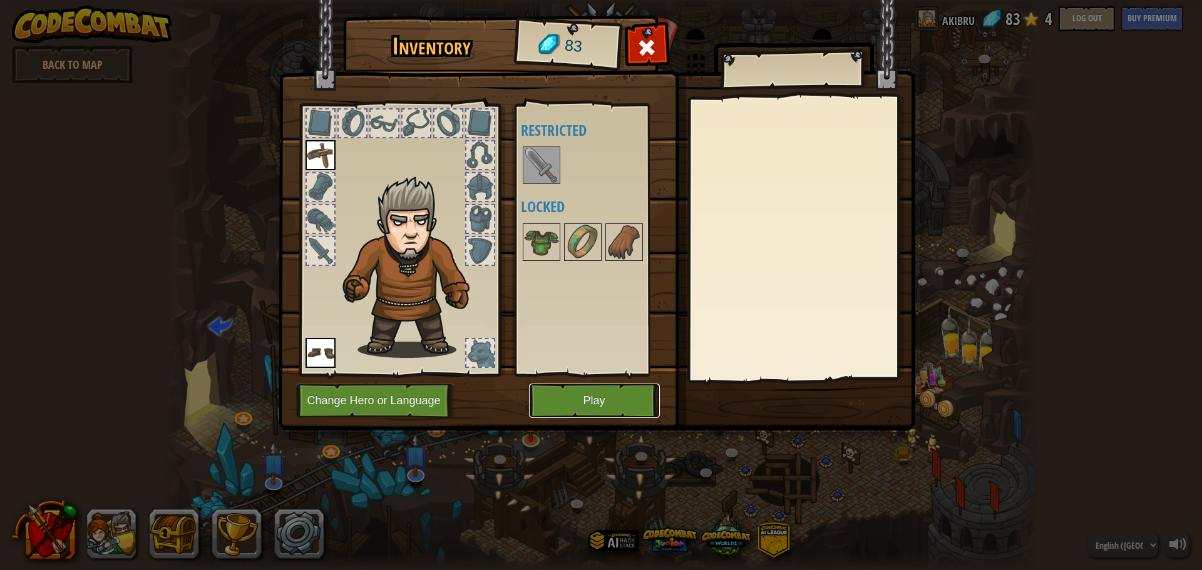
click at [577, 395] on button "Play" at bounding box center [594, 401] width 131 height 34
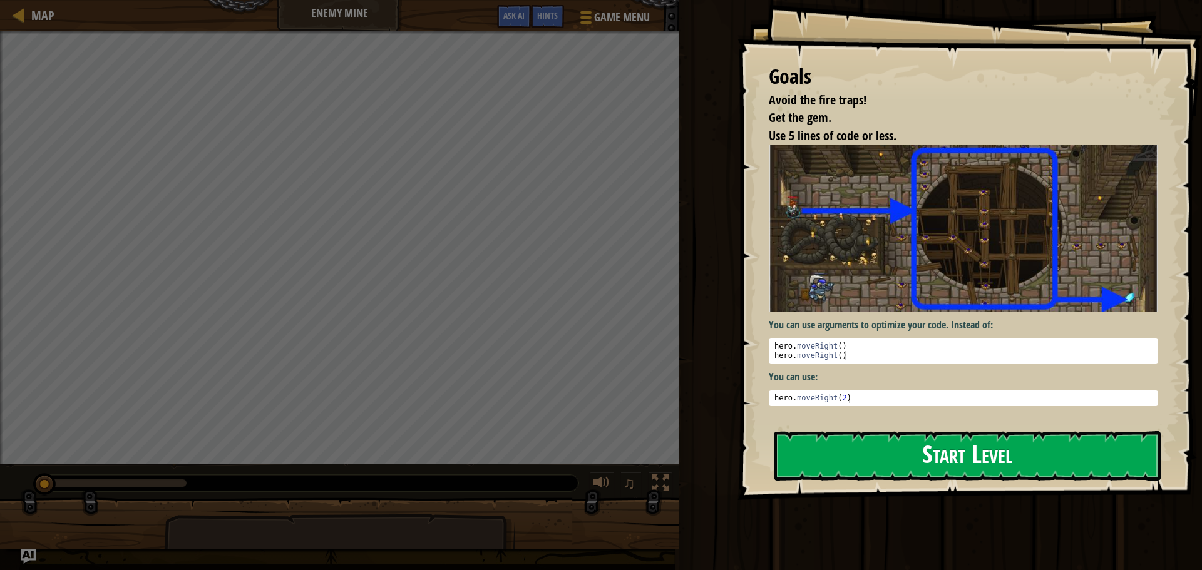
click at [863, 463] on button "Start Level" at bounding box center [967, 455] width 386 height 49
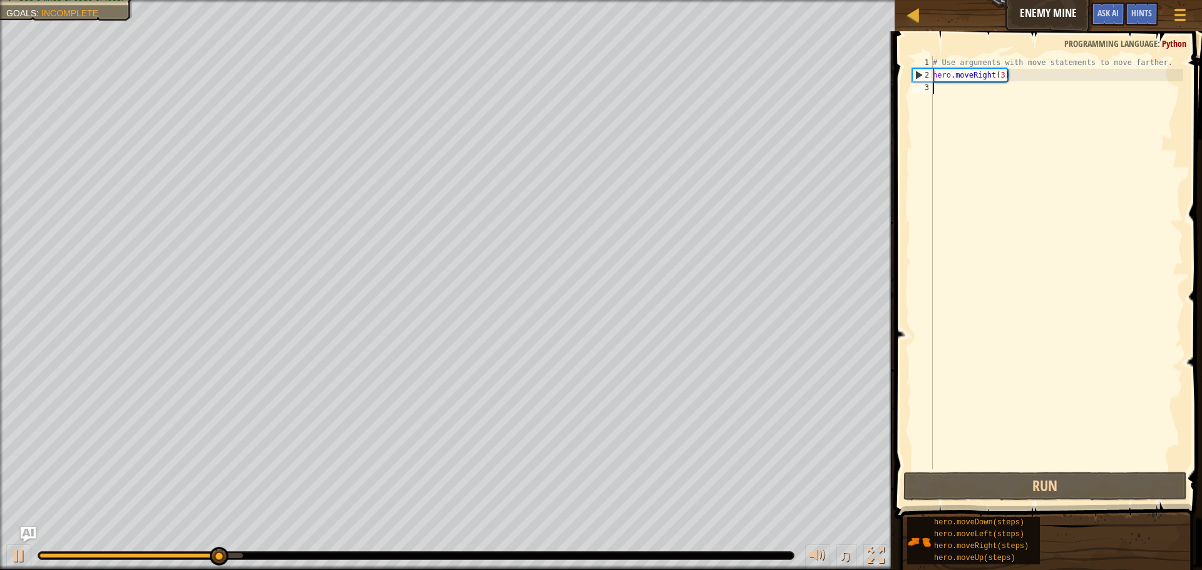
scroll to position [6, 0]
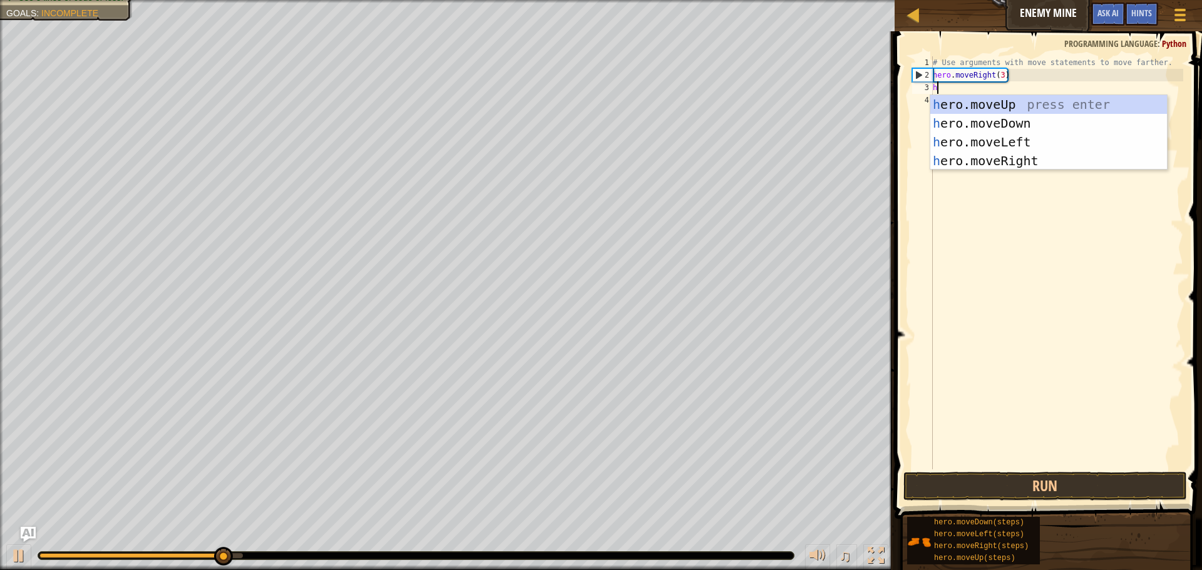
type textarea "he"
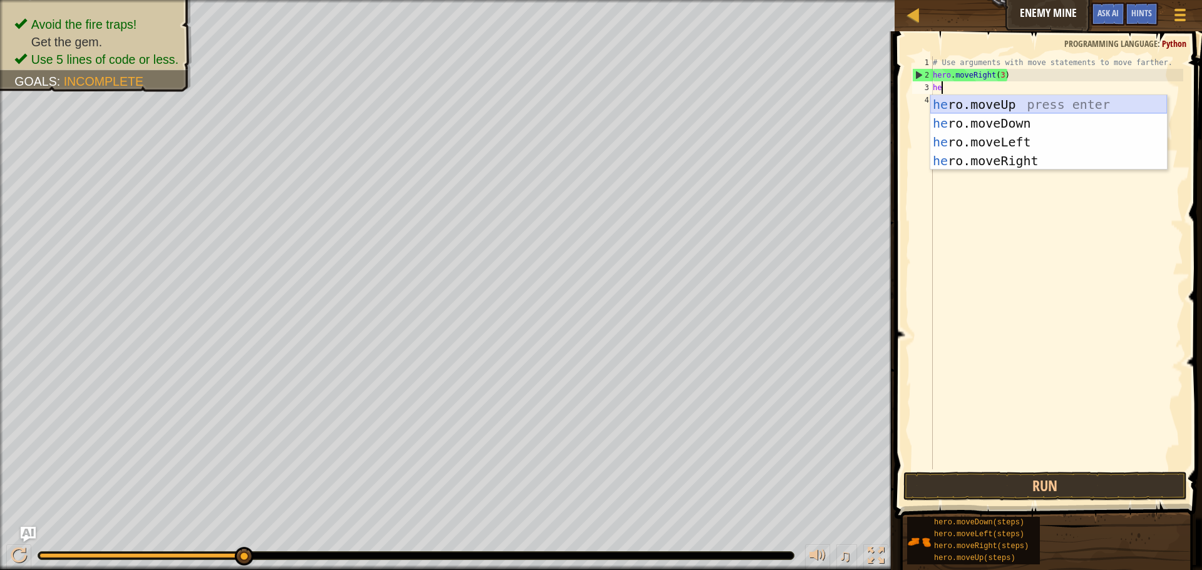
click at [1004, 103] on div "he ro.moveUp press enter he ro.moveDown press enter he ro.moveLeft press enter …" at bounding box center [1048, 151] width 237 height 113
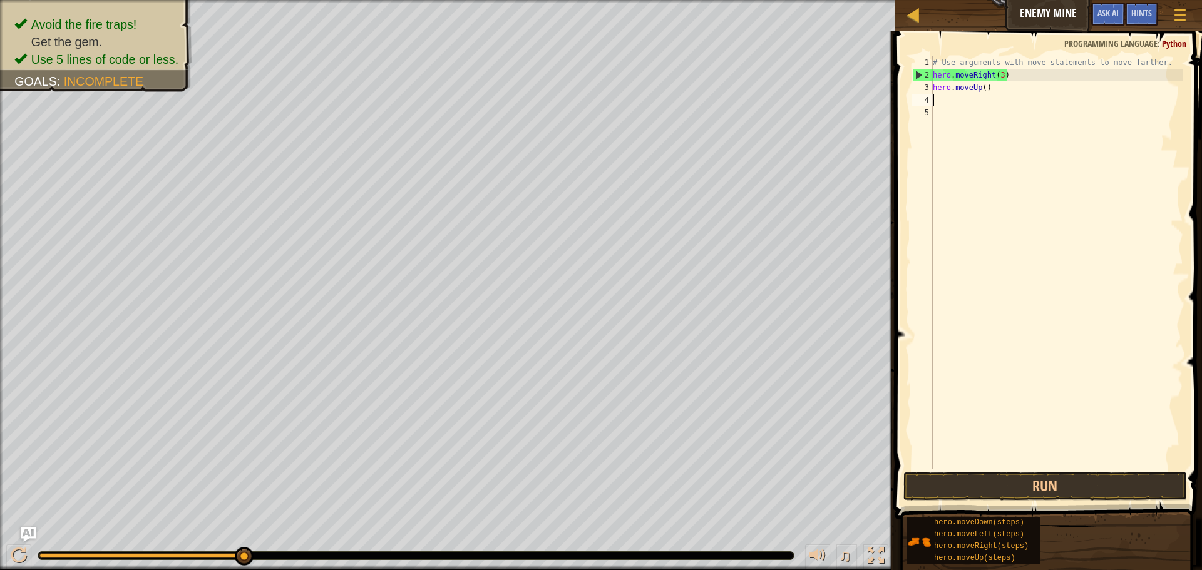
scroll to position [6, 0]
type textarea "h"
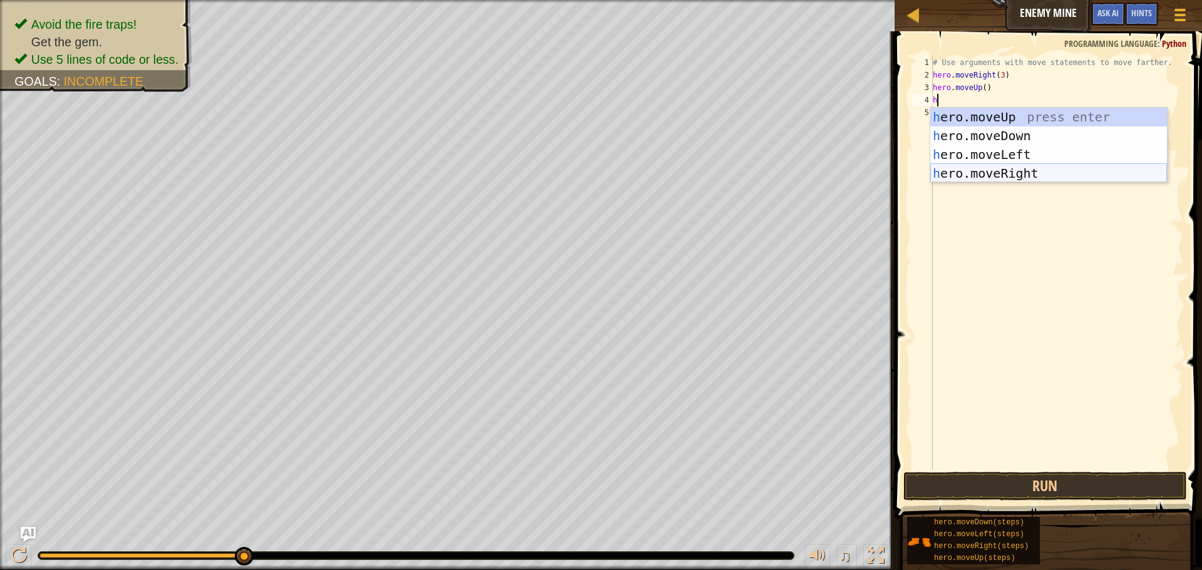
click at [1012, 166] on div "h ero.moveUp press enter h ero.moveDown press enter h ero.moveLeft press enter …" at bounding box center [1048, 164] width 237 height 113
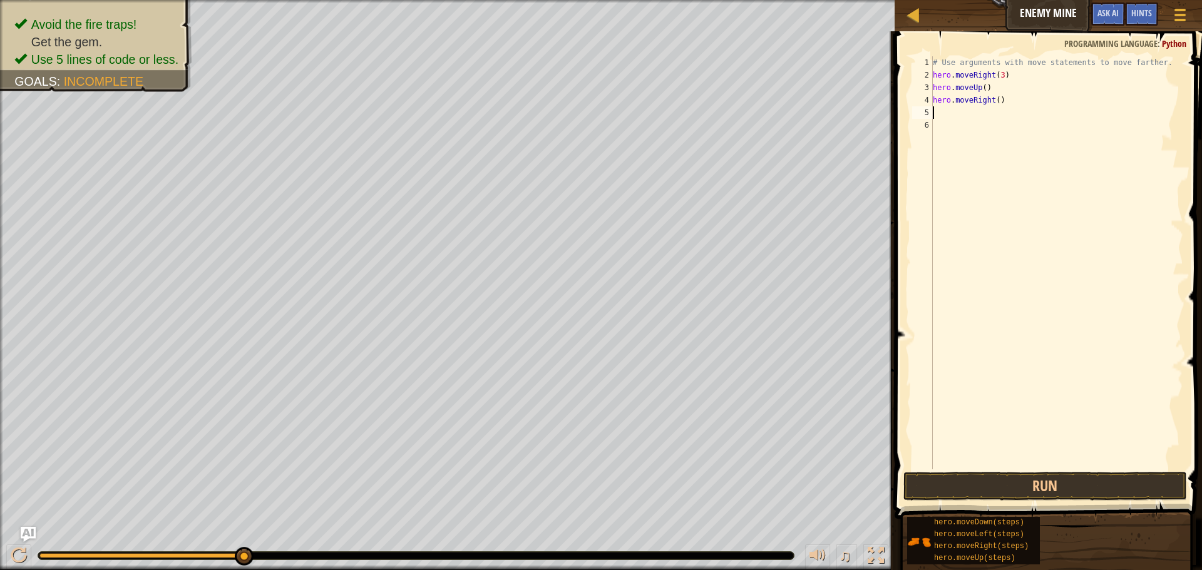
type textarea "d"
click at [981, 124] on div "hero.[PERSON_NAME] own press enter" at bounding box center [1048, 148] width 237 height 56
click at [995, 109] on div "# Use arguments with move statements to move farther. hero . moveRight ( 3 ) he…" at bounding box center [1056, 275] width 253 height 438
type textarea "hero.moveDown(3)"
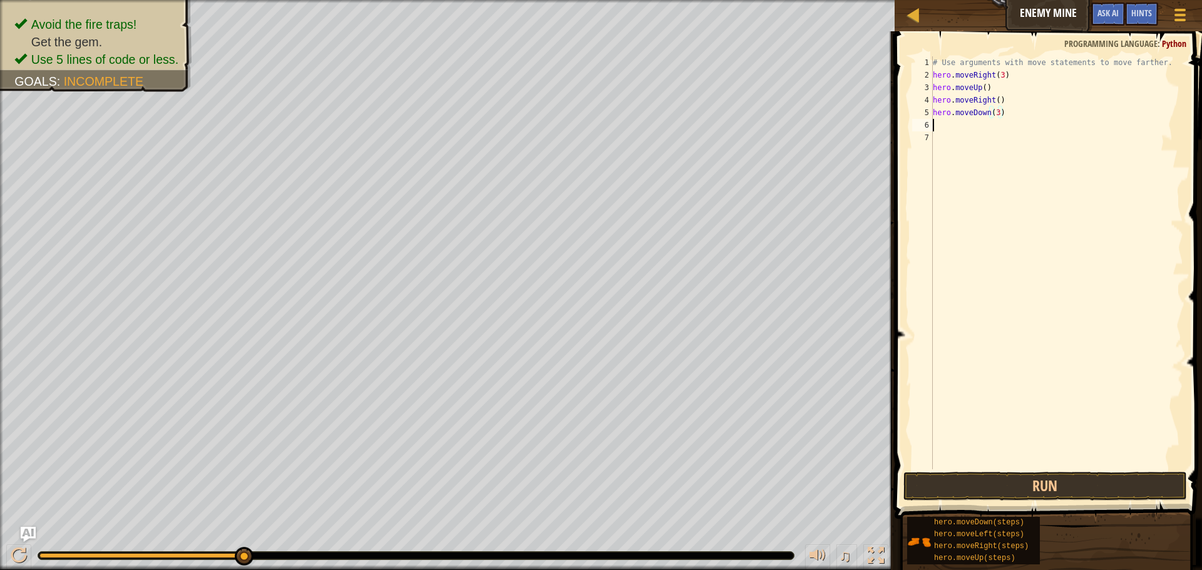
click at [950, 124] on div "# Use arguments with move statements to move farther. hero . moveRight ( 3 ) he…" at bounding box center [1056, 275] width 253 height 438
type textarea "."
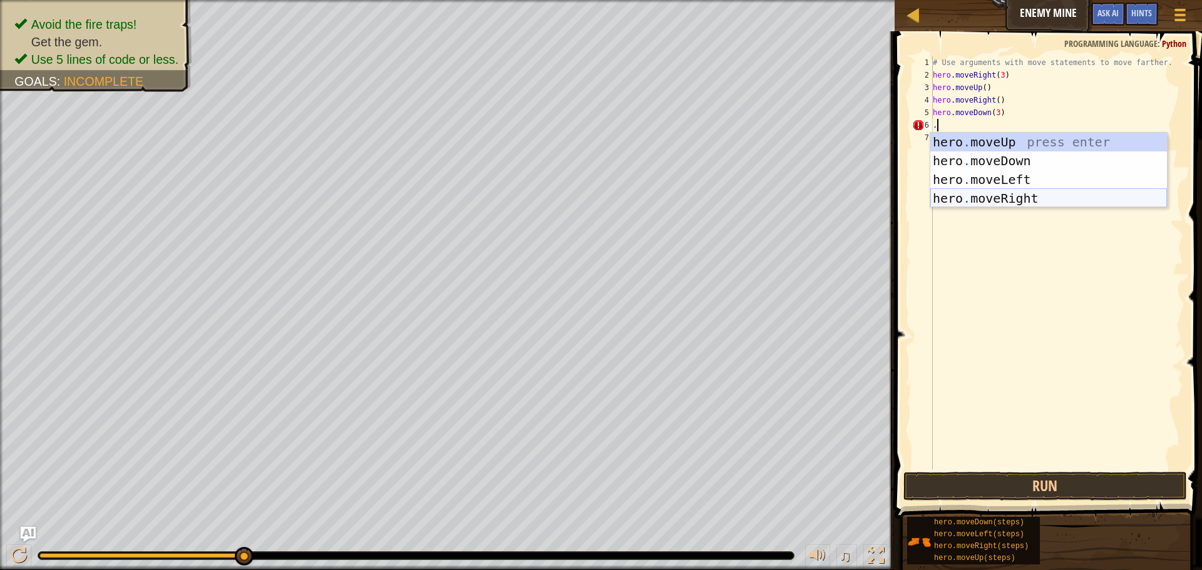
click at [1033, 198] on div "hero . moveUp press enter hero . moveDown press enter hero . moveLeft press ent…" at bounding box center [1048, 189] width 237 height 113
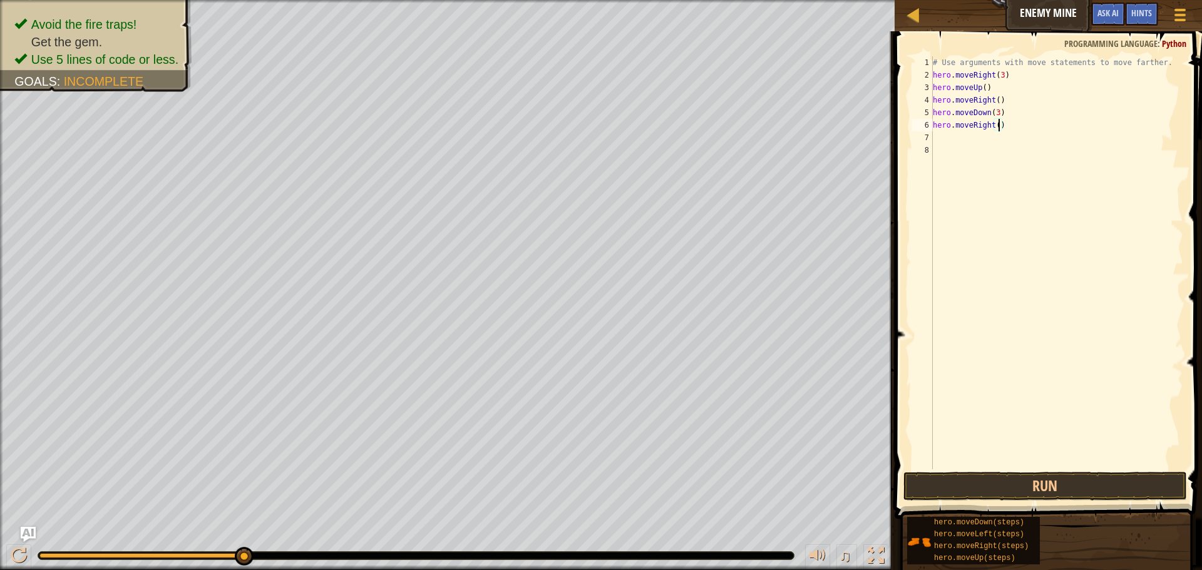
click at [999, 126] on div "# Use arguments with move statements to move farther. hero . moveRight ( 3 ) he…" at bounding box center [1056, 275] width 253 height 438
type textarea "hero.moveRight(3)"
click at [1064, 480] on button "Run" at bounding box center [1045, 486] width 284 height 29
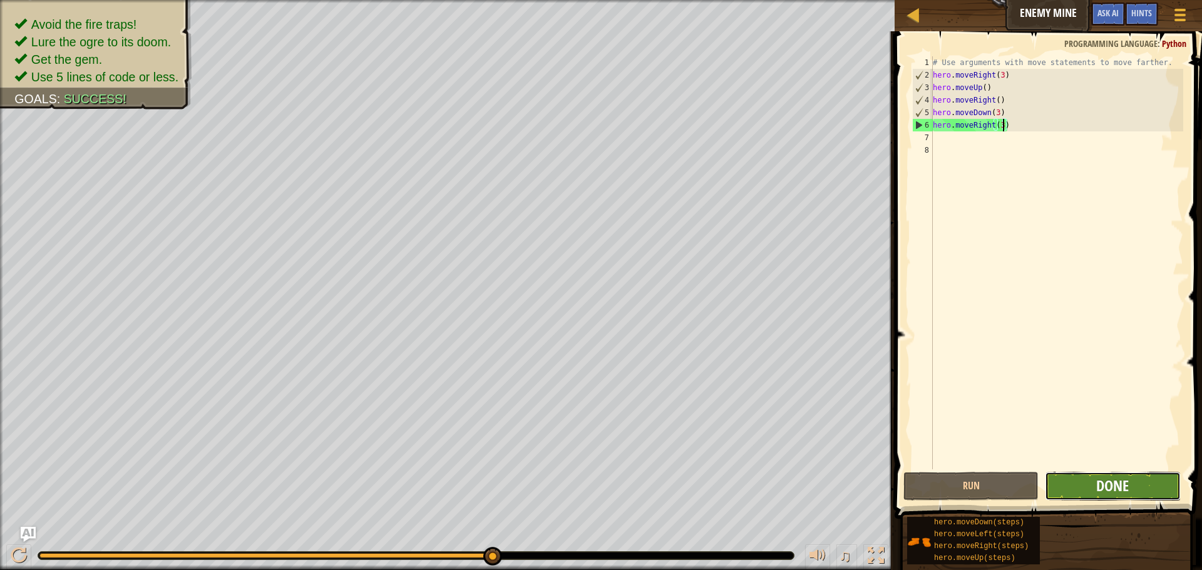
click at [1103, 479] on span "Done" at bounding box center [1112, 486] width 33 height 20
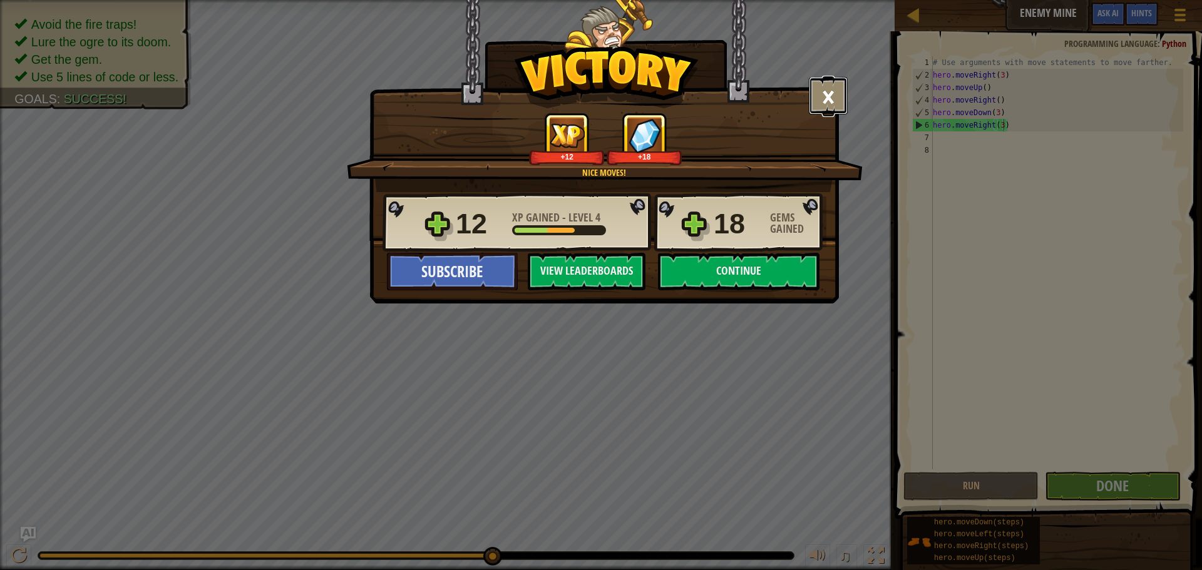
click at [810, 105] on button "×" at bounding box center [828, 96] width 39 height 38
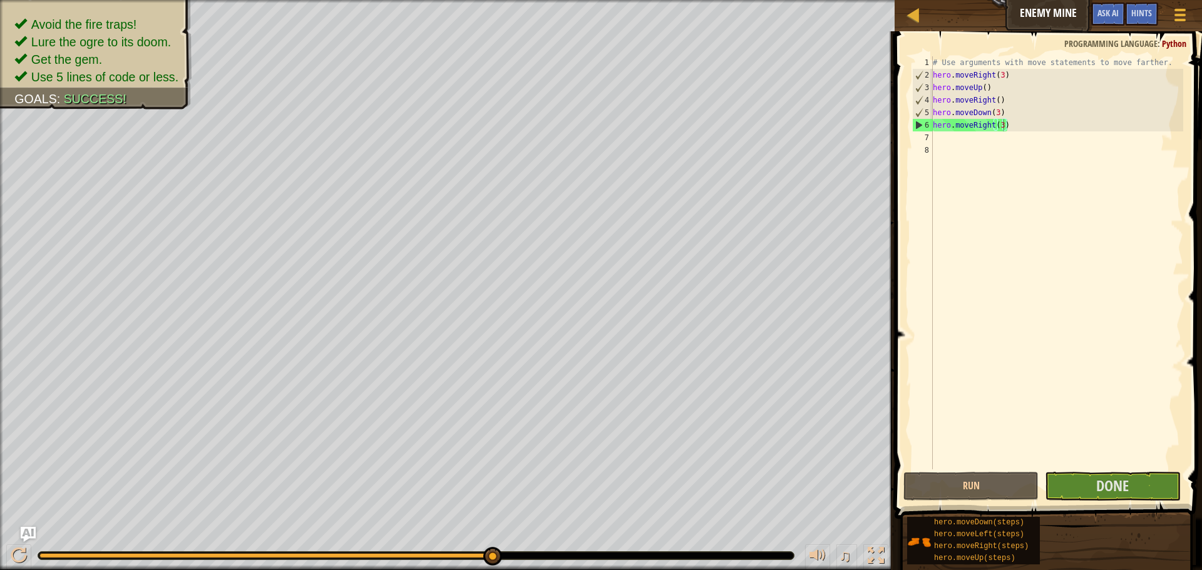
click at [915, 26] on div "Map Enemy Mine Game Menu Done Hints Ask AI" at bounding box center [1048, 15] width 307 height 31
click at [917, 20] on div at bounding box center [914, 15] width 16 height 16
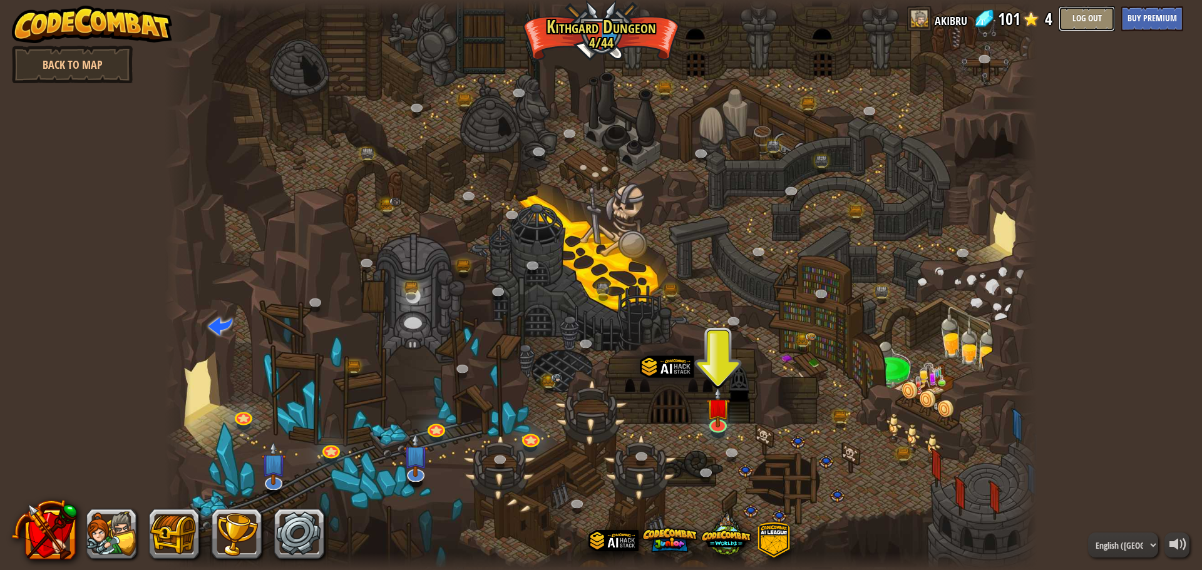
click at [1084, 13] on button "Log Out" at bounding box center [1087, 18] width 56 height 25
